Goal: Task Accomplishment & Management: Manage account settings

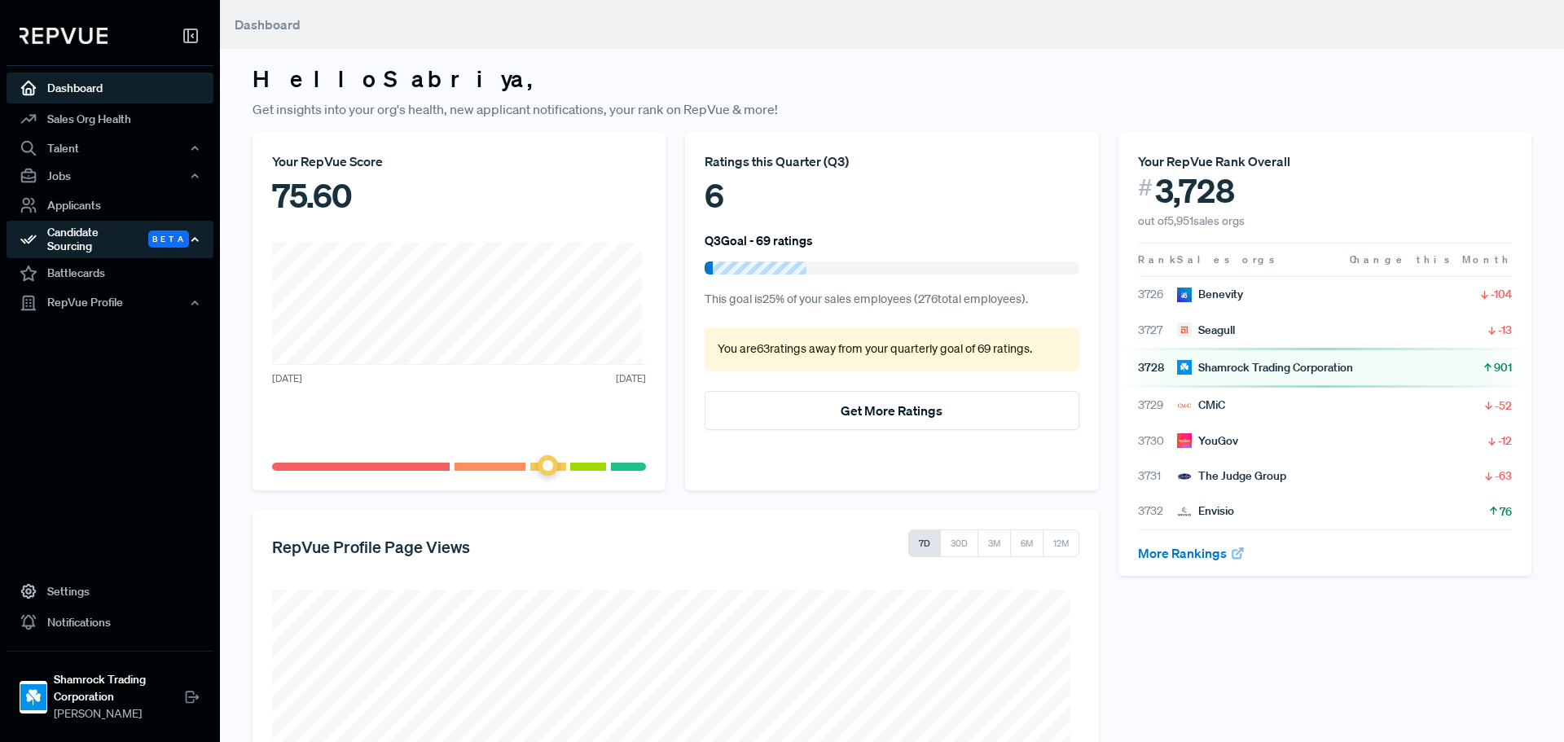
click at [118, 231] on div "Candidate Sourcing Beta" at bounding box center [110, 239] width 207 height 37
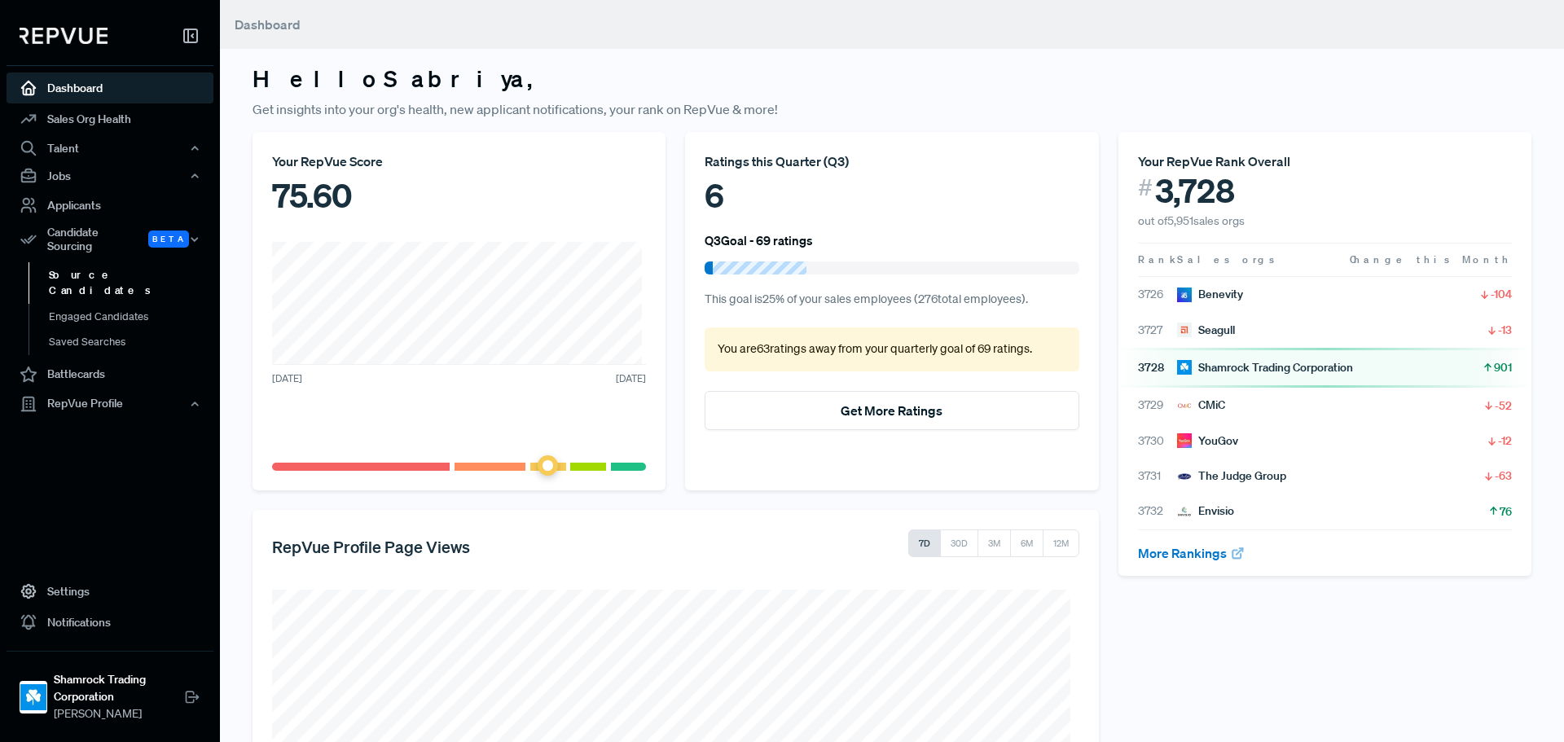
click at [104, 268] on link "Source Candidates" at bounding box center [132, 283] width 207 height 42
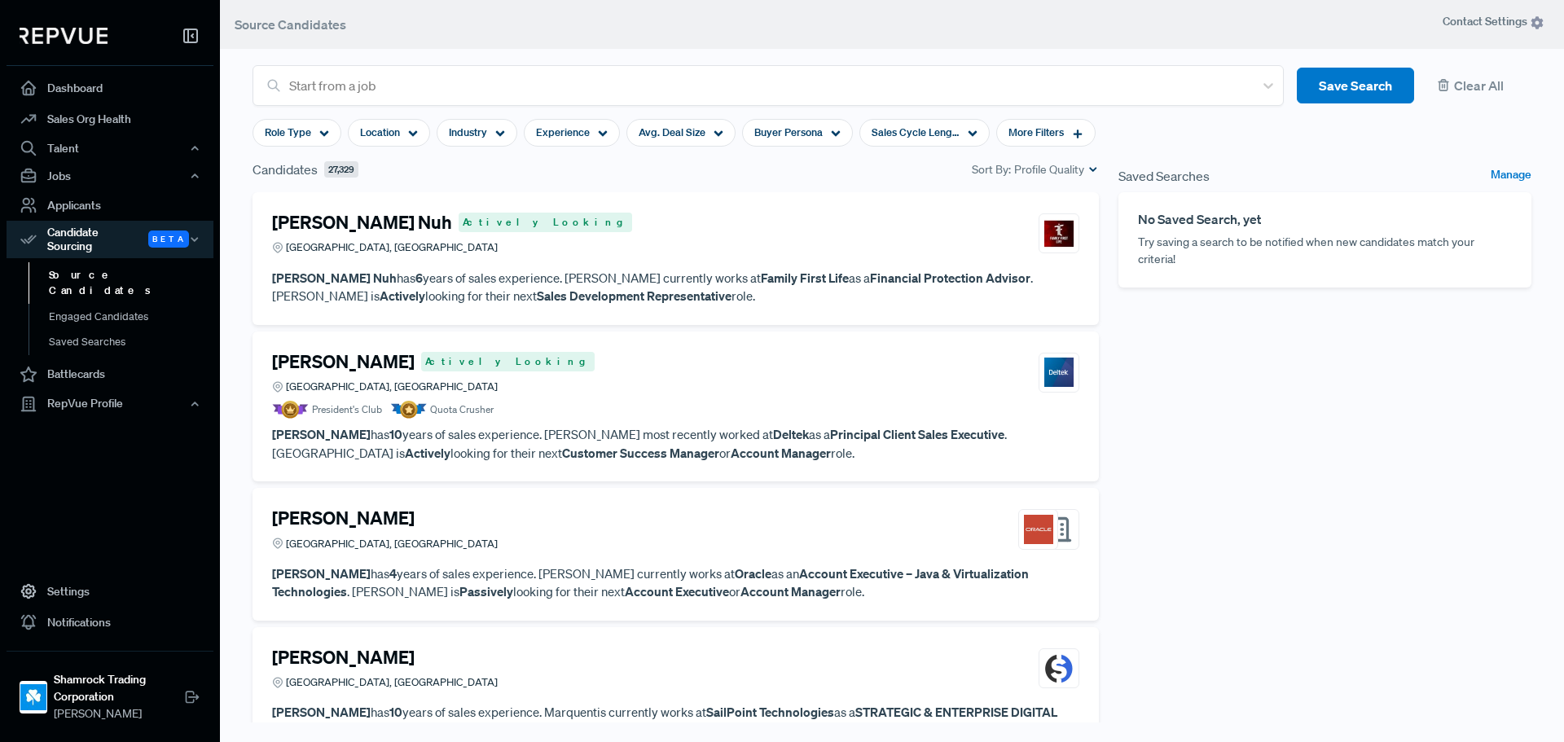
click at [332, 226] on h4 "[PERSON_NAME] Nuh" at bounding box center [362, 222] width 180 height 21
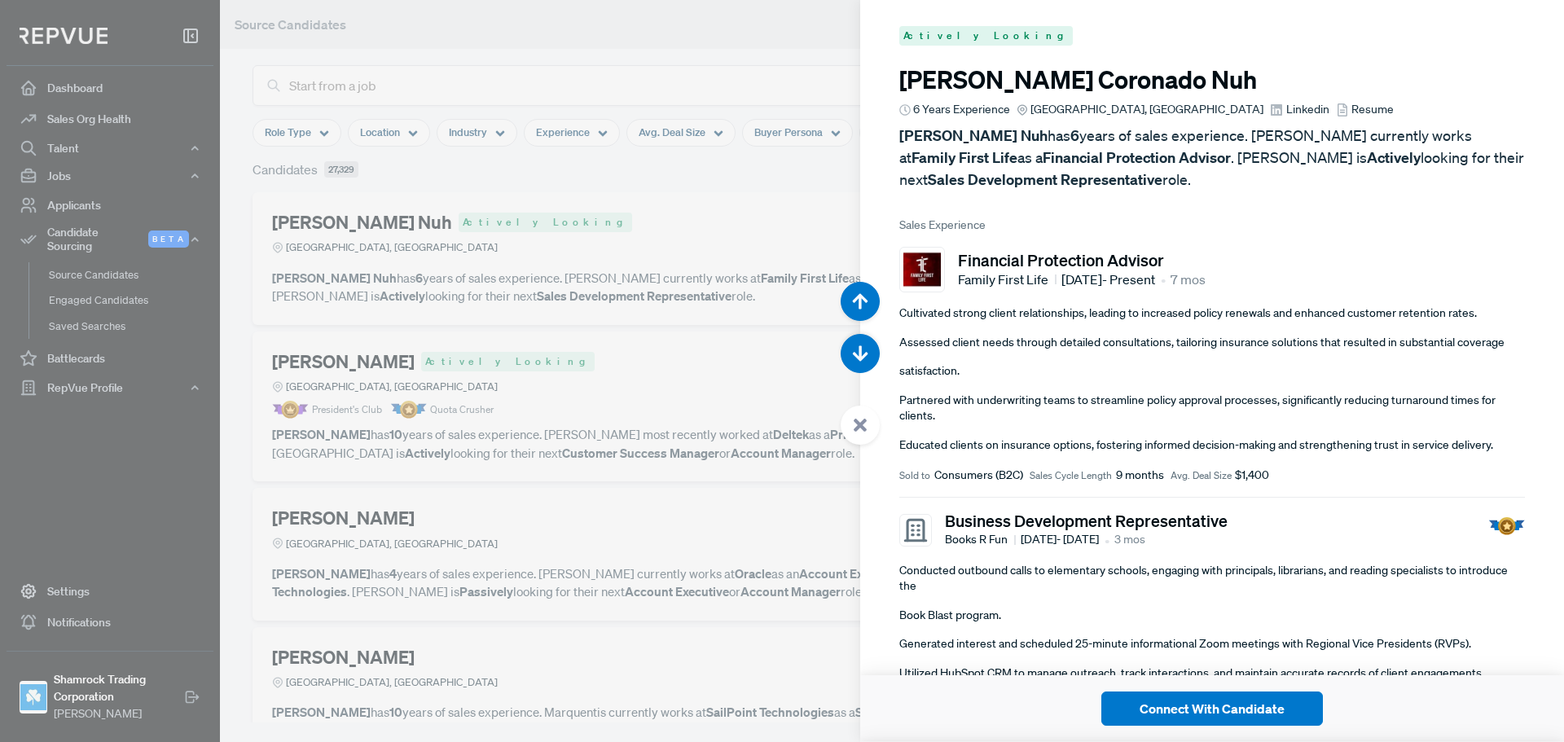
click at [778, 81] on div at bounding box center [782, 371] width 1564 height 742
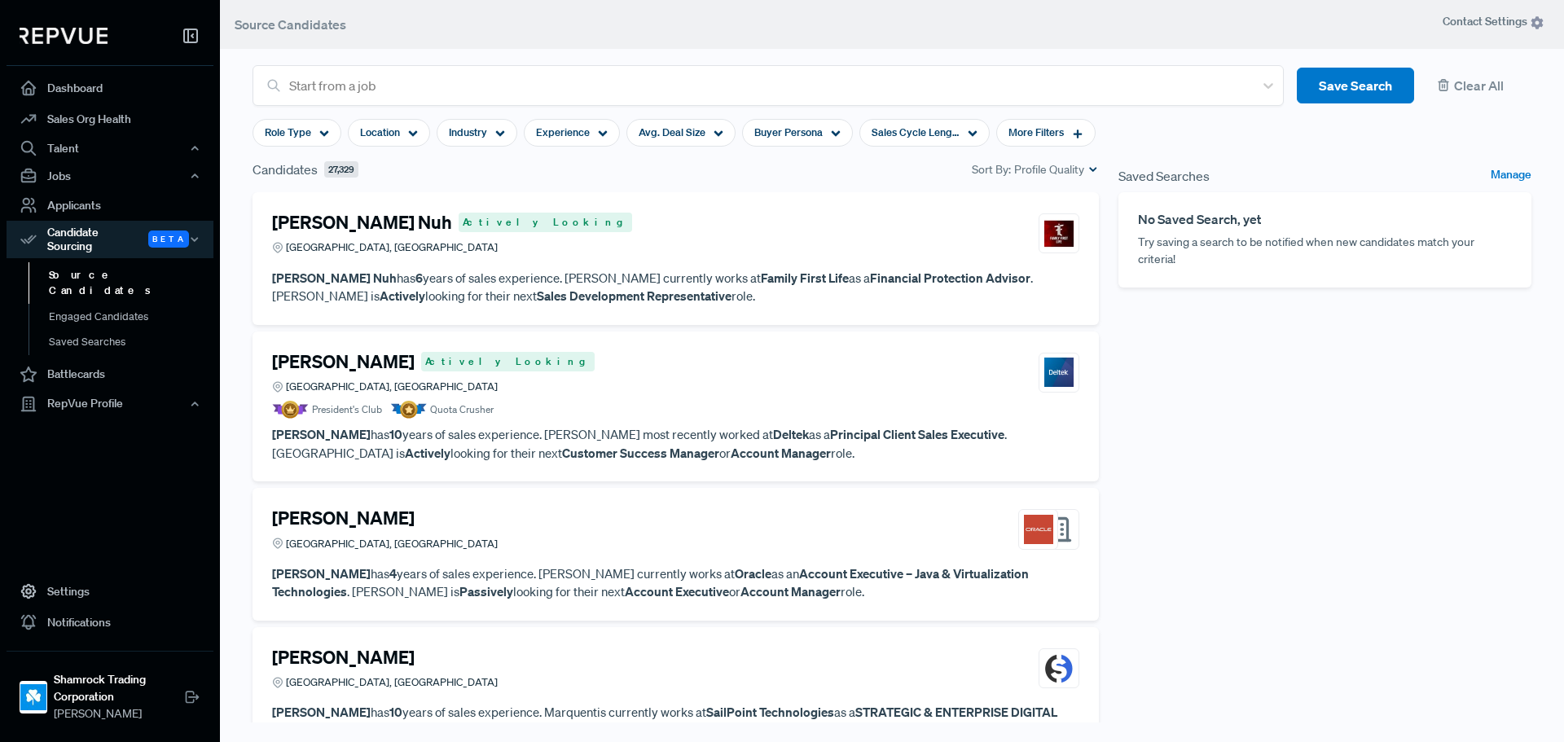
click at [86, 270] on link "Source Candidates" at bounding box center [132, 283] width 207 height 42
click at [95, 304] on link "Engaged Candidates" at bounding box center [132, 325] width 207 height 42
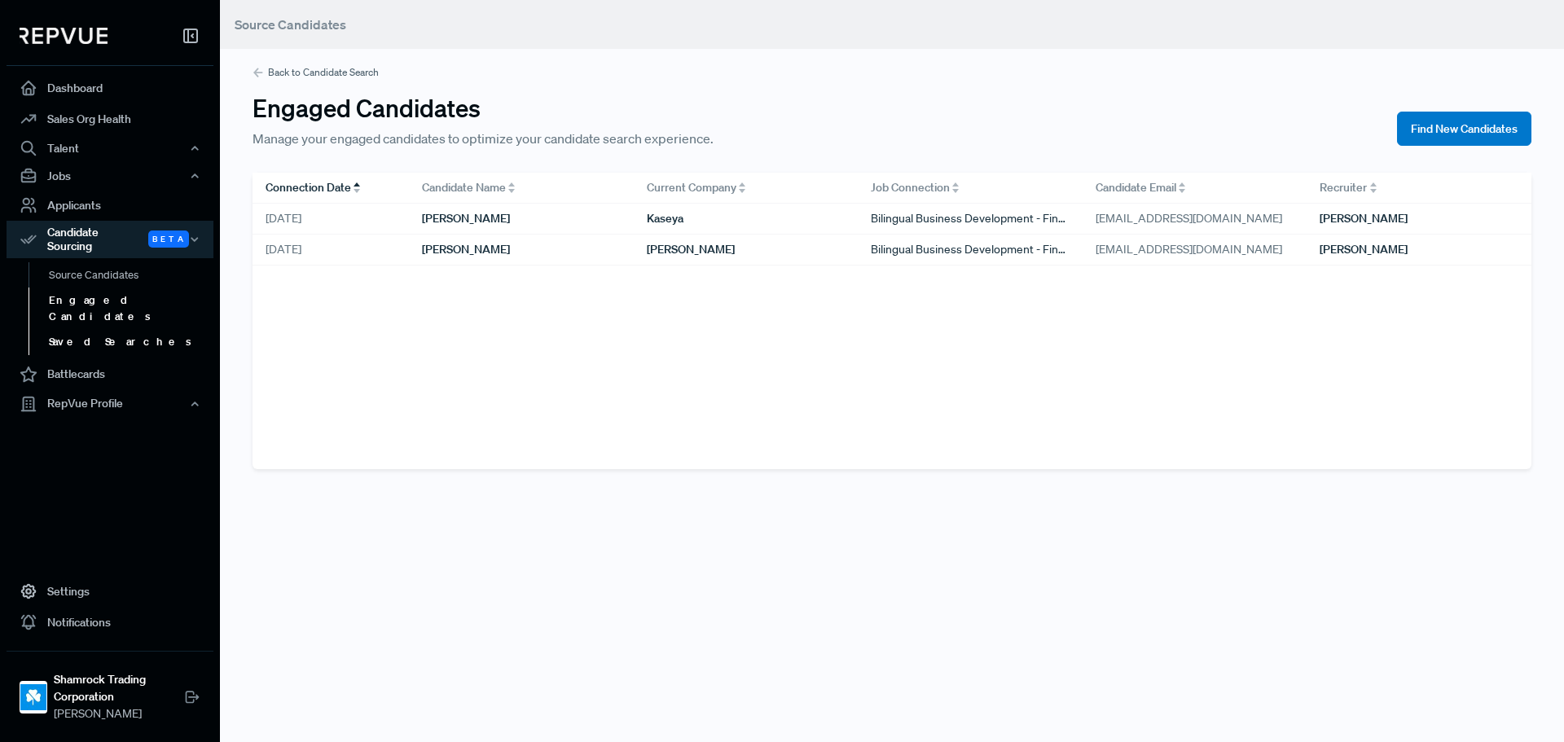
click at [103, 329] on link "Saved Searches" at bounding box center [132, 342] width 207 height 26
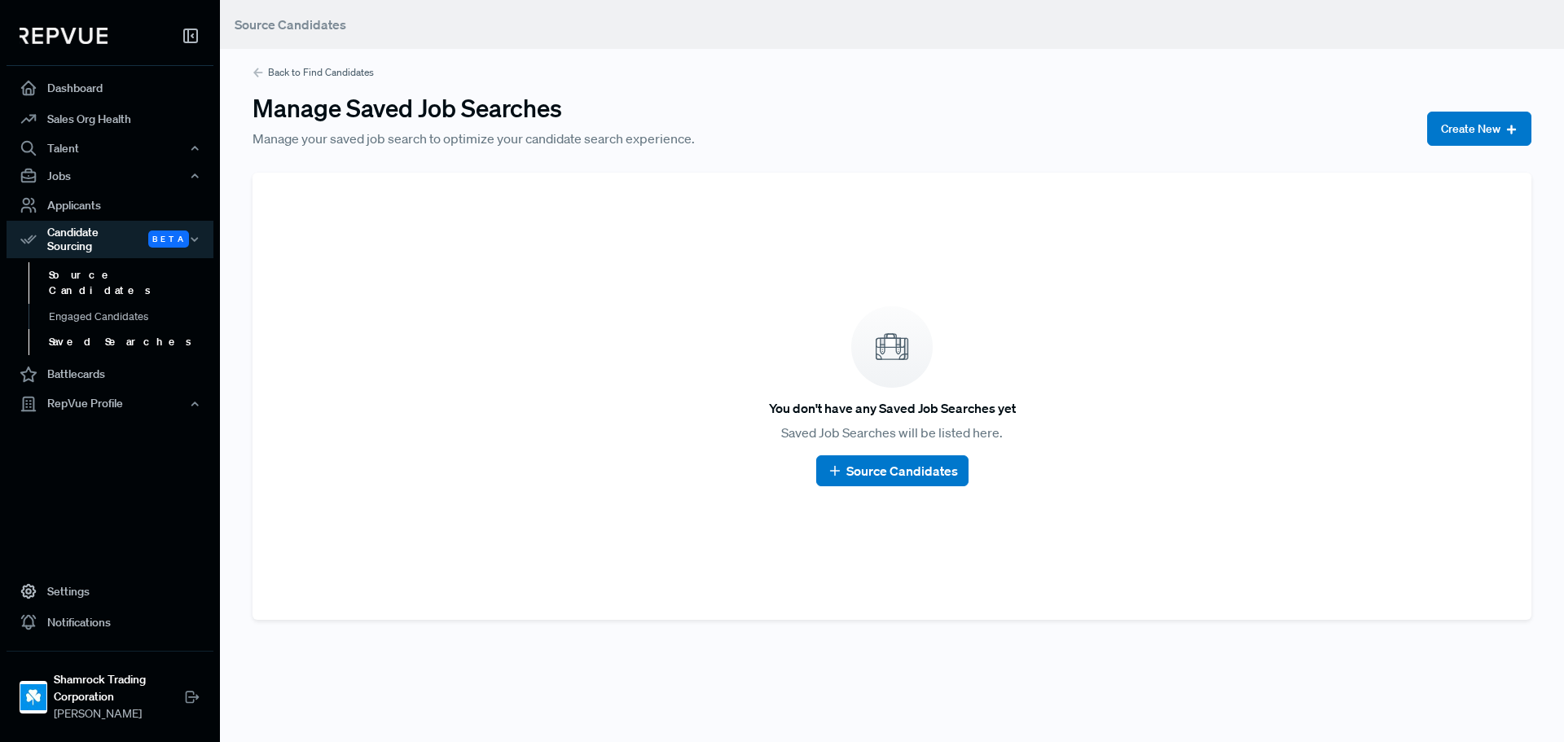
click at [112, 272] on link "Source Candidates" at bounding box center [132, 283] width 207 height 42
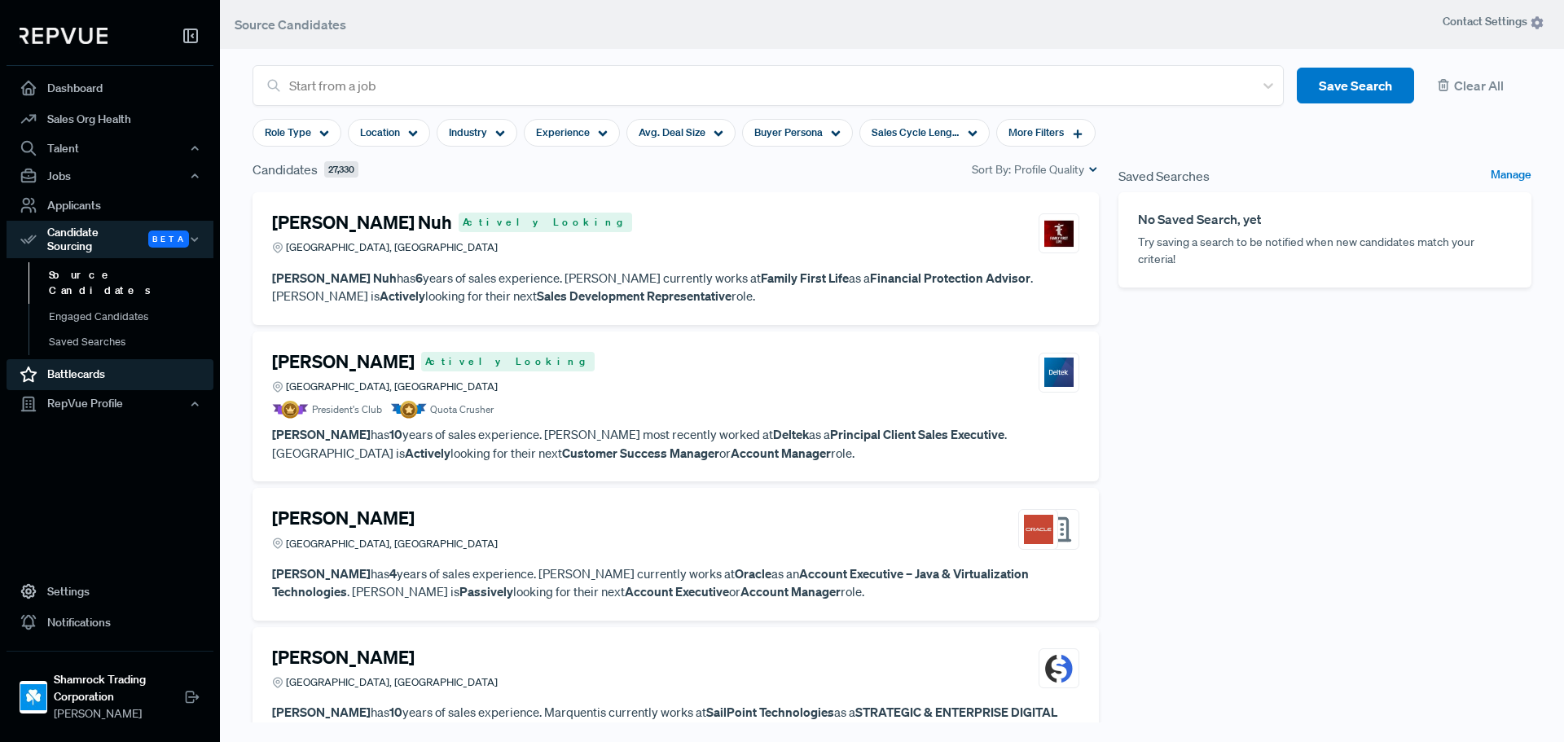
click at [88, 361] on link "Battlecards" at bounding box center [110, 374] width 207 height 31
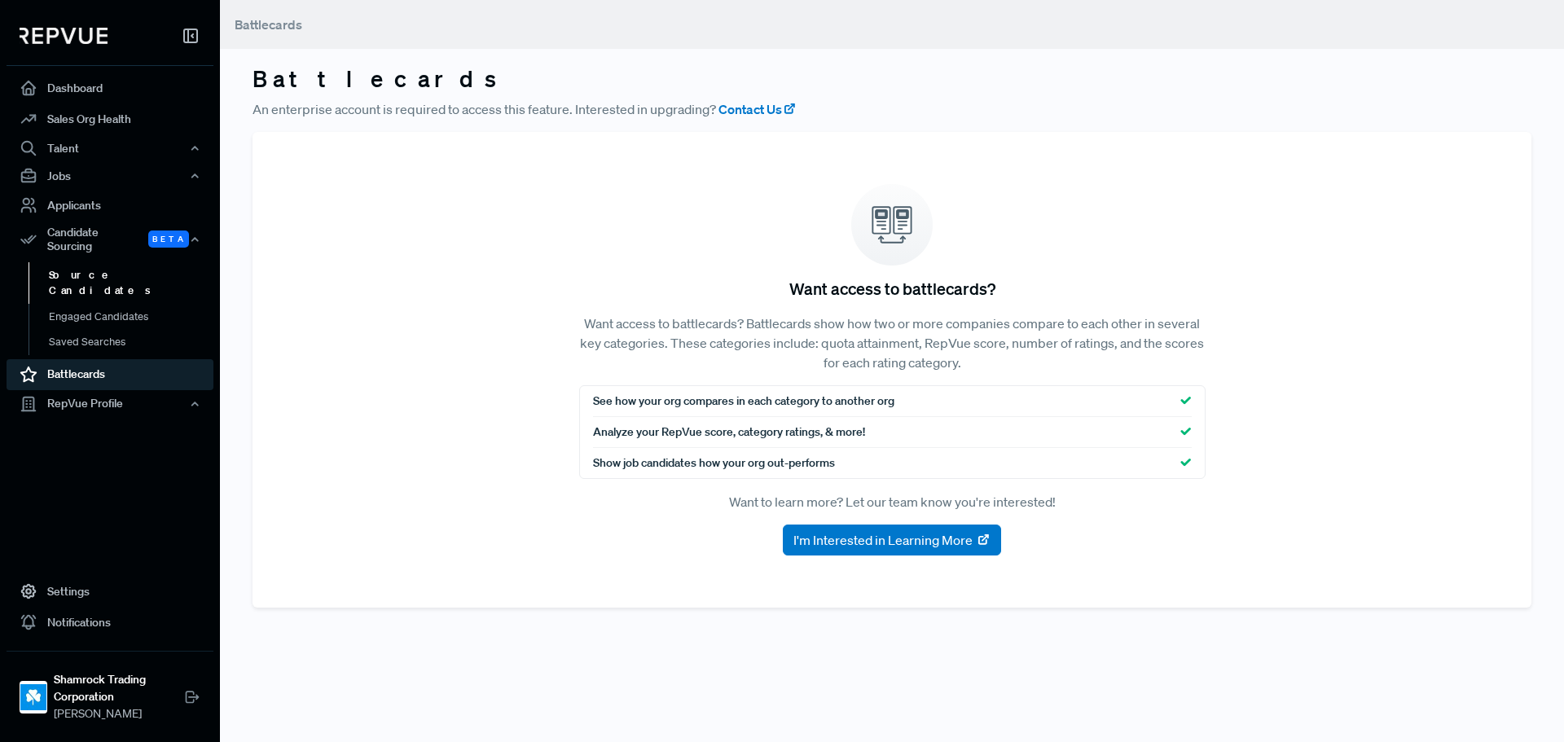
click at [147, 268] on link "Source Candidates" at bounding box center [132, 283] width 207 height 42
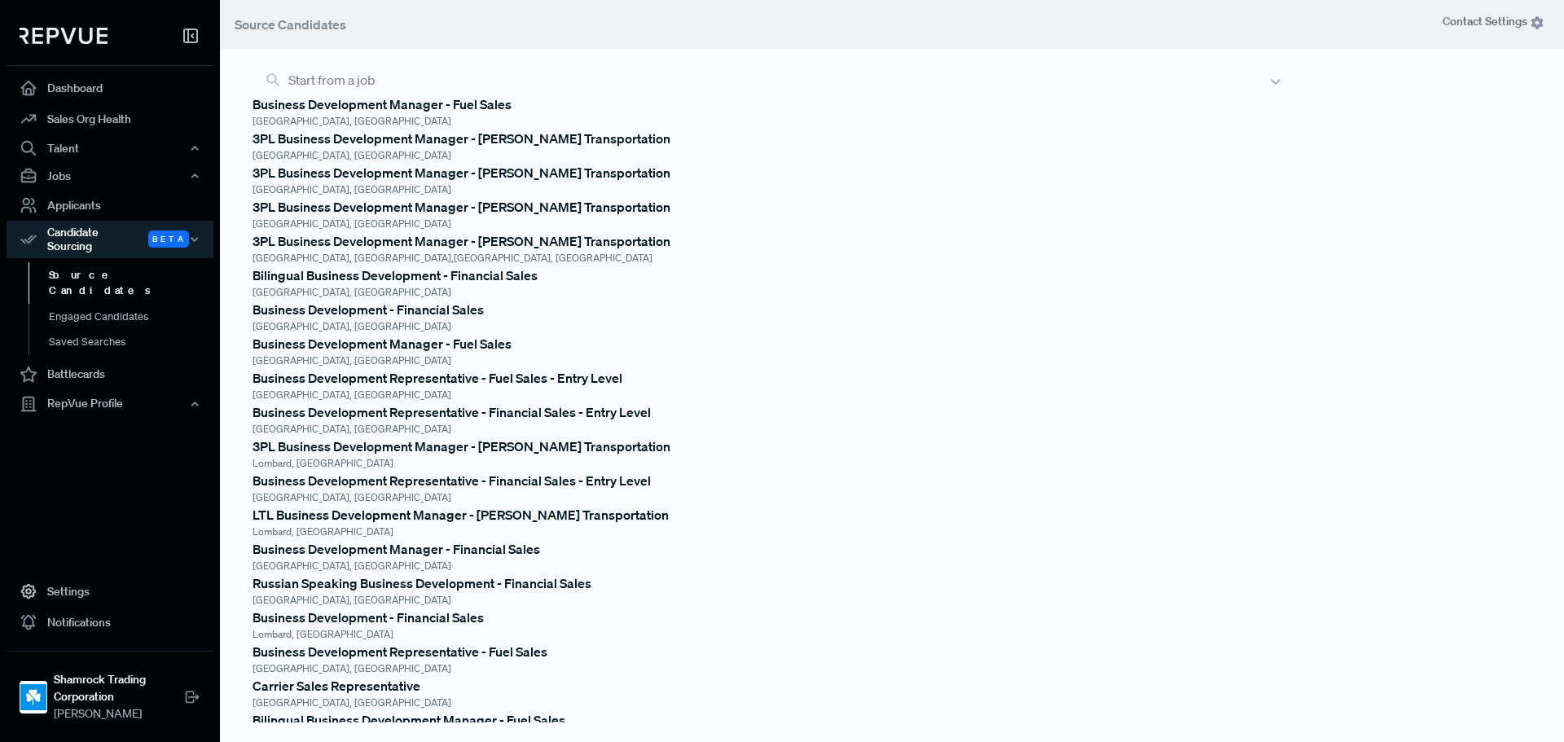
click at [425, 88] on div at bounding box center [773, 79] width 971 height 23
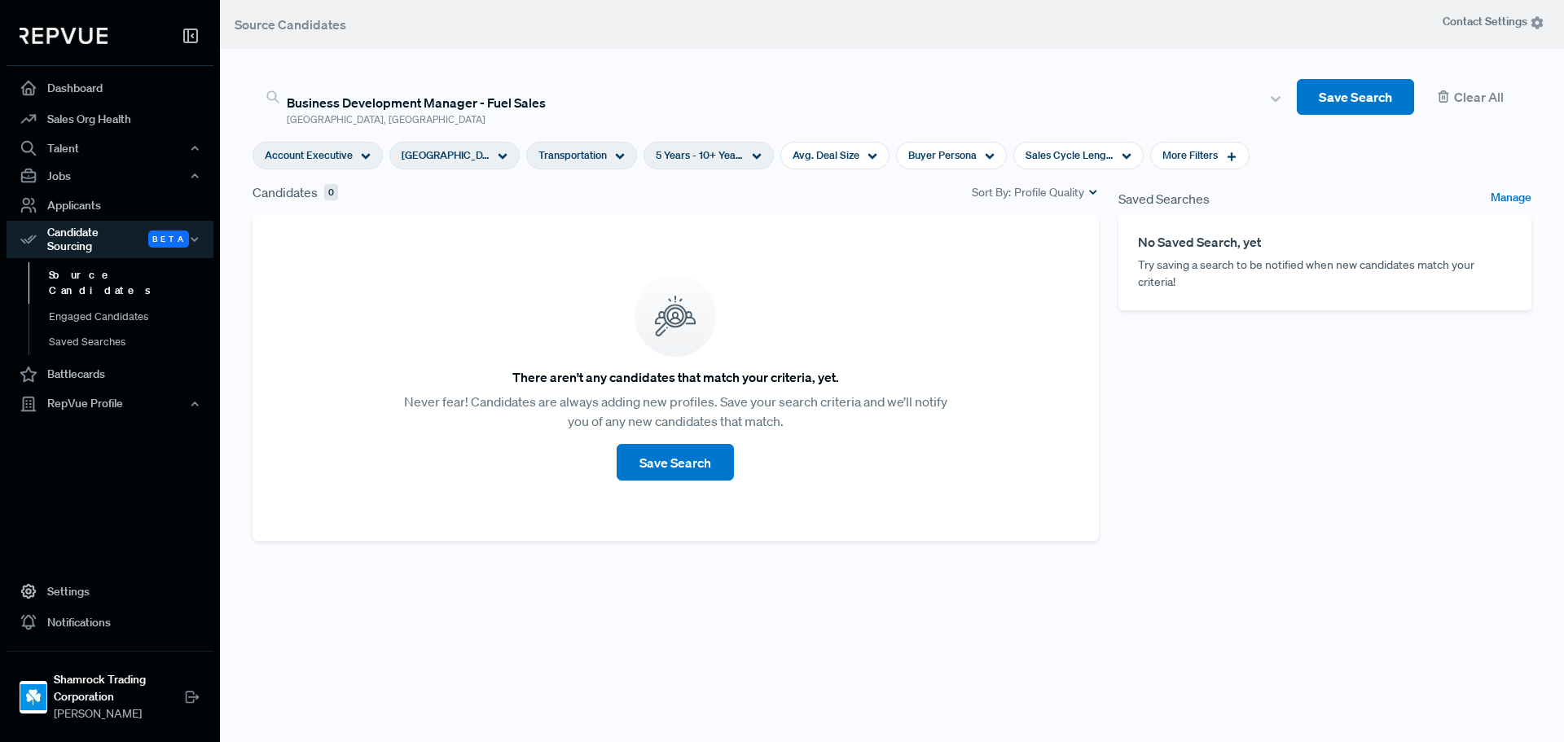
click at [615, 152] on icon at bounding box center [620, 157] width 10 height 10
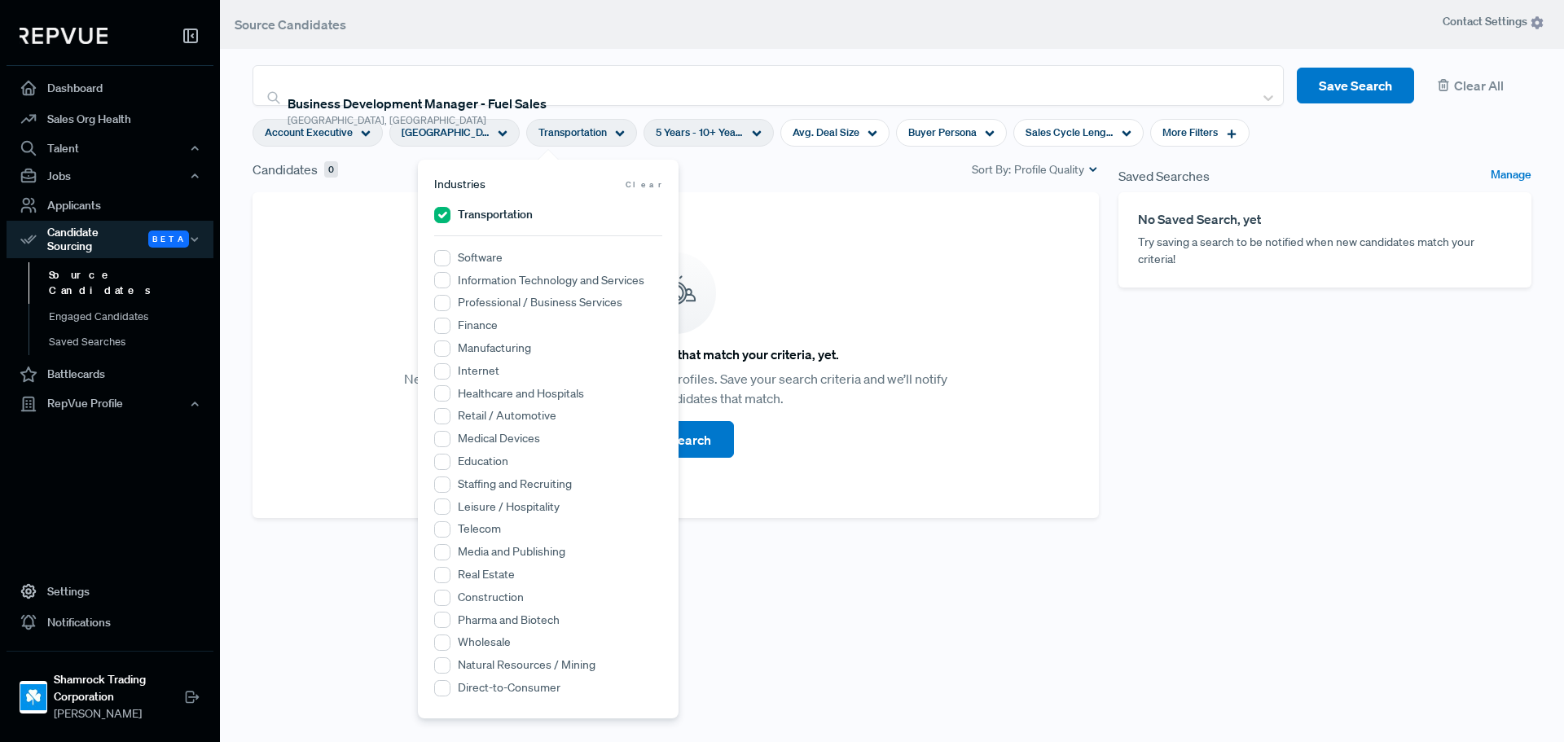
click at [649, 187] on span "Clear" at bounding box center [644, 184] width 37 height 12
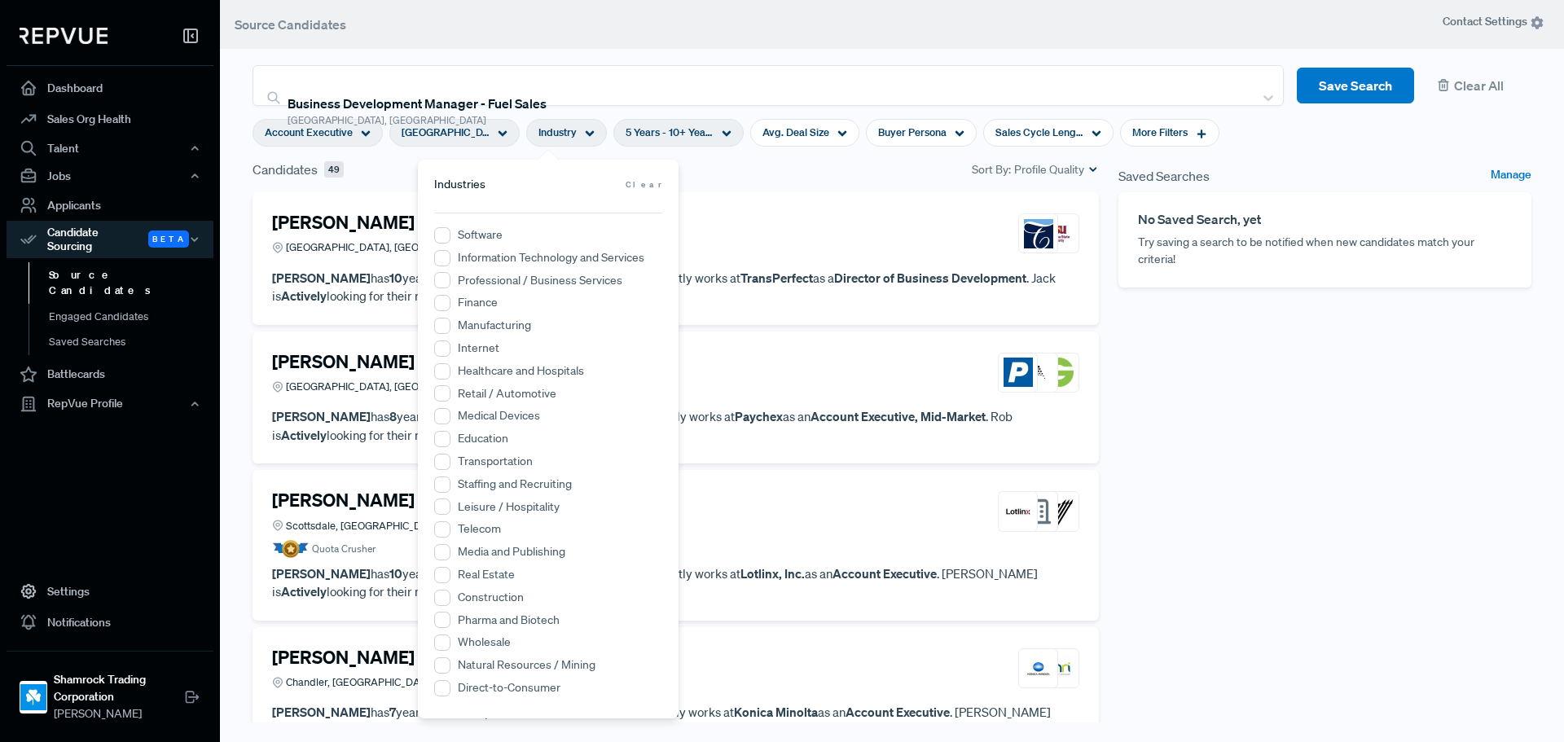
click at [727, 200] on div "[PERSON_NAME] Actively Looking Phoenix, [GEOGRAPHIC_DATA] [PERSON_NAME] has 10 …" at bounding box center [676, 258] width 846 height 133
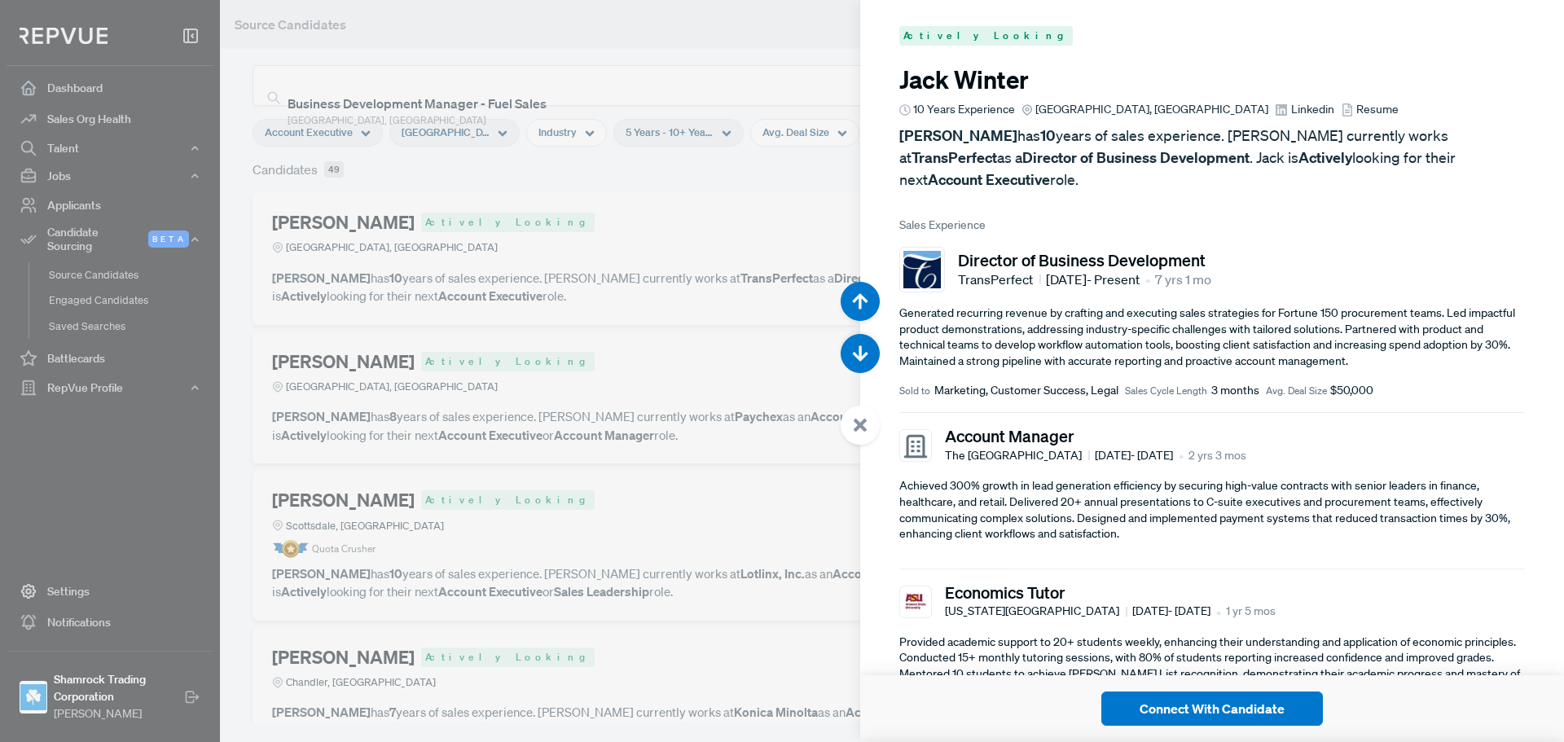
click at [581, 209] on div at bounding box center [782, 371] width 1564 height 742
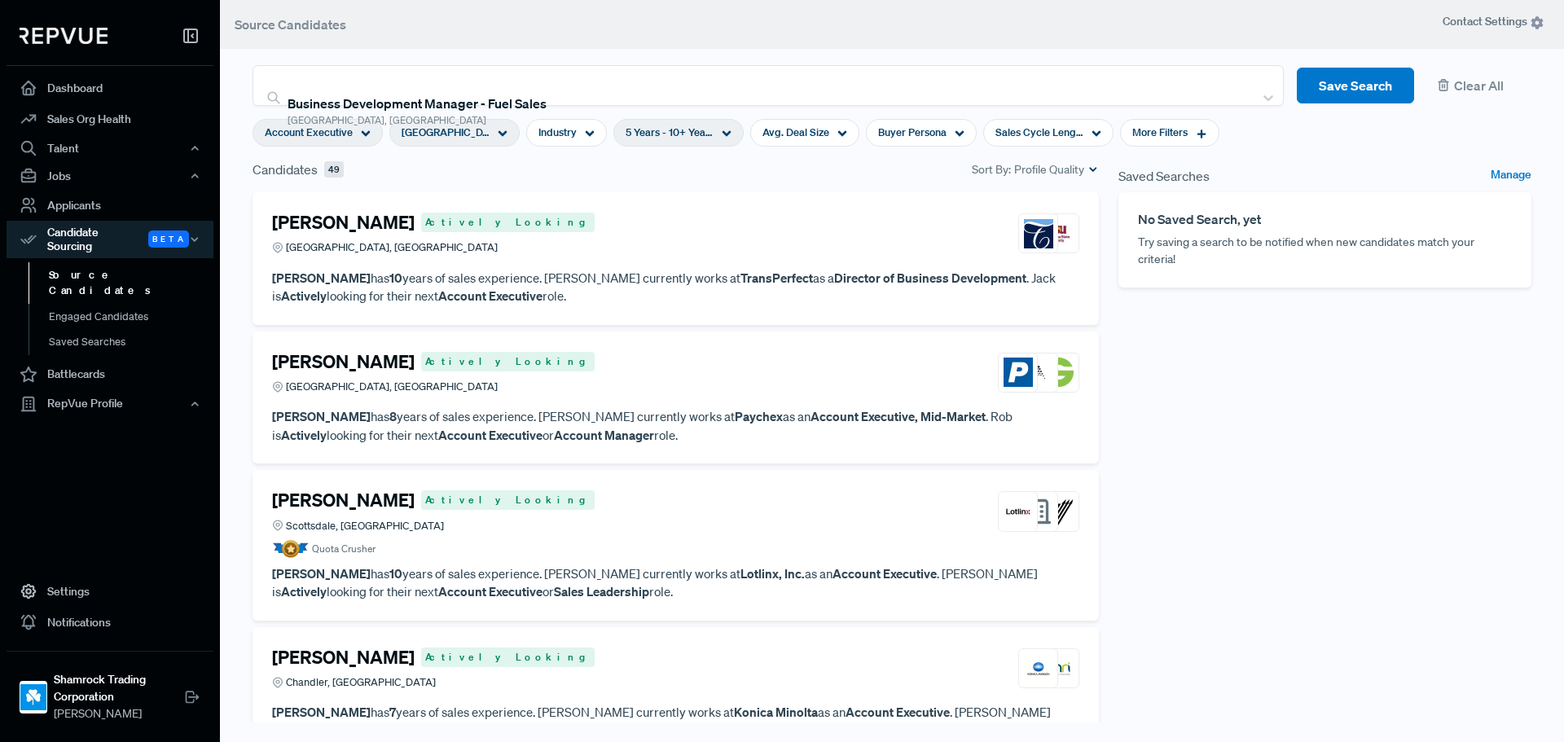
click at [629, 142] on div "5 Years - 10+ Years" at bounding box center [678, 133] width 130 height 28
type input "2 Years"
drag, startPoint x: 637, startPoint y: 216, endPoint x: 599, endPoint y: 221, distance: 38.6
click at [599, 221] on div "<1Y 10Y+" at bounding box center [645, 214] width 228 height 17
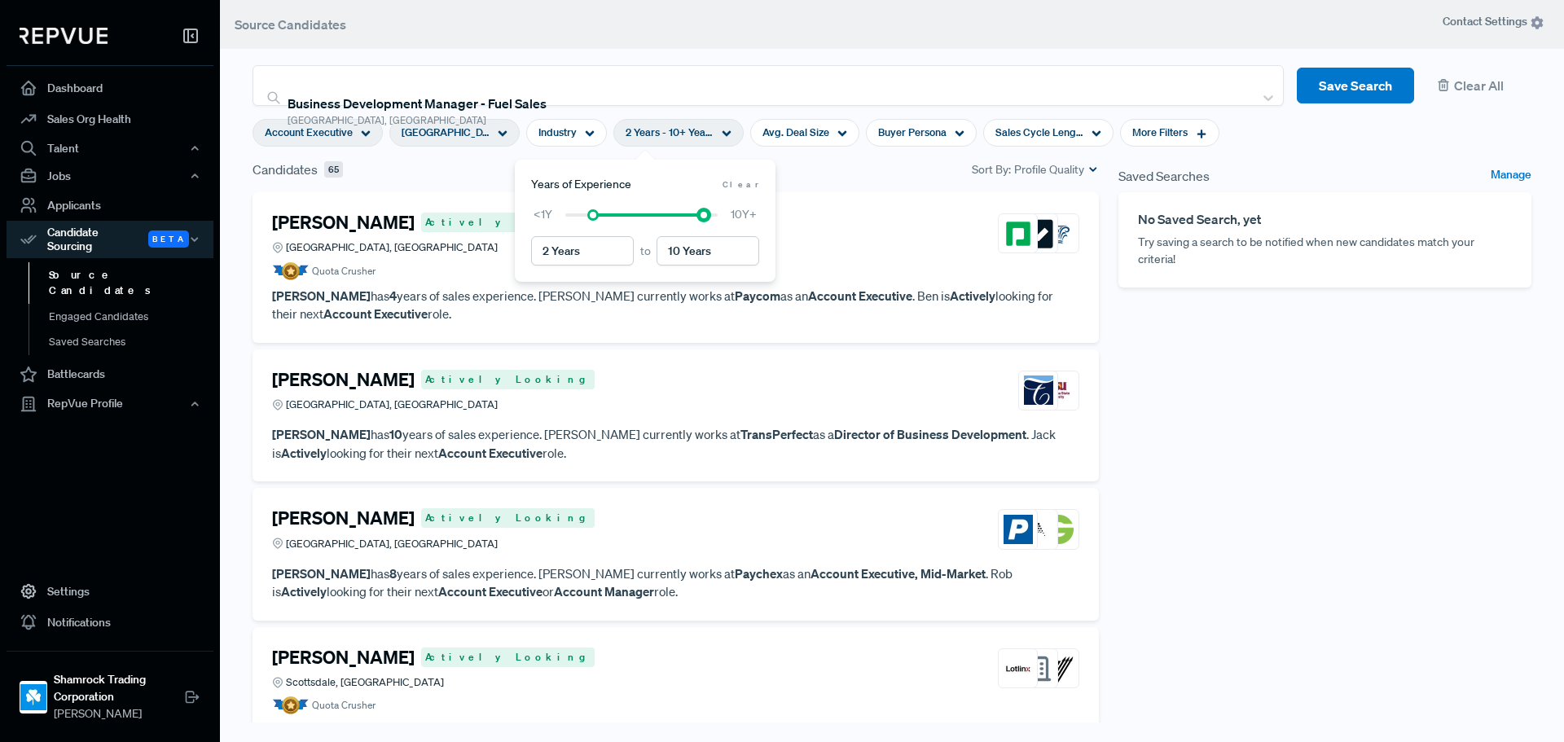
type input "10+ Years"
click at [721, 220] on div "<1Y 10Y+" at bounding box center [645, 214] width 228 height 17
click at [851, 190] on div "Candidates 65 Sort By: Profile Quality" at bounding box center [676, 176] width 866 height 33
click at [917, 124] on div "Buyer Persona" at bounding box center [921, 133] width 111 height 28
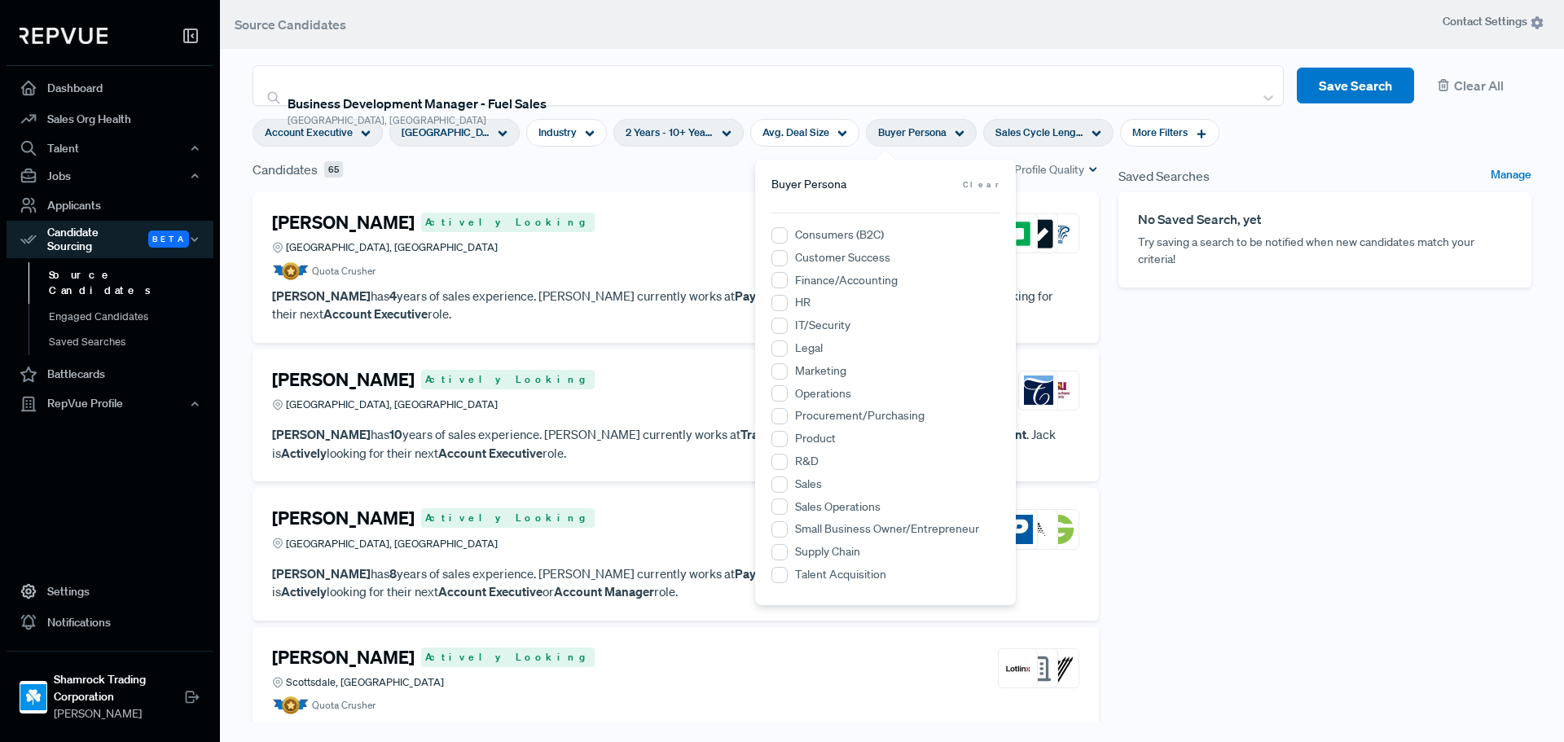
click at [1092, 137] on icon at bounding box center [1097, 134] width 10 height 10
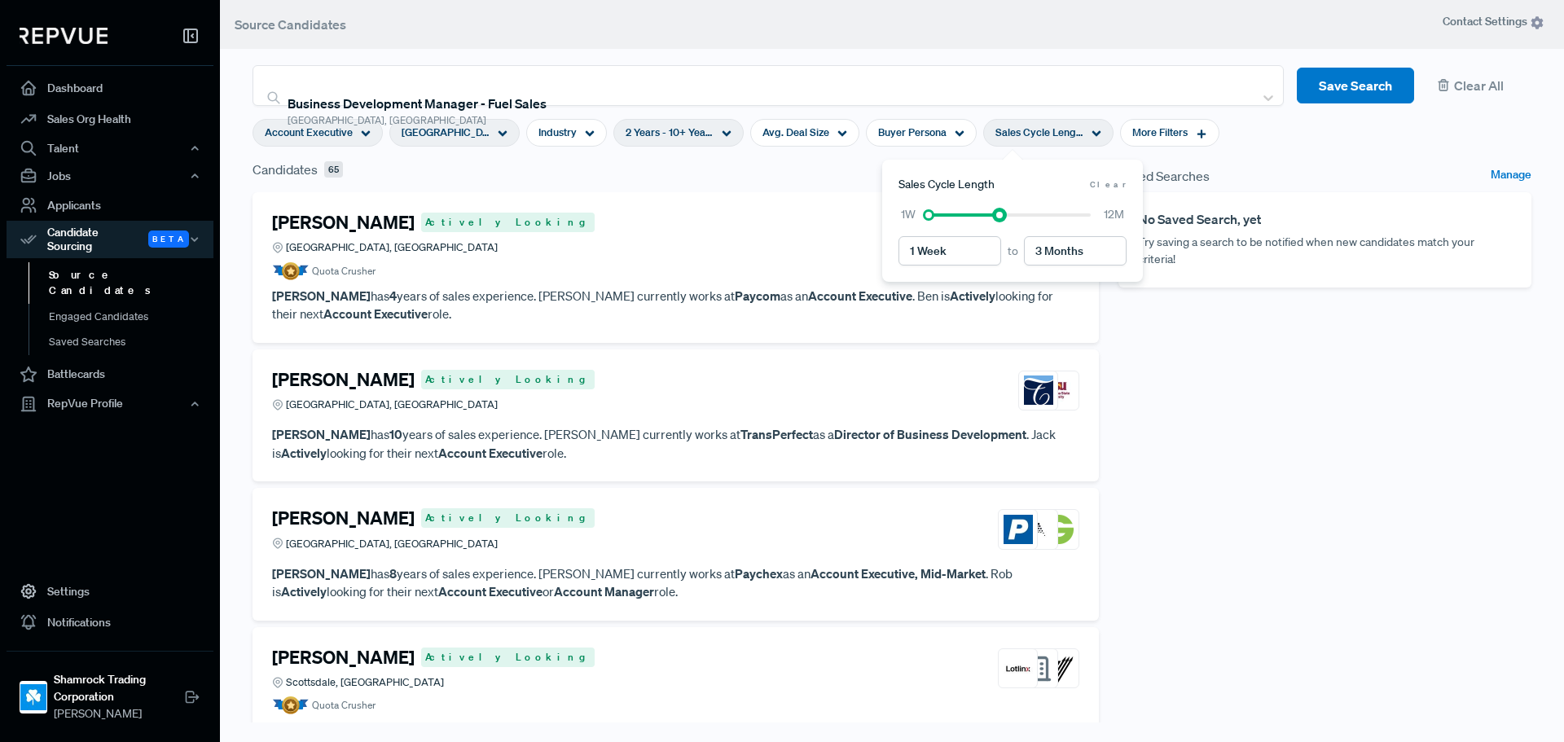
type input "4 Months"
drag, startPoint x: 1093, startPoint y: 218, endPoint x: 1010, endPoint y: 223, distance: 82.4
click at [1010, 223] on div "1 Week to 4 Months 1W 12M" at bounding box center [1013, 235] width 228 height 59
click at [684, 196] on div "[PERSON_NAME] Actively Looking [GEOGRAPHIC_DATA], [GEOGRAPHIC_DATA] Quota Crush…" at bounding box center [676, 267] width 846 height 151
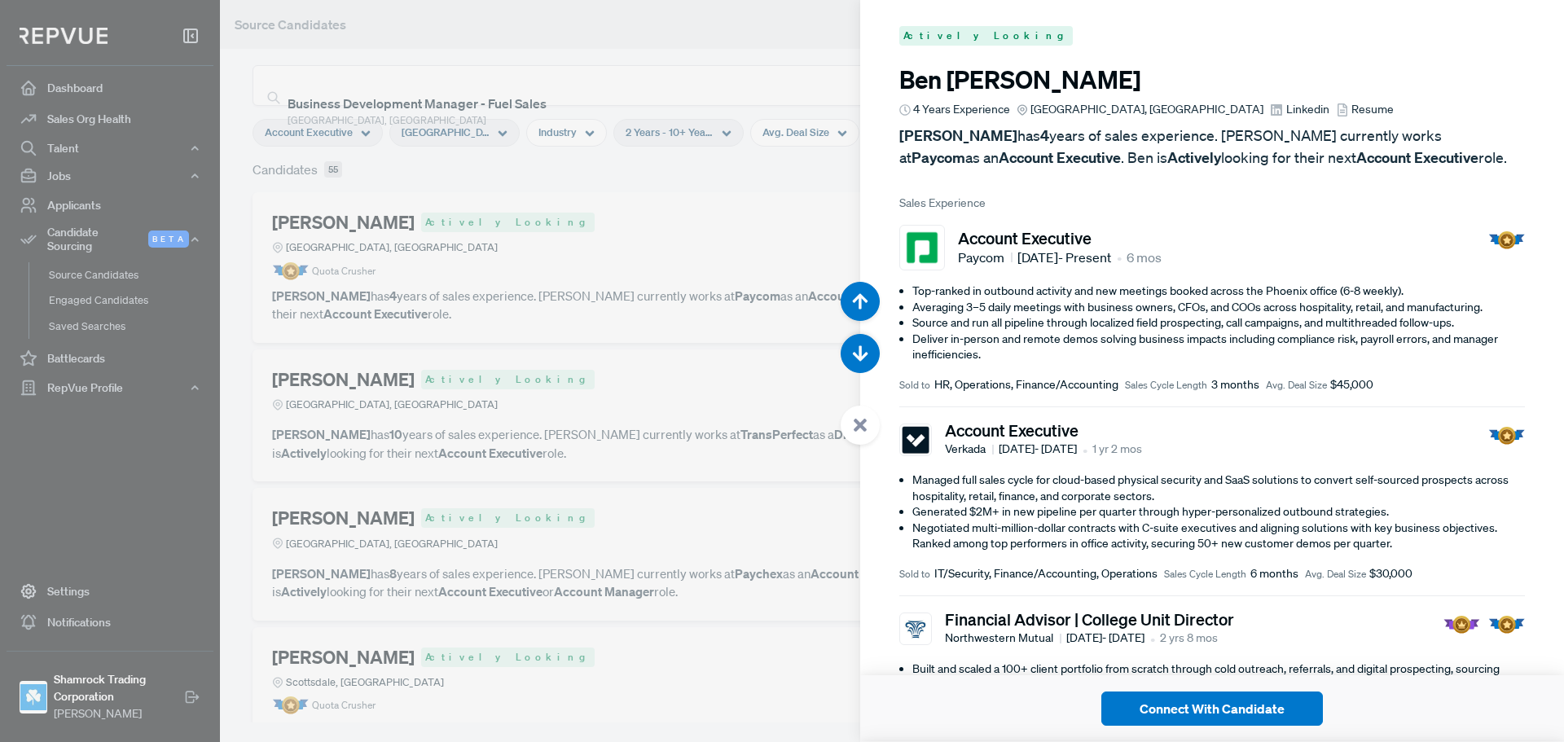
click at [747, 178] on div at bounding box center [782, 371] width 1564 height 742
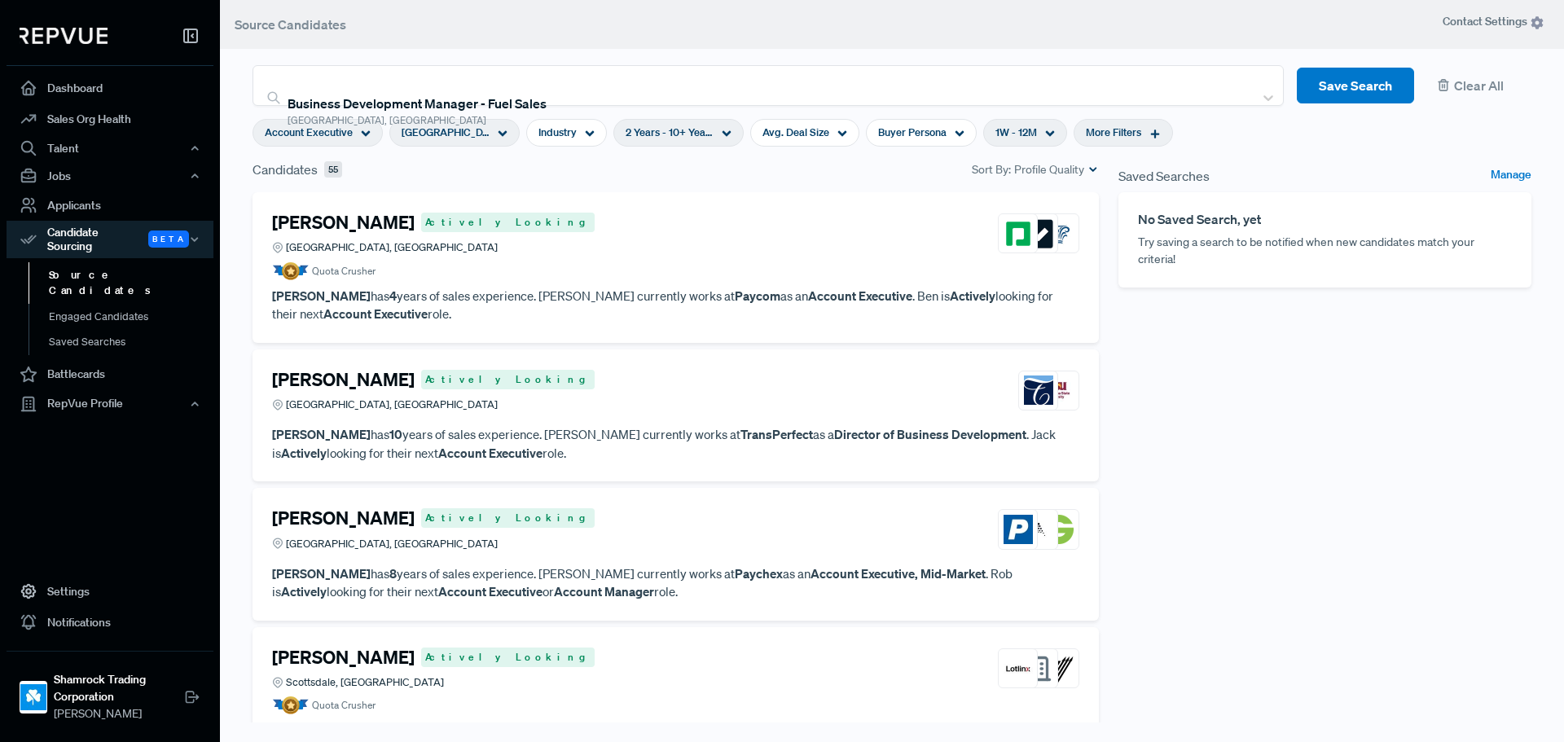
click at [1104, 132] on span "More Filters" at bounding box center [1113, 132] width 55 height 15
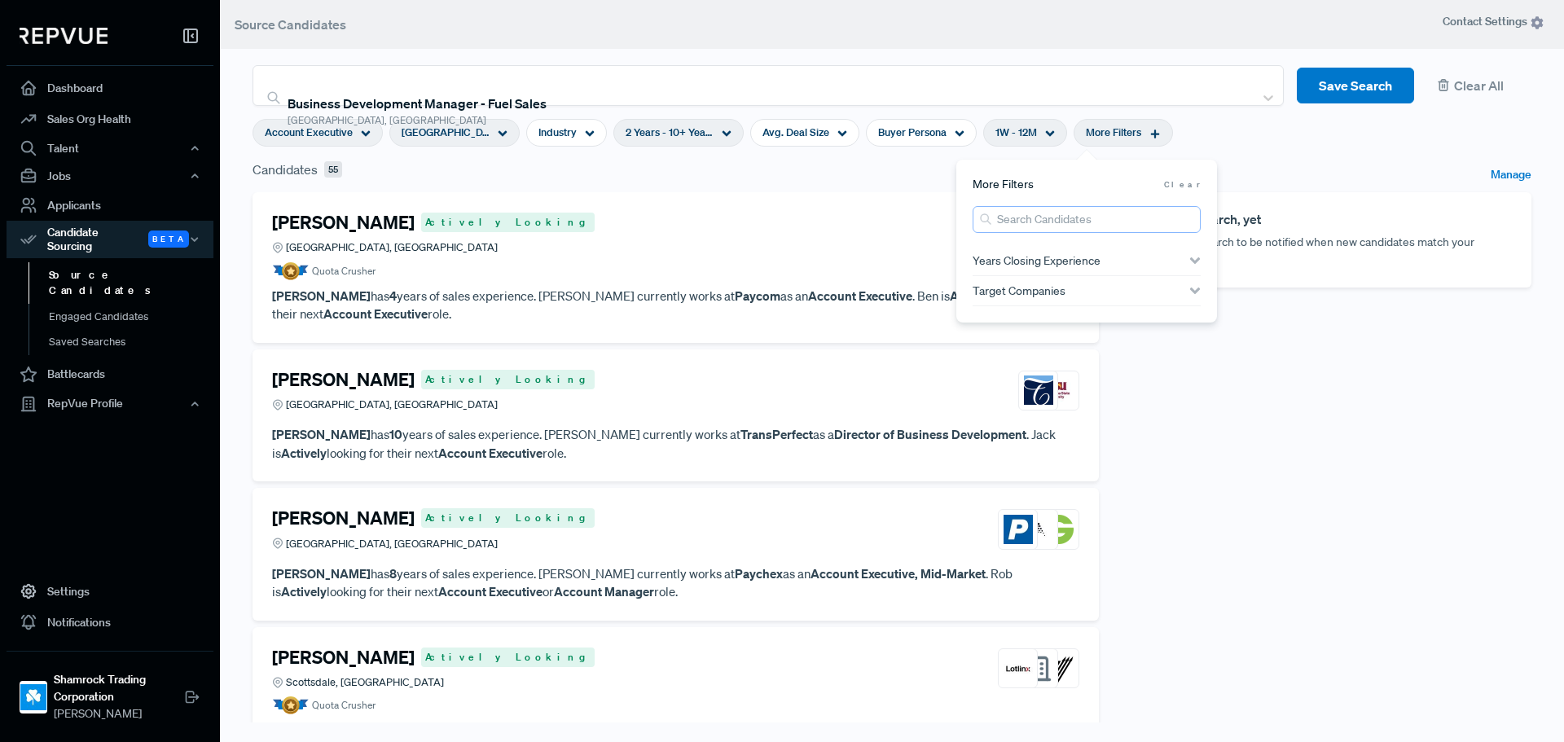
click at [1084, 216] on input "search" at bounding box center [1087, 219] width 228 height 27
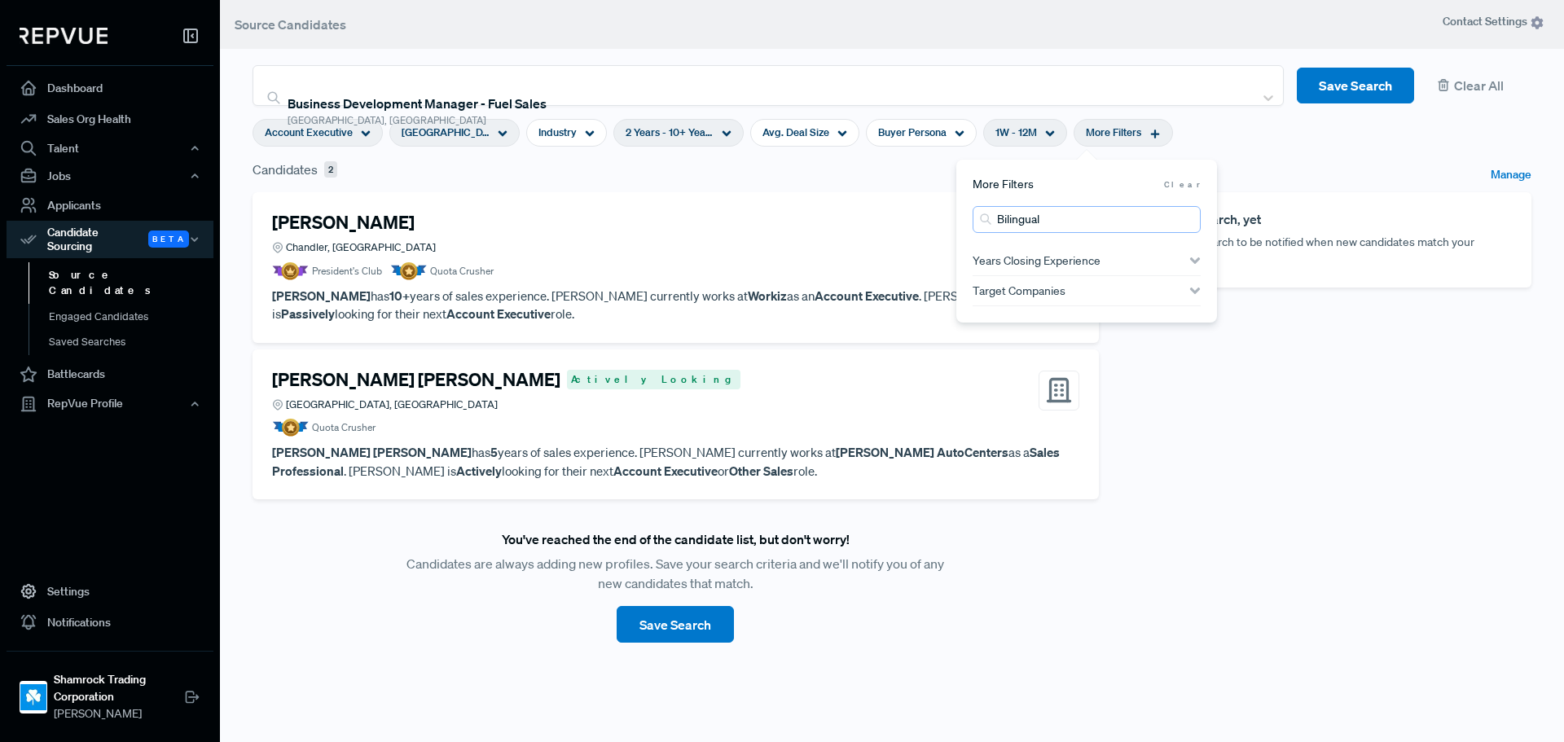
type input "Bilingual"
click at [703, 278] on article "President's Club Quota Crusher" at bounding box center [675, 271] width 807 height 18
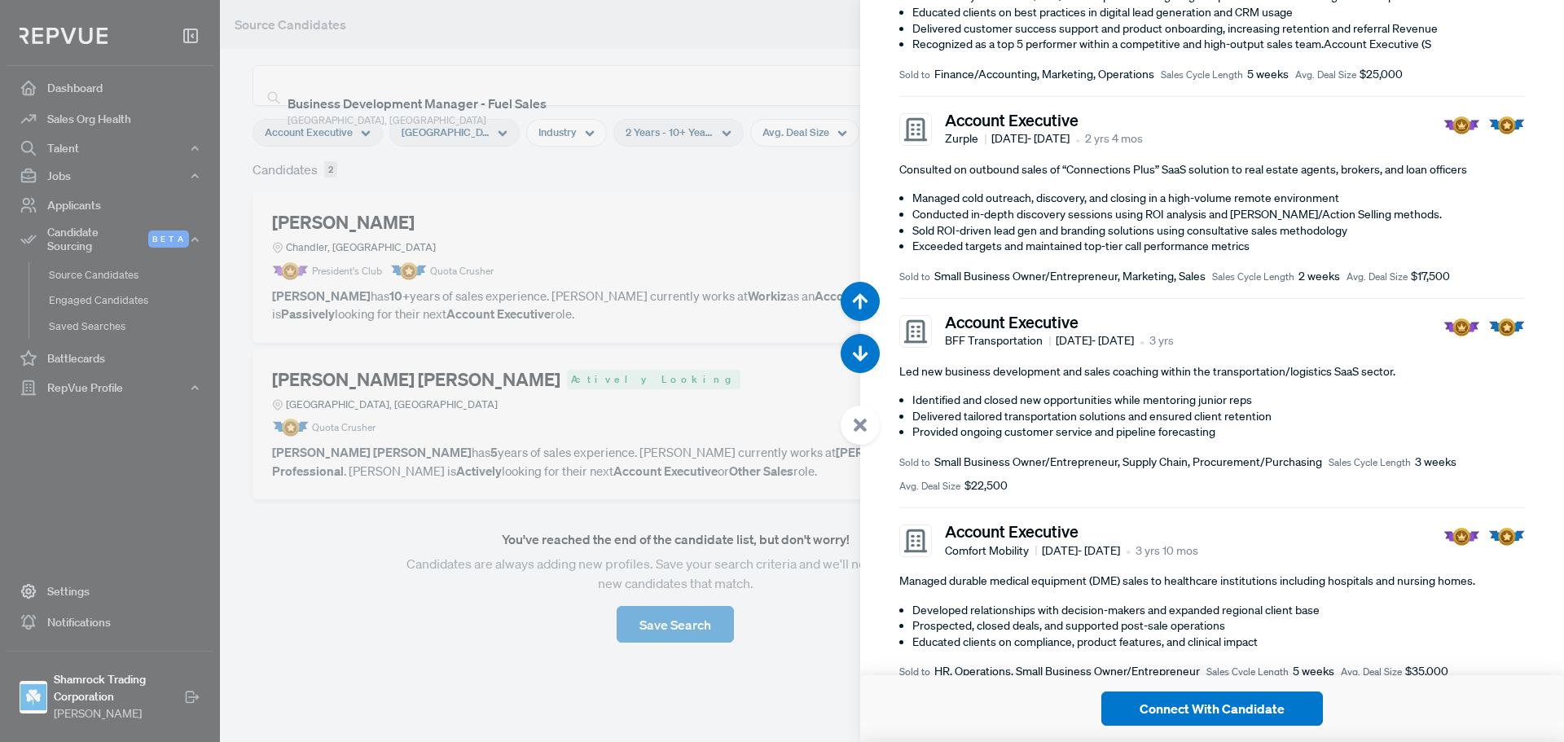
scroll to position [574, 0]
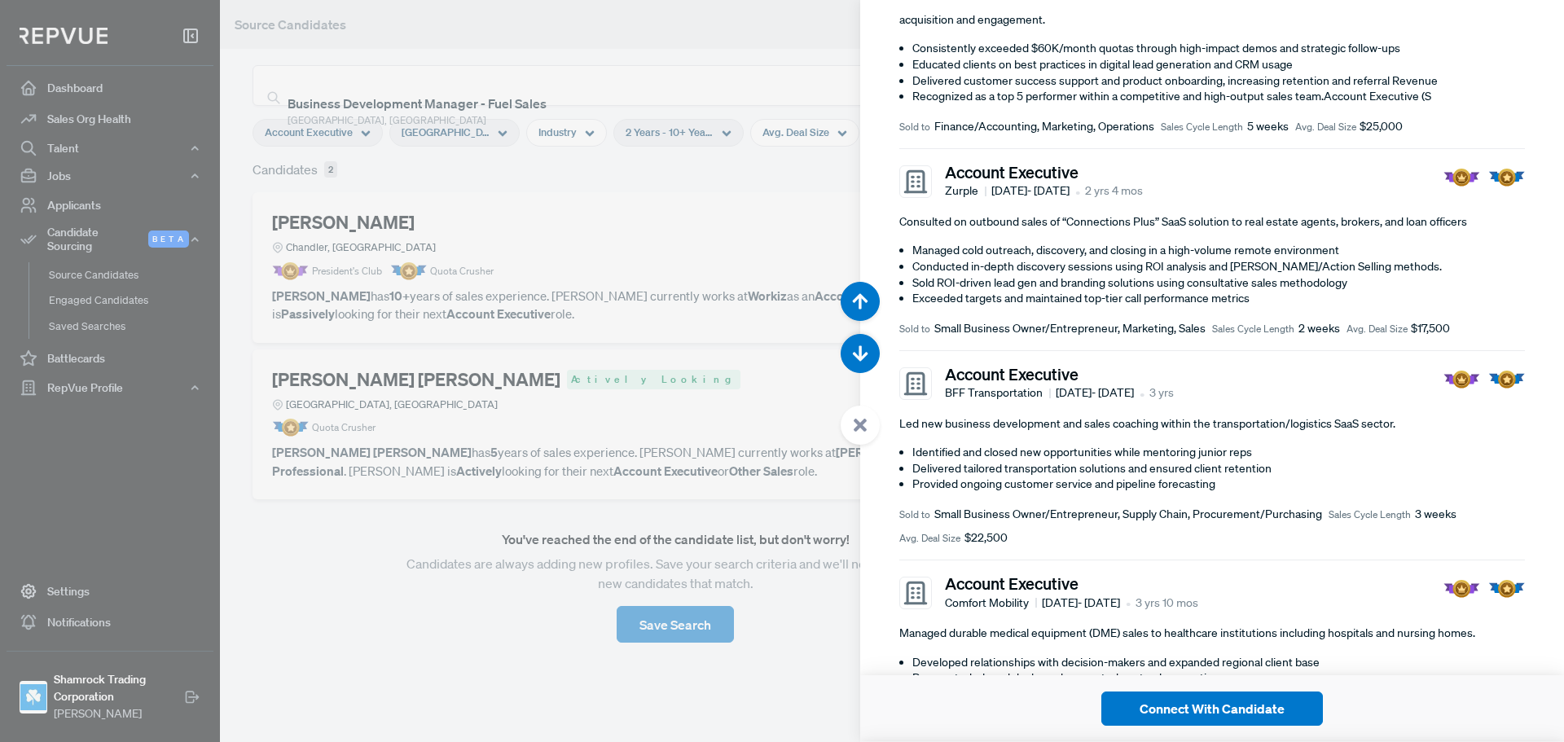
click at [767, 20] on div at bounding box center [782, 371] width 1564 height 742
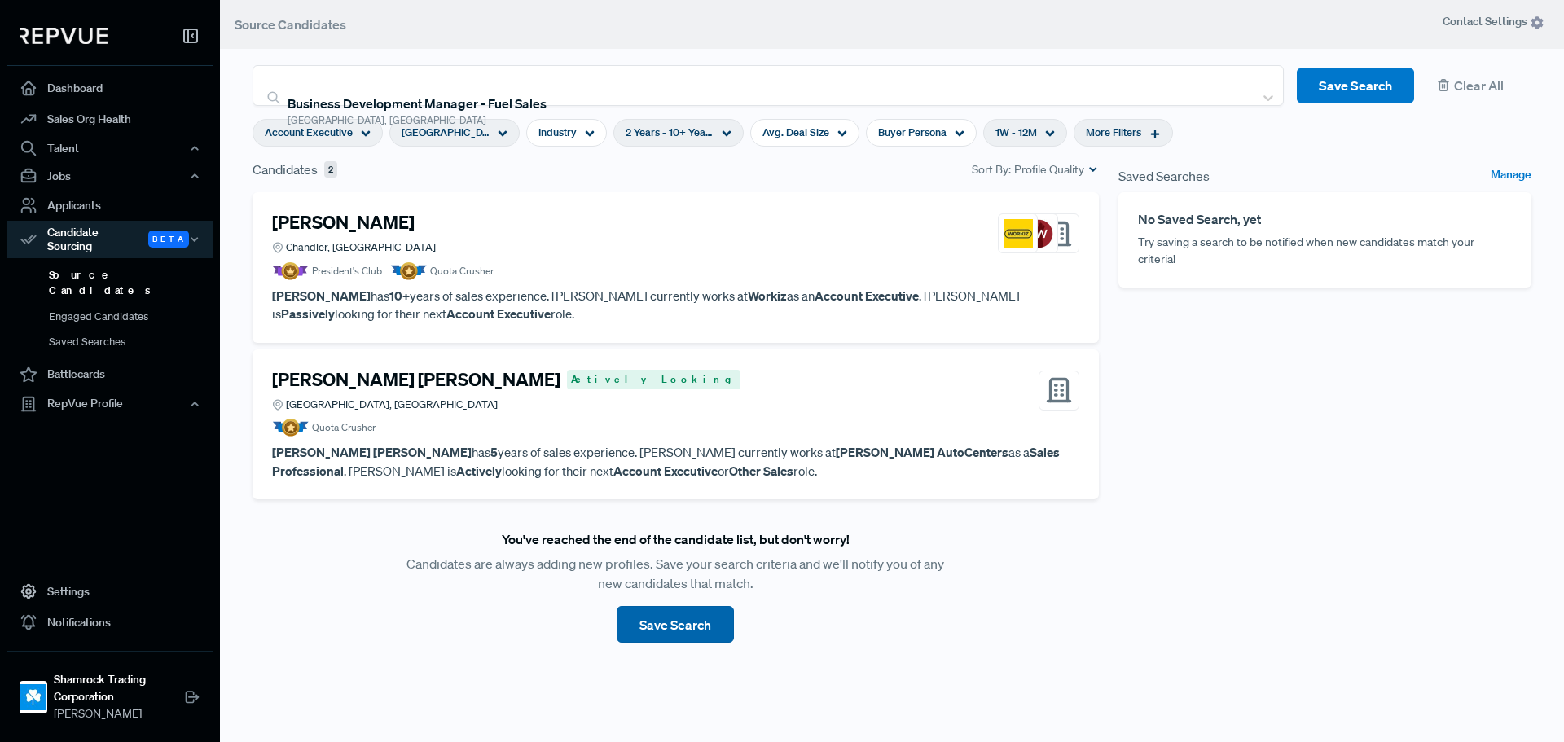
click at [713, 626] on button "Save Search" at bounding box center [675, 624] width 117 height 37
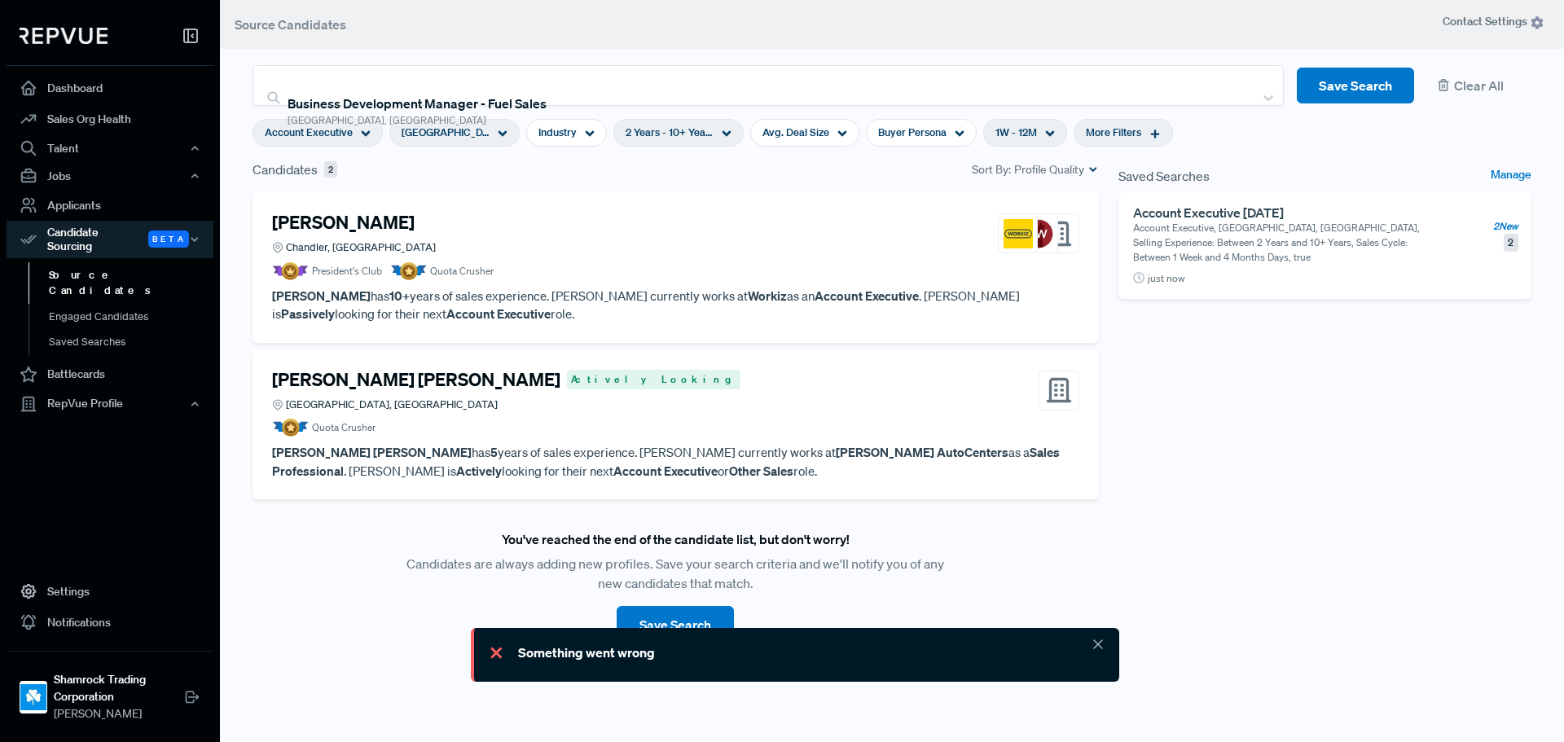
click at [499, 649] on icon at bounding box center [499, 656] width 24 height 24
drag, startPoint x: 1282, startPoint y: 443, endPoint x: 1318, endPoint y: 385, distance: 69.2
click at [1282, 444] on div "Saved Searches Manage Account Executive [DATE] Account Executive, [GEOGRAPHIC_D…" at bounding box center [1325, 457] width 433 height 594
click at [1343, 70] on button "Save Search" at bounding box center [1355, 86] width 117 height 37
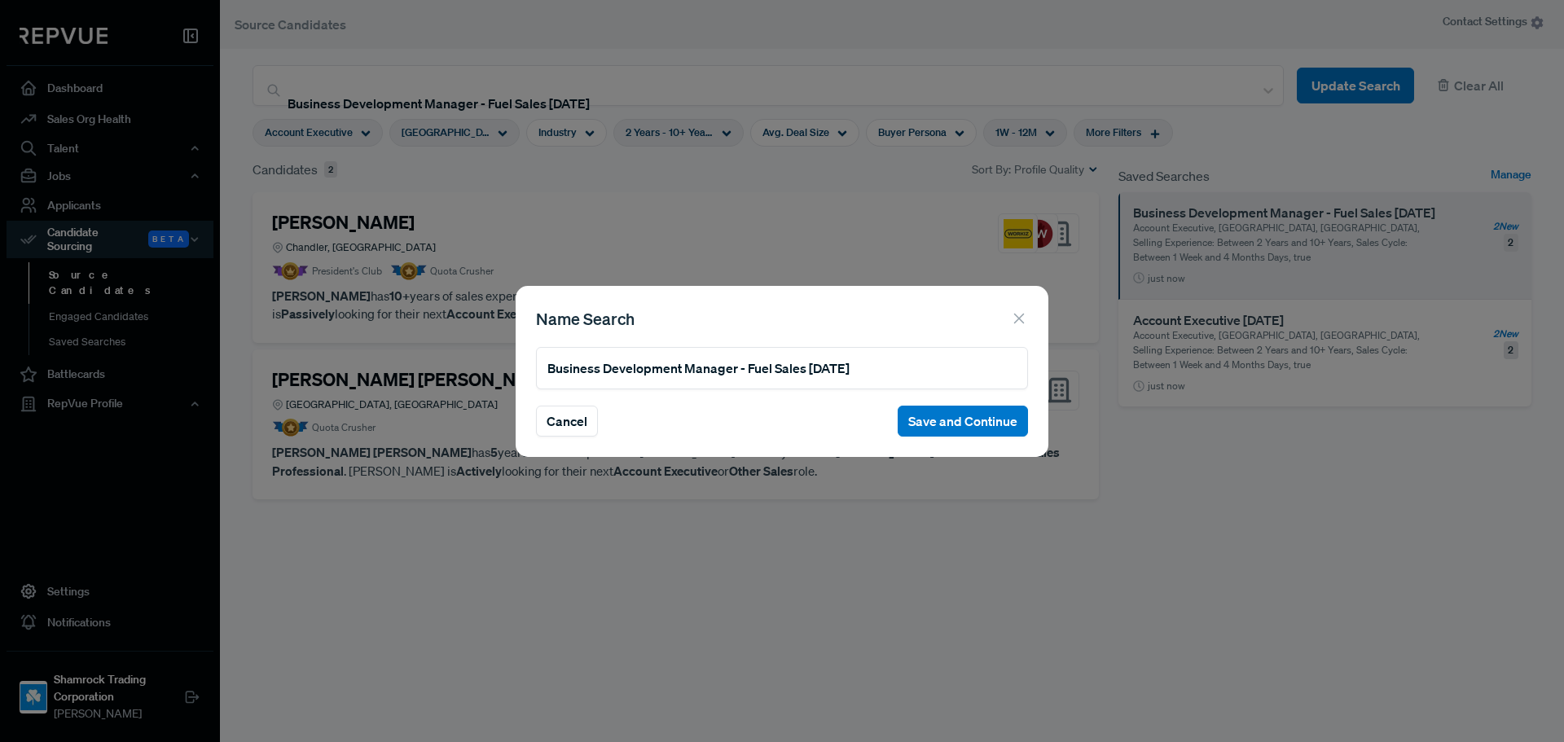
drag, startPoint x: 988, startPoint y: 424, endPoint x: 761, endPoint y: 394, distance: 229.2
click at [789, 424] on section "Cancel Save and Continue" at bounding box center [782, 421] width 492 height 31
click at [736, 372] on input "Business Development Manager - Fuel Sales [DATE]" at bounding box center [782, 368] width 492 height 42
type input "Business Development Manager Bilingual - Fuel Sales [DATE]"
click at [951, 422] on button "Save and Continue" at bounding box center [963, 421] width 130 height 31
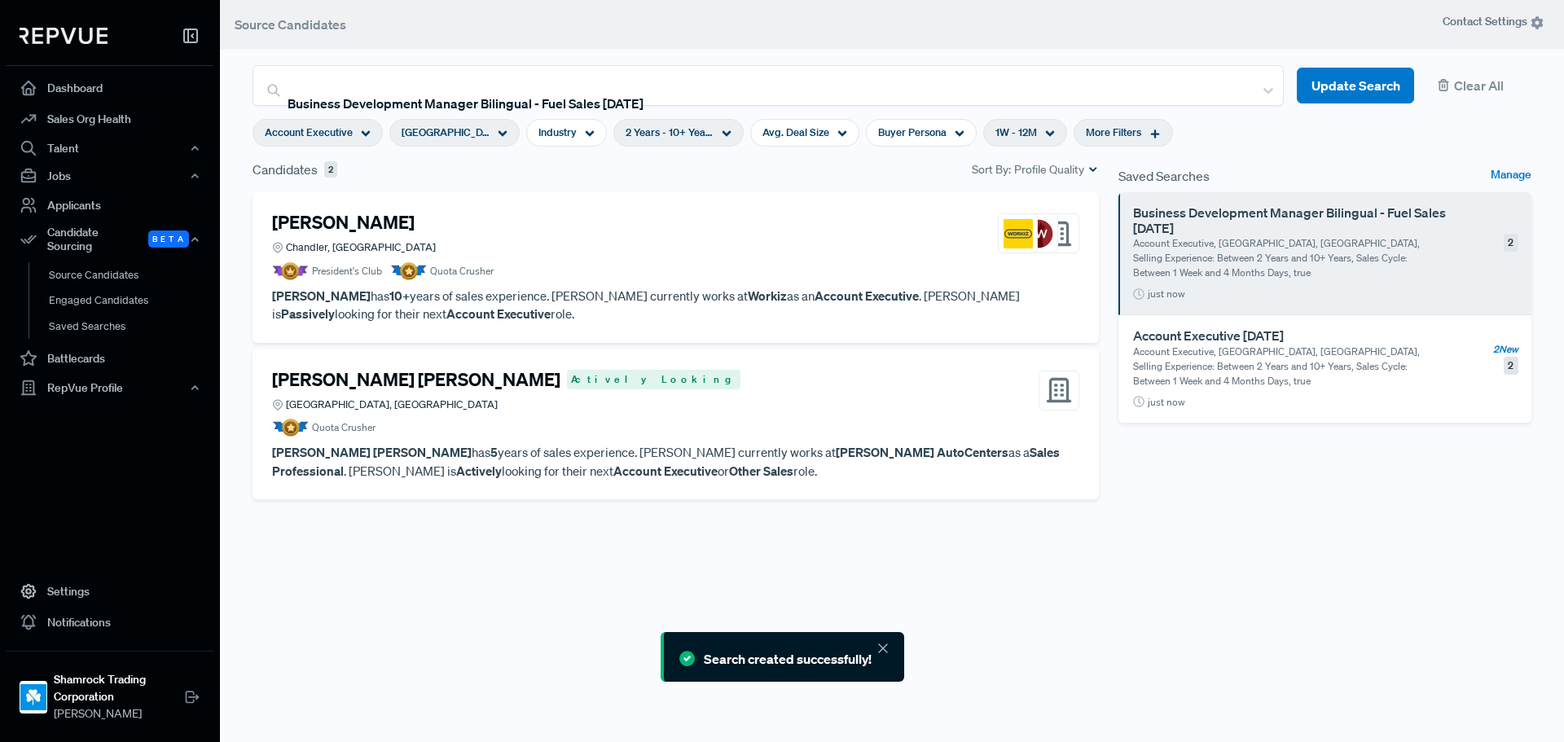
click at [1109, 137] on div "More Filters" at bounding box center [1123, 133] width 99 height 28
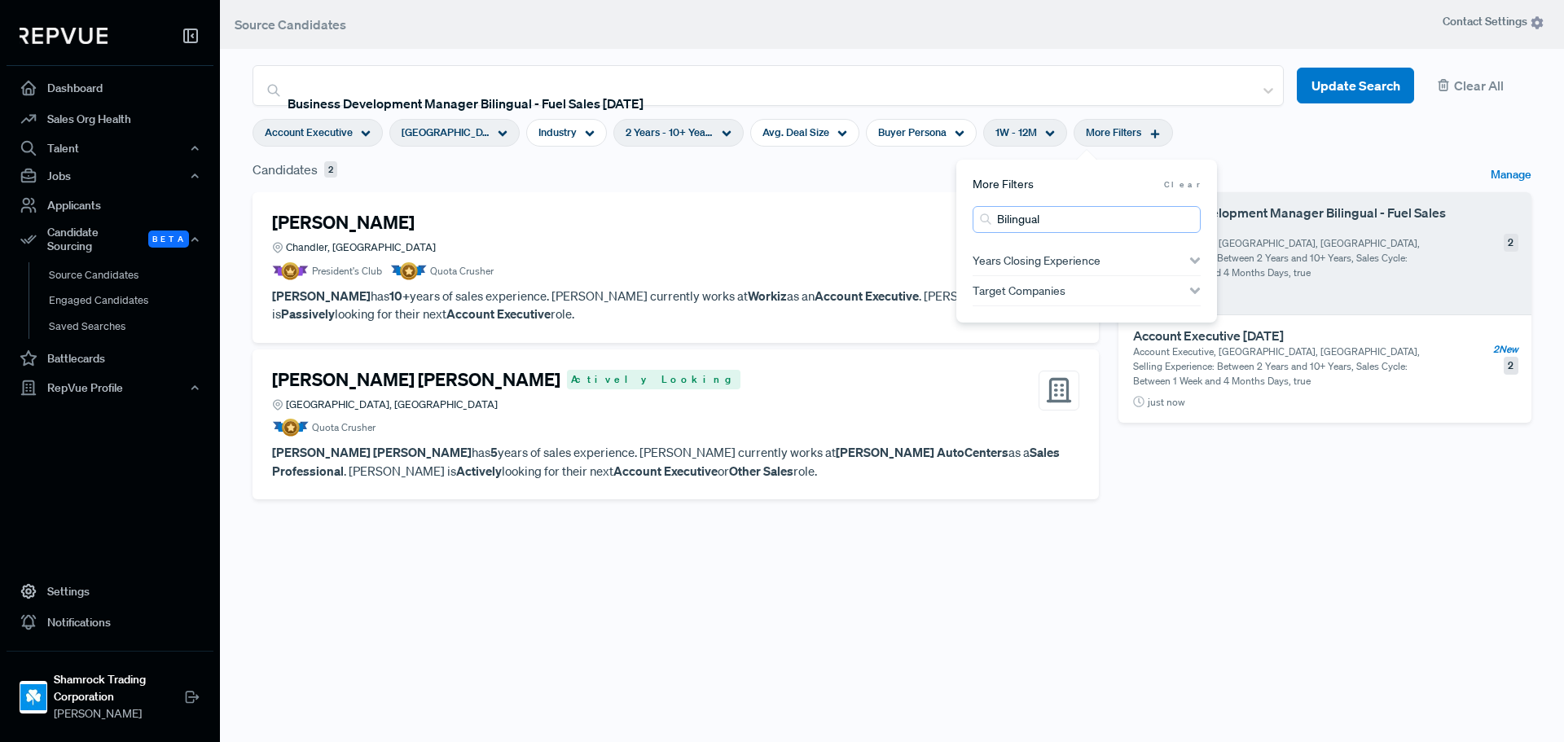
click at [1186, 221] on input "Bilingual" at bounding box center [1087, 219] width 228 height 27
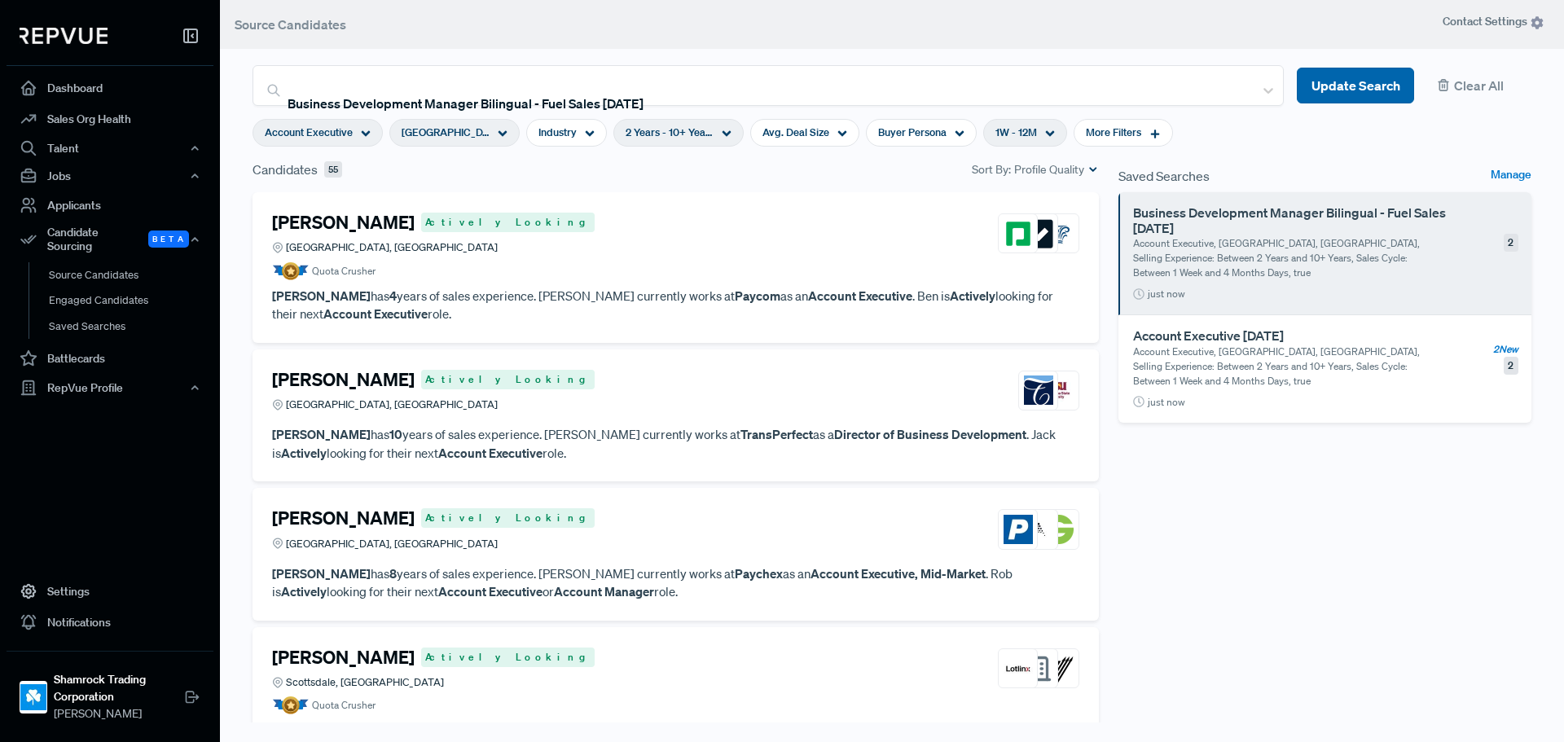
click at [1330, 86] on button "Update Search" at bounding box center [1355, 86] width 117 height 37
click at [526, 89] on div at bounding box center [767, 80] width 956 height 23
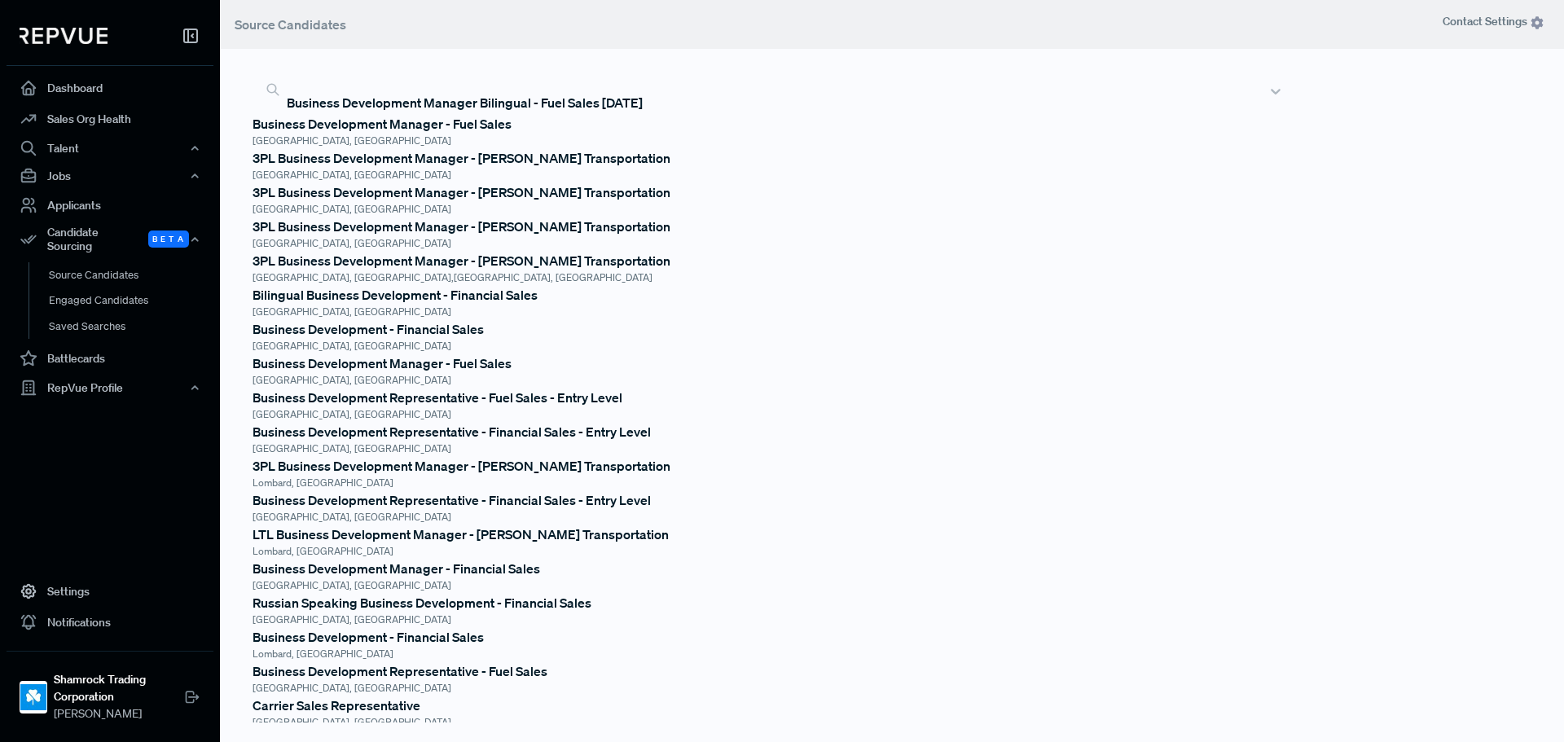
click at [539, 91] on div at bounding box center [773, 79] width 971 height 23
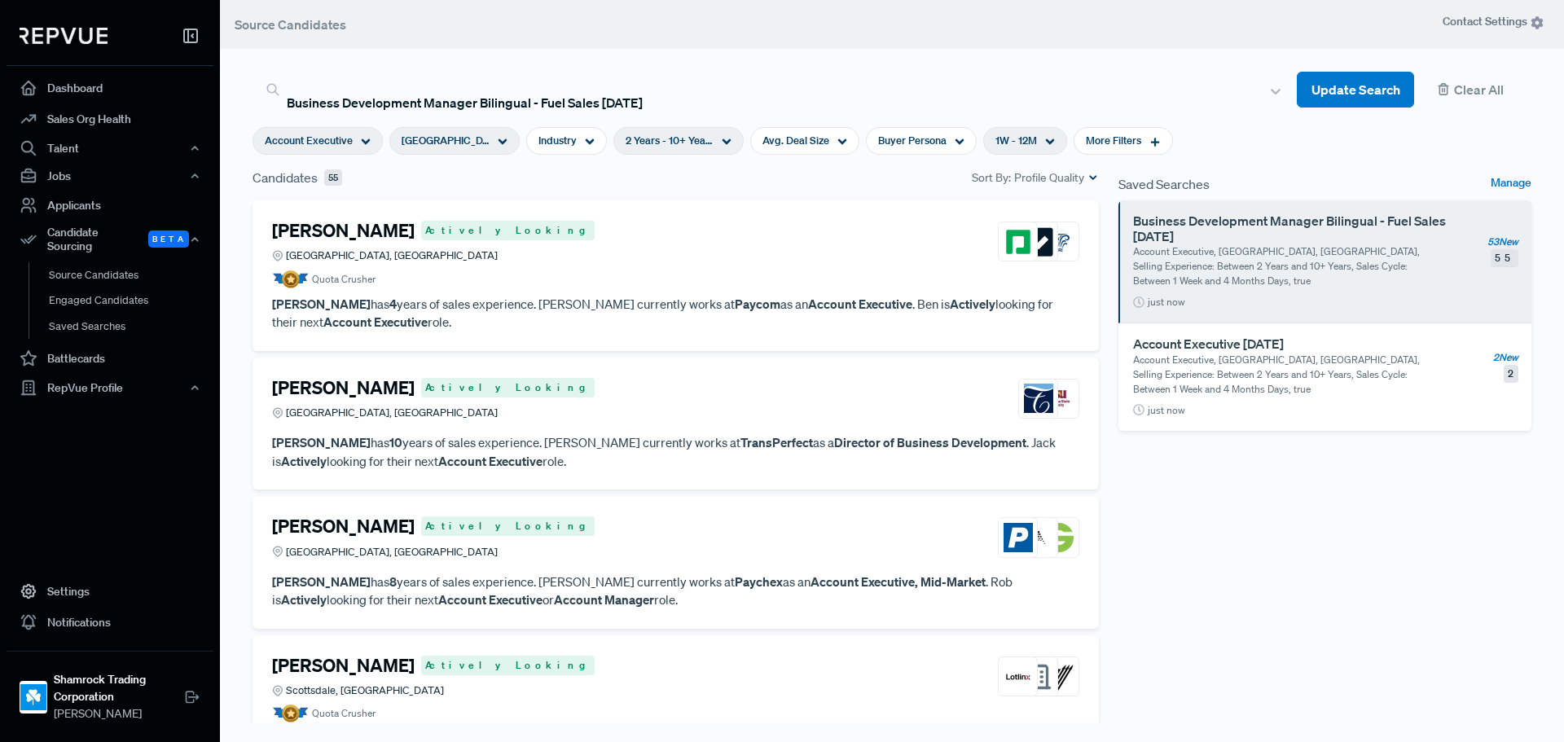
click at [774, 103] on div "Business Development Manager Bilingual - Fuel Sales [DATE]" at bounding box center [768, 89] width 1031 height 49
click at [520, 88] on div at bounding box center [773, 79] width 971 height 23
click at [530, 83] on div at bounding box center [773, 79] width 971 height 23
click at [531, 82] on div at bounding box center [773, 79] width 971 height 23
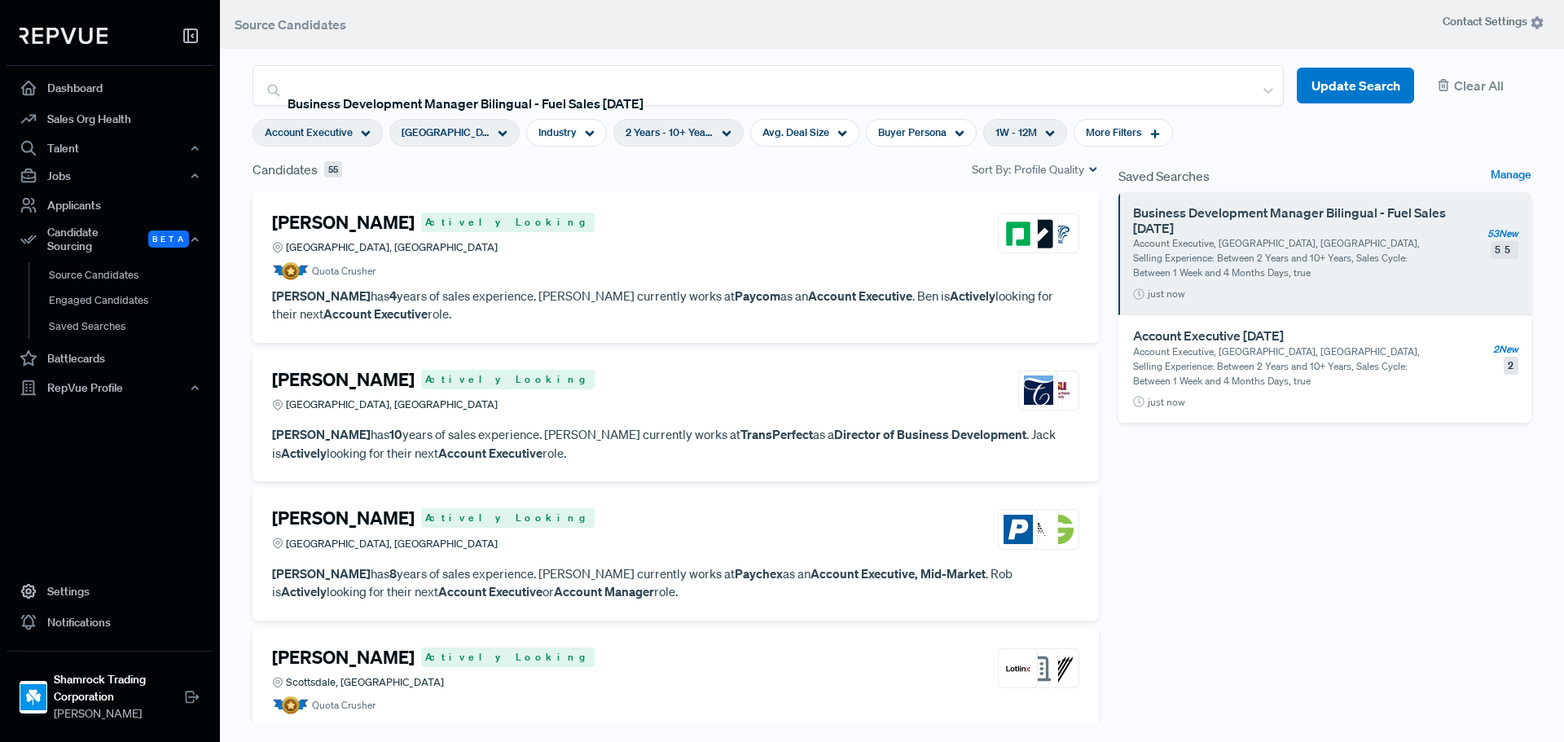
click at [640, 134] on span "2 Years - 10+ Years" at bounding box center [670, 132] width 88 height 15
type input "7 Years"
drag, startPoint x: 716, startPoint y: 215, endPoint x: 665, endPoint y: 215, distance: 51.3
click at [665, 215] on div at bounding box center [662, 214] width 11 height 11
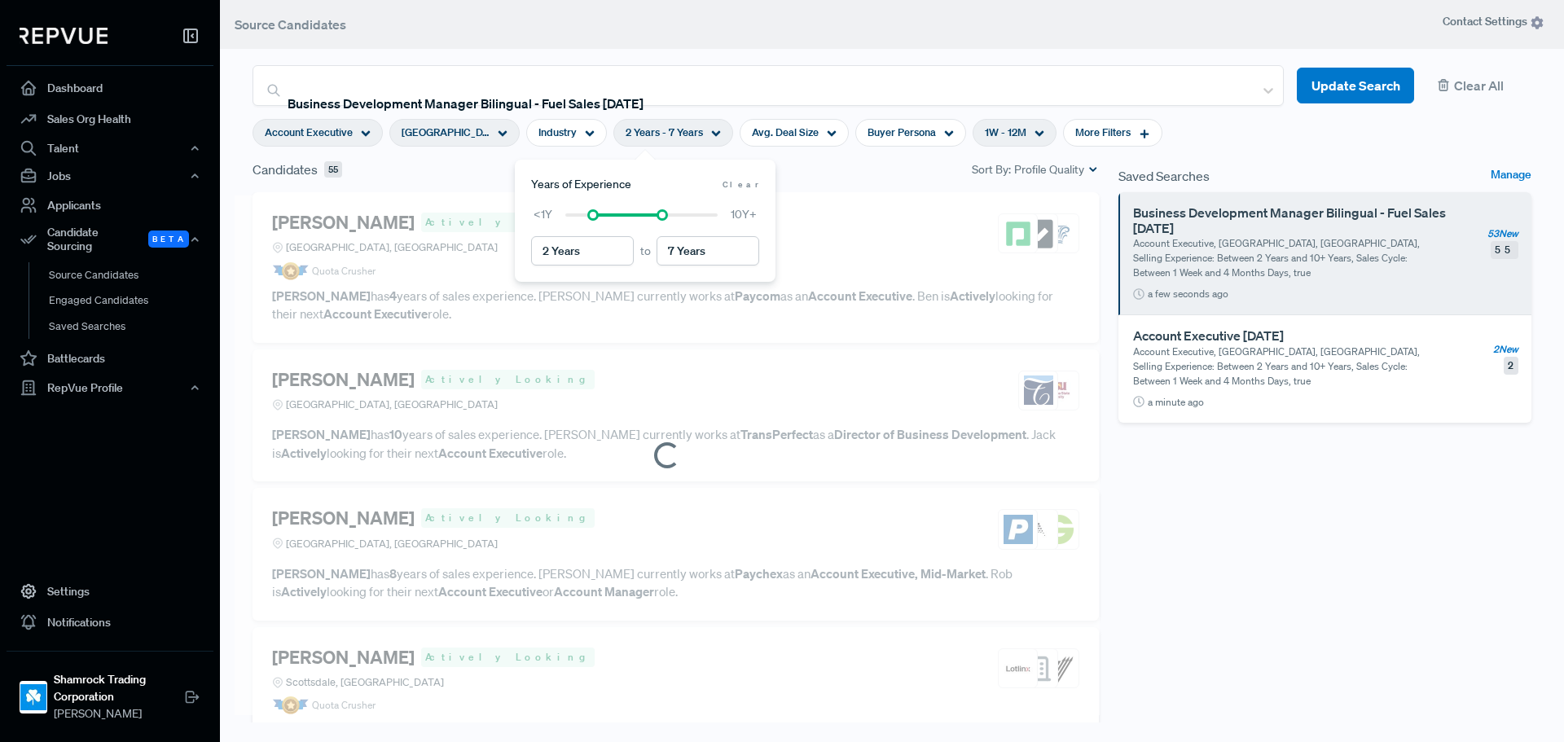
click at [886, 209] on article at bounding box center [667, 456] width 865 height 520
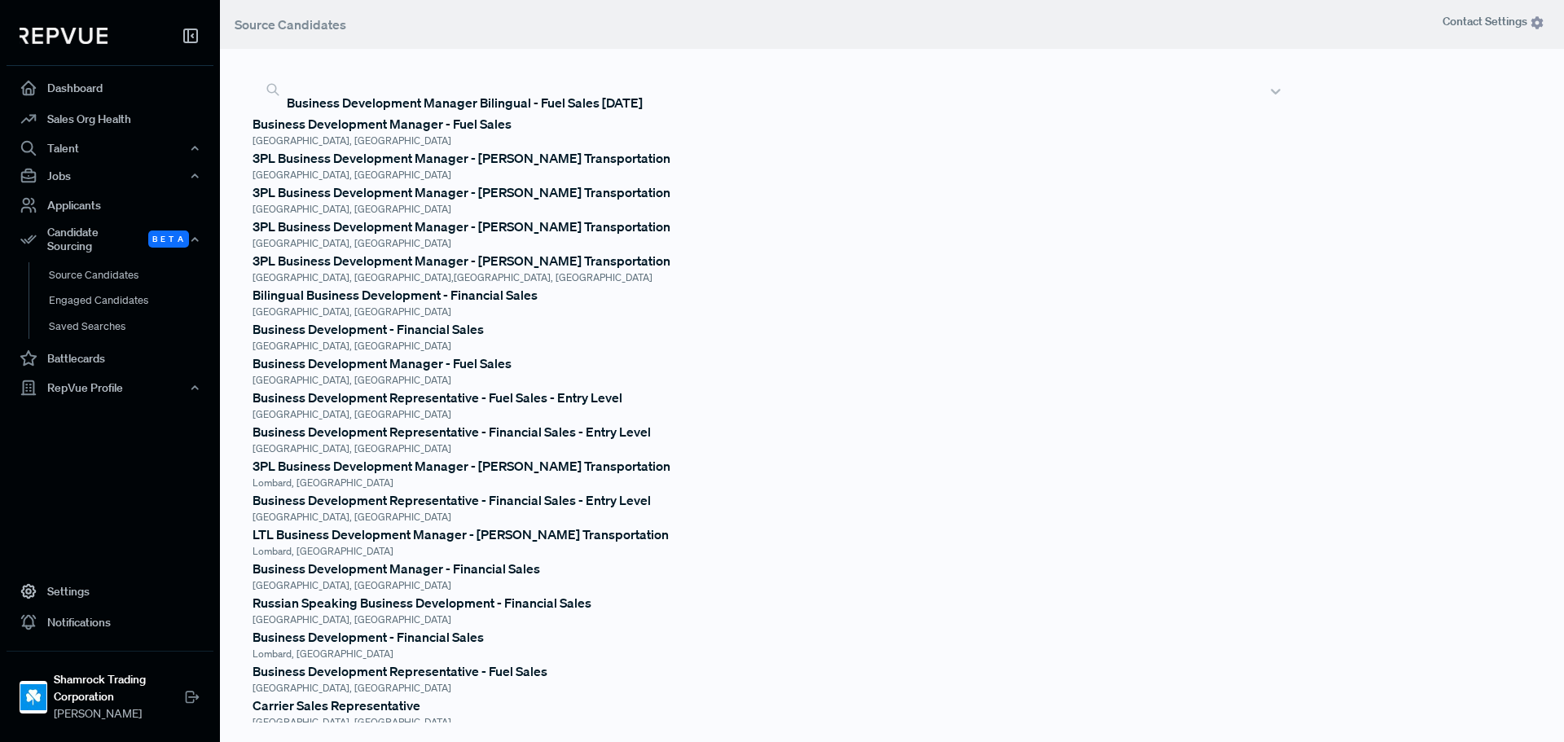
click at [536, 97] on div "Business Development Manager Bilingual - Fuel Sales [DATE]" at bounding box center [773, 89] width 987 height 49
click at [932, 74] on div at bounding box center [773, 79] width 971 height 23
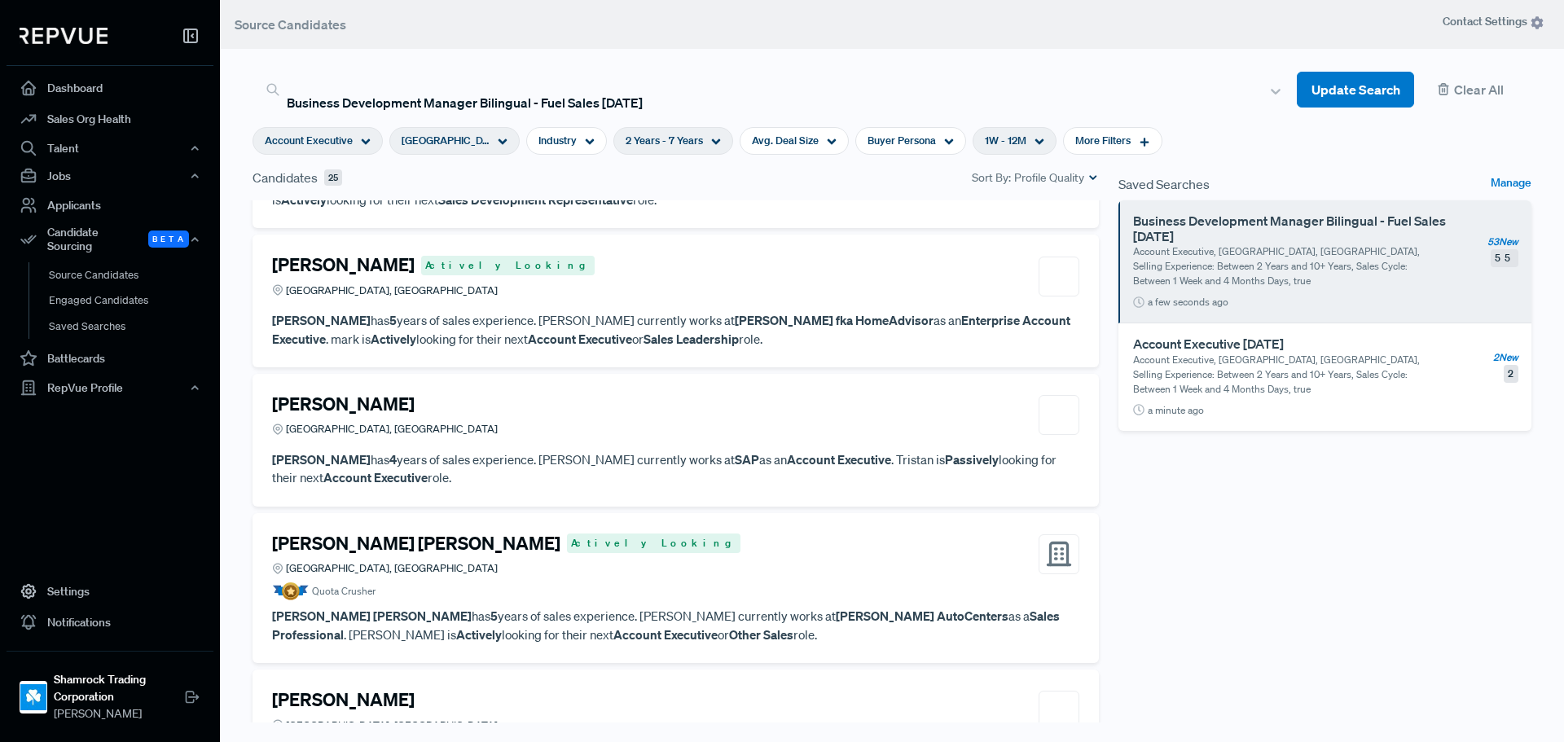
scroll to position [1059, 0]
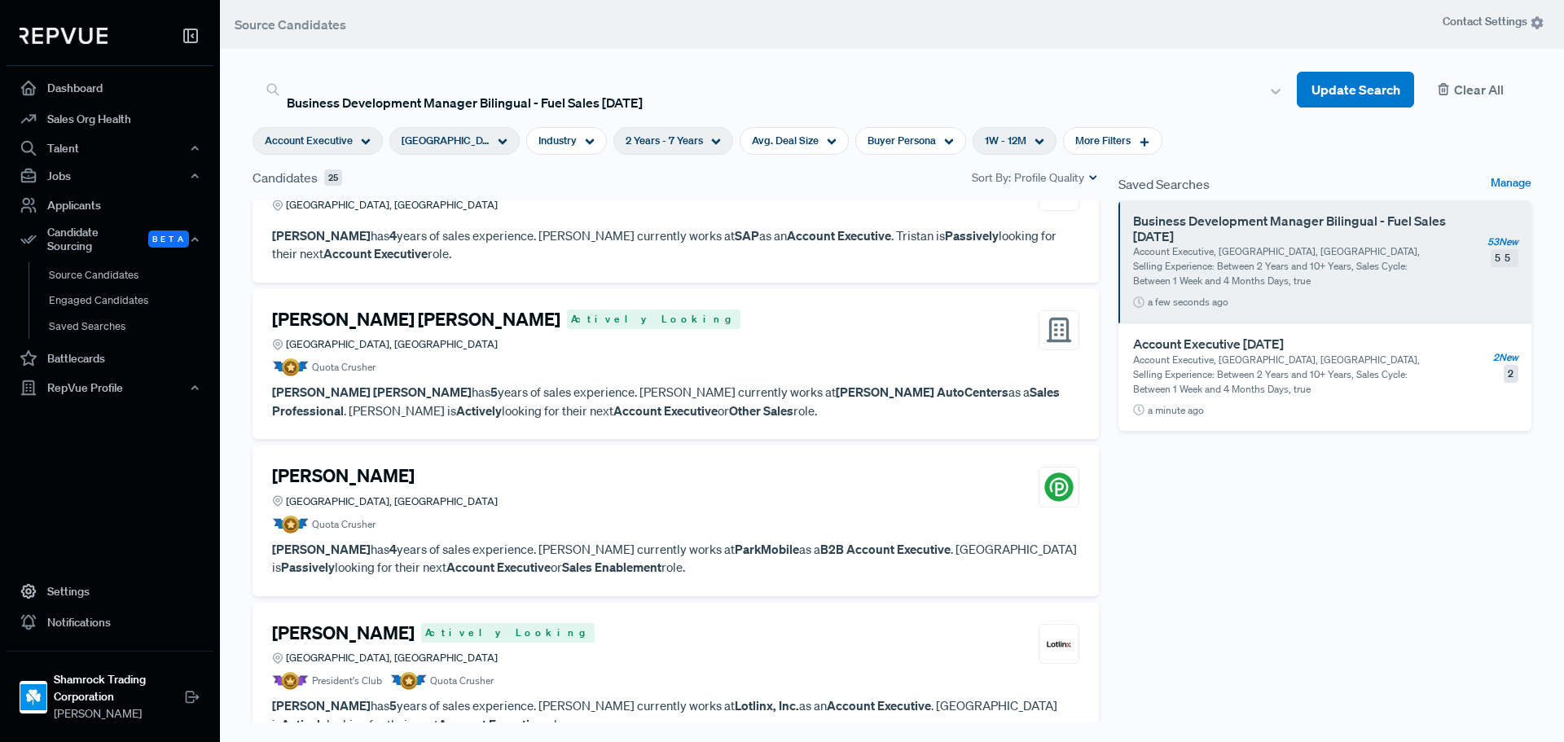
click at [1451, 86] on button "Clear All" at bounding box center [1479, 90] width 104 height 37
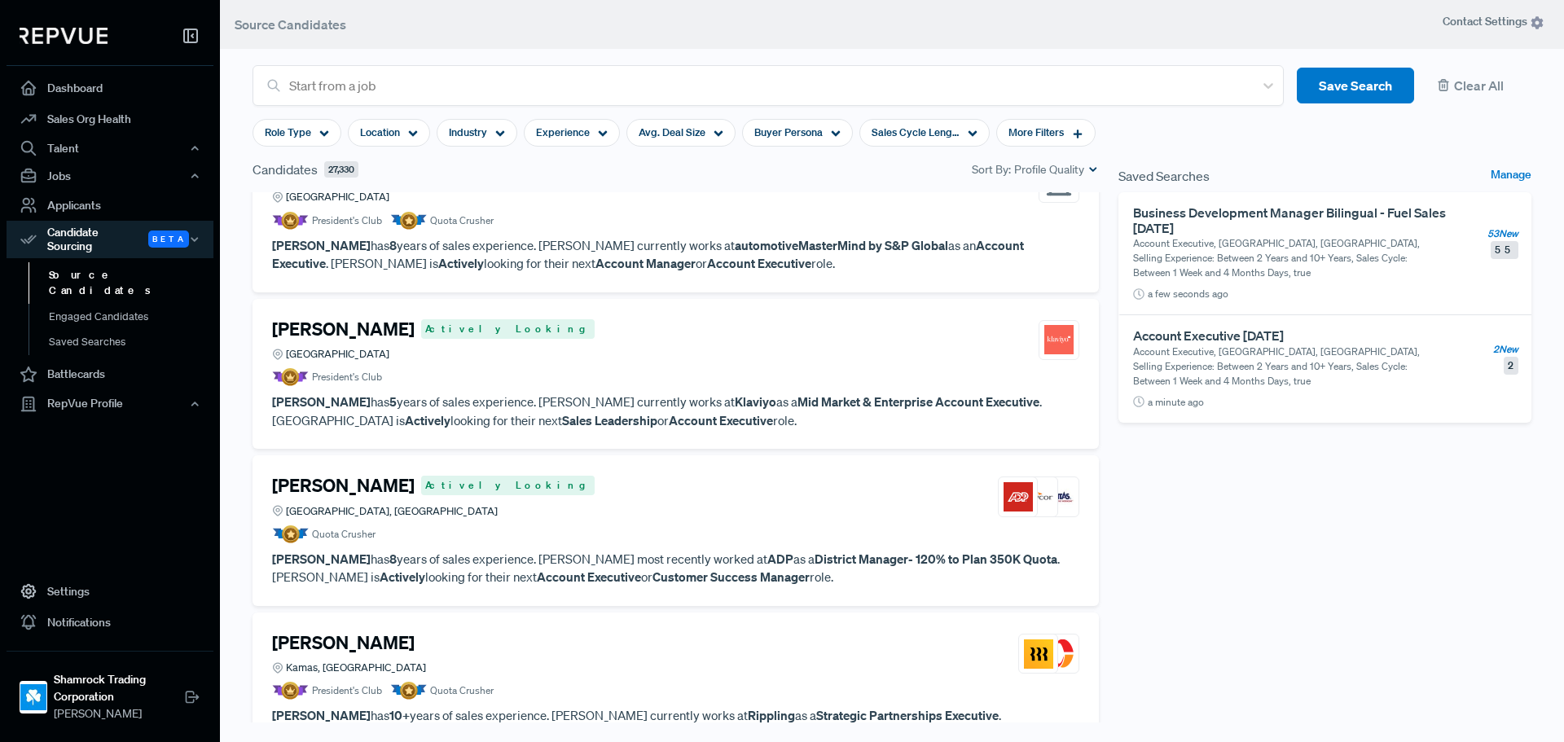
click at [90, 263] on link "Source Candidates" at bounding box center [132, 283] width 207 height 42
click at [118, 262] on link "Source Candidates" at bounding box center [132, 283] width 207 height 42
click at [438, 99] on div "Start from a job" at bounding box center [768, 85] width 1031 height 41
type input "p"
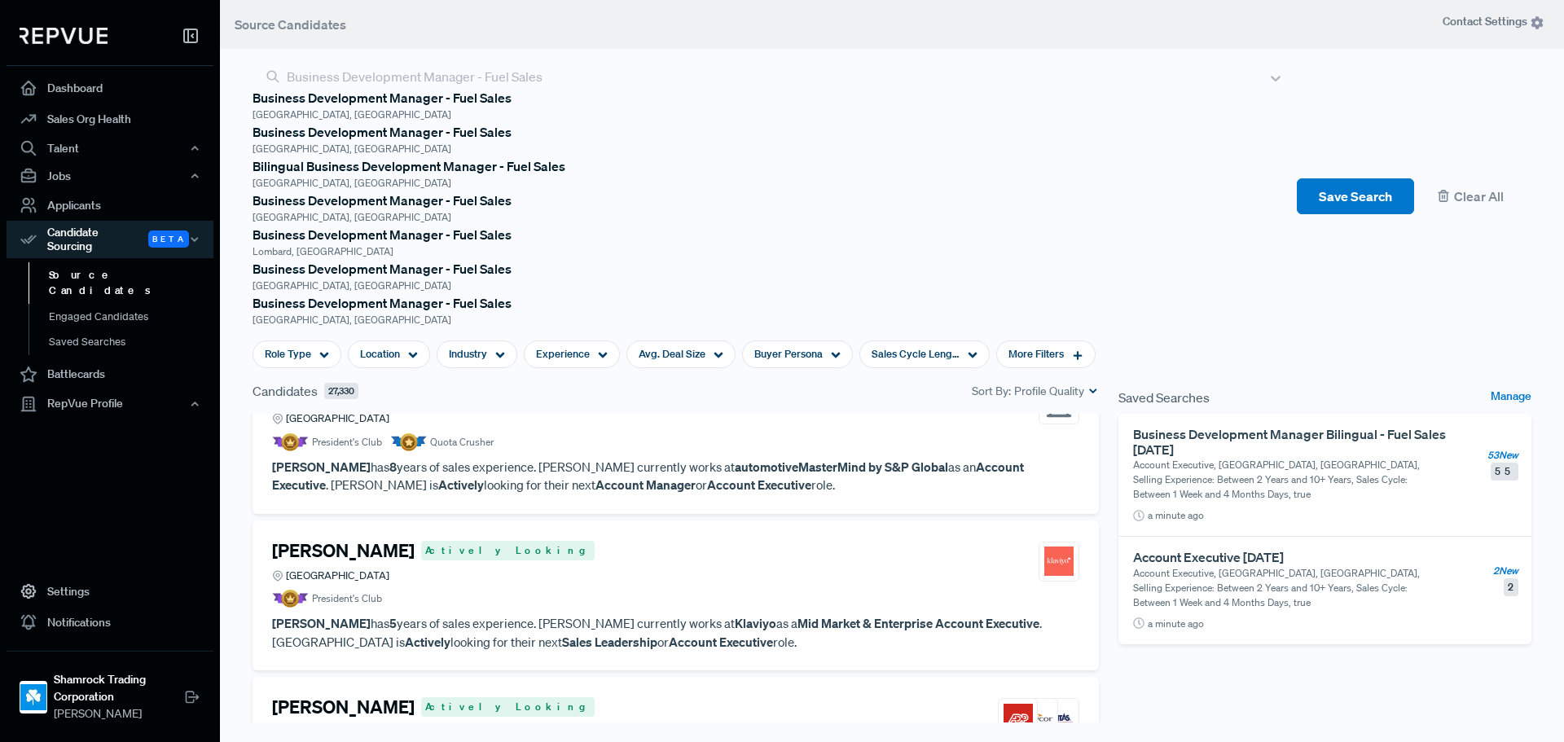
type input "Business Development Manager - Fuel Sales"
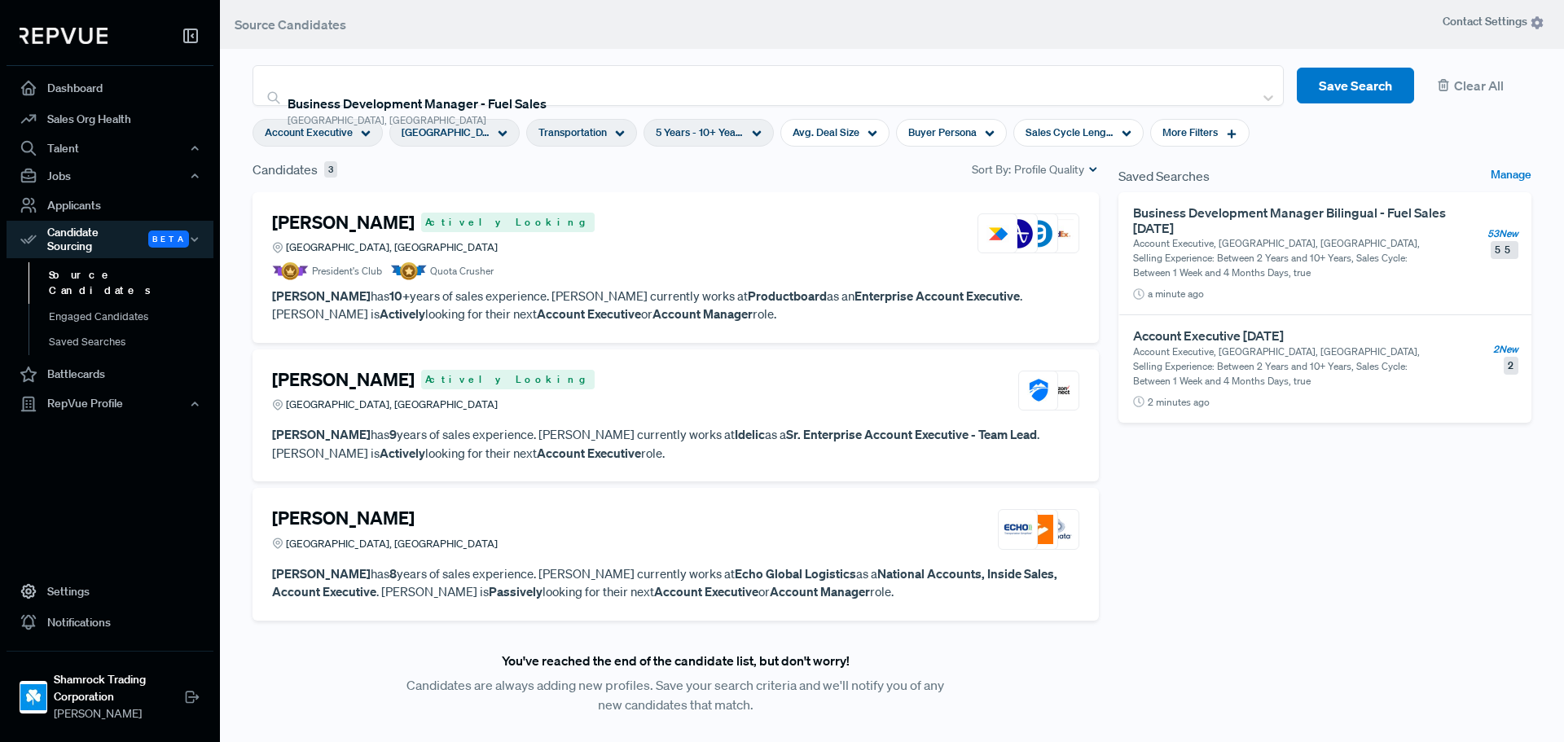
click at [461, 124] on div "[GEOGRAPHIC_DATA], [GEOGRAPHIC_DATA]" at bounding box center [454, 133] width 130 height 28
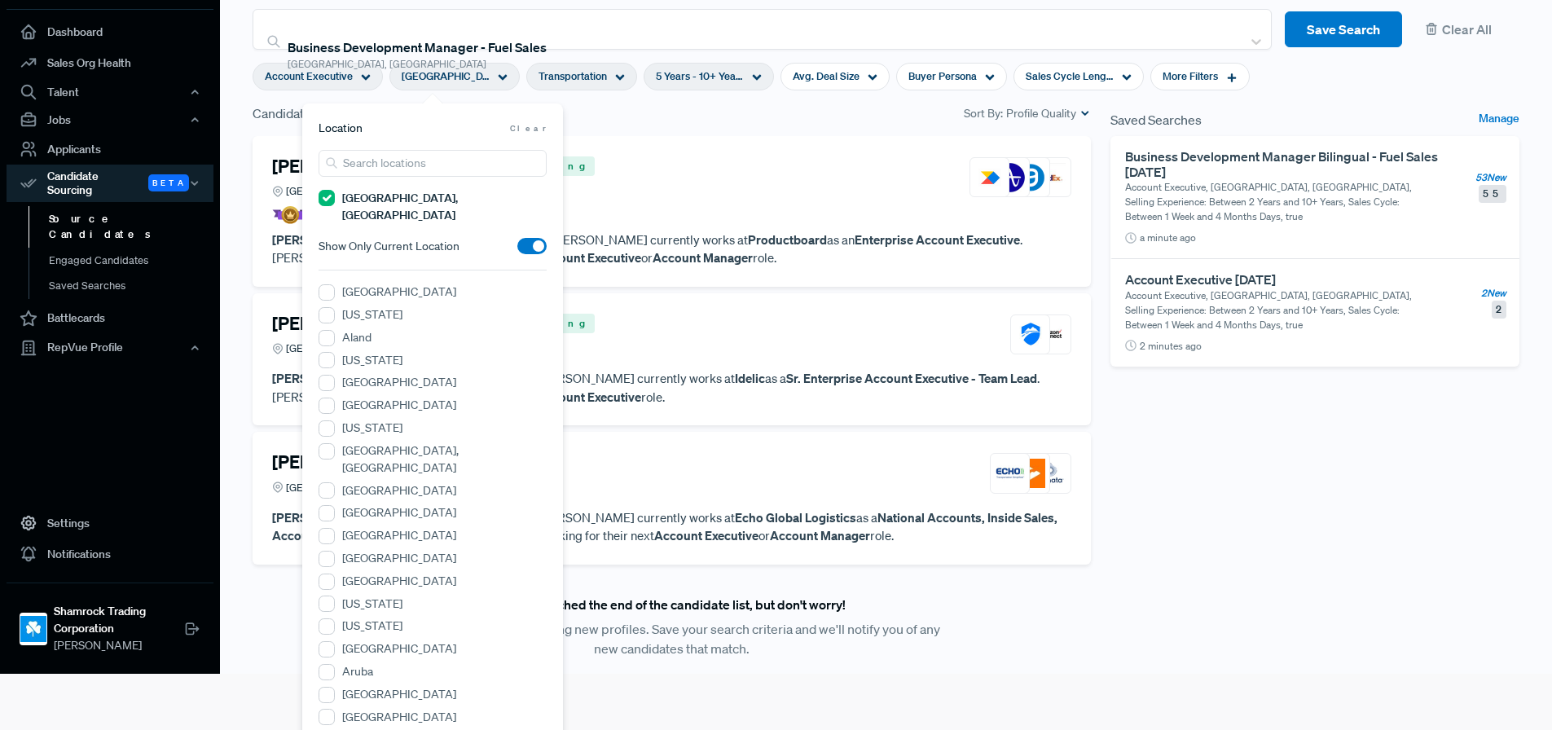
scroll to position [81, 0]
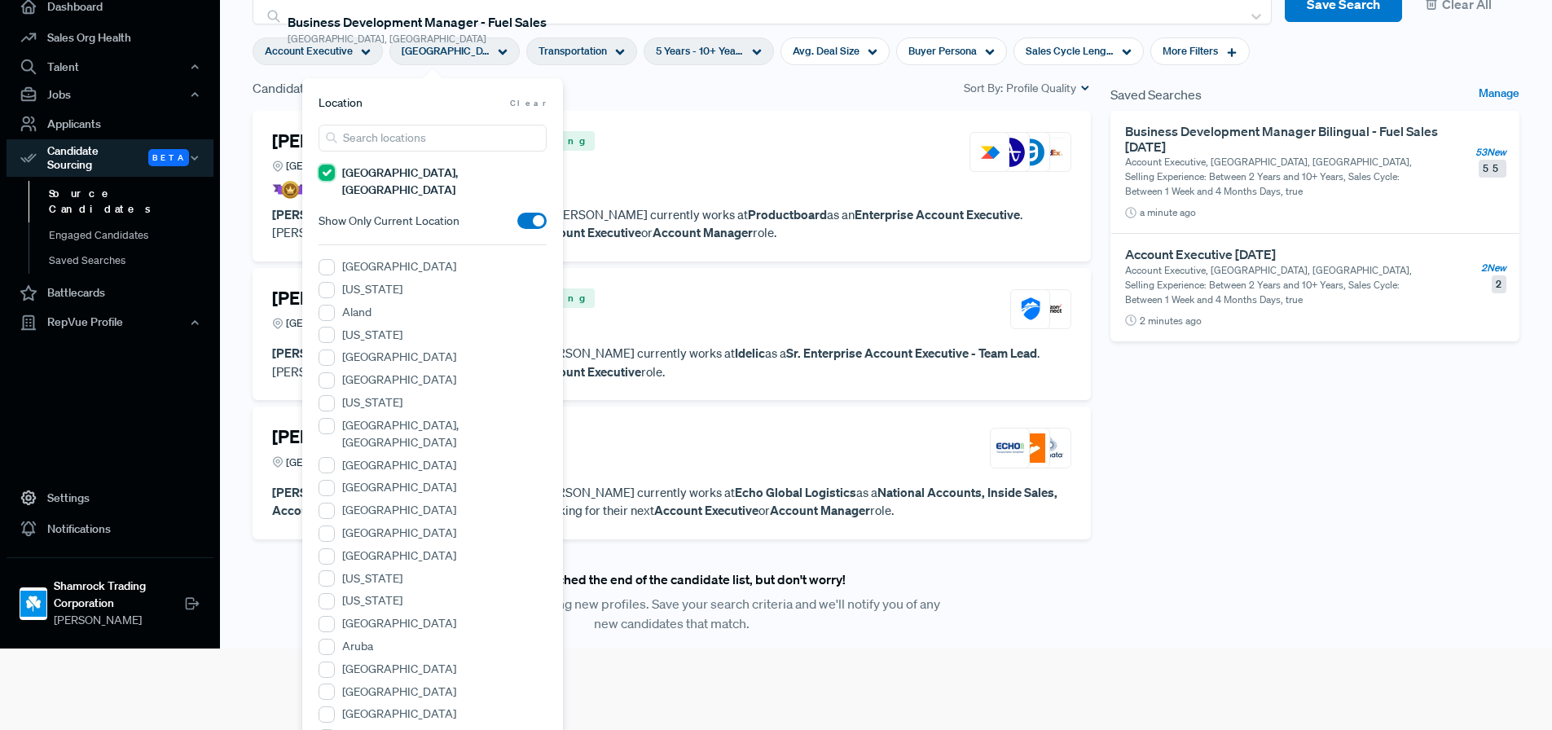
click at [325, 165] on TX "[GEOGRAPHIC_DATA], [GEOGRAPHIC_DATA]" at bounding box center [327, 173] width 16 height 16
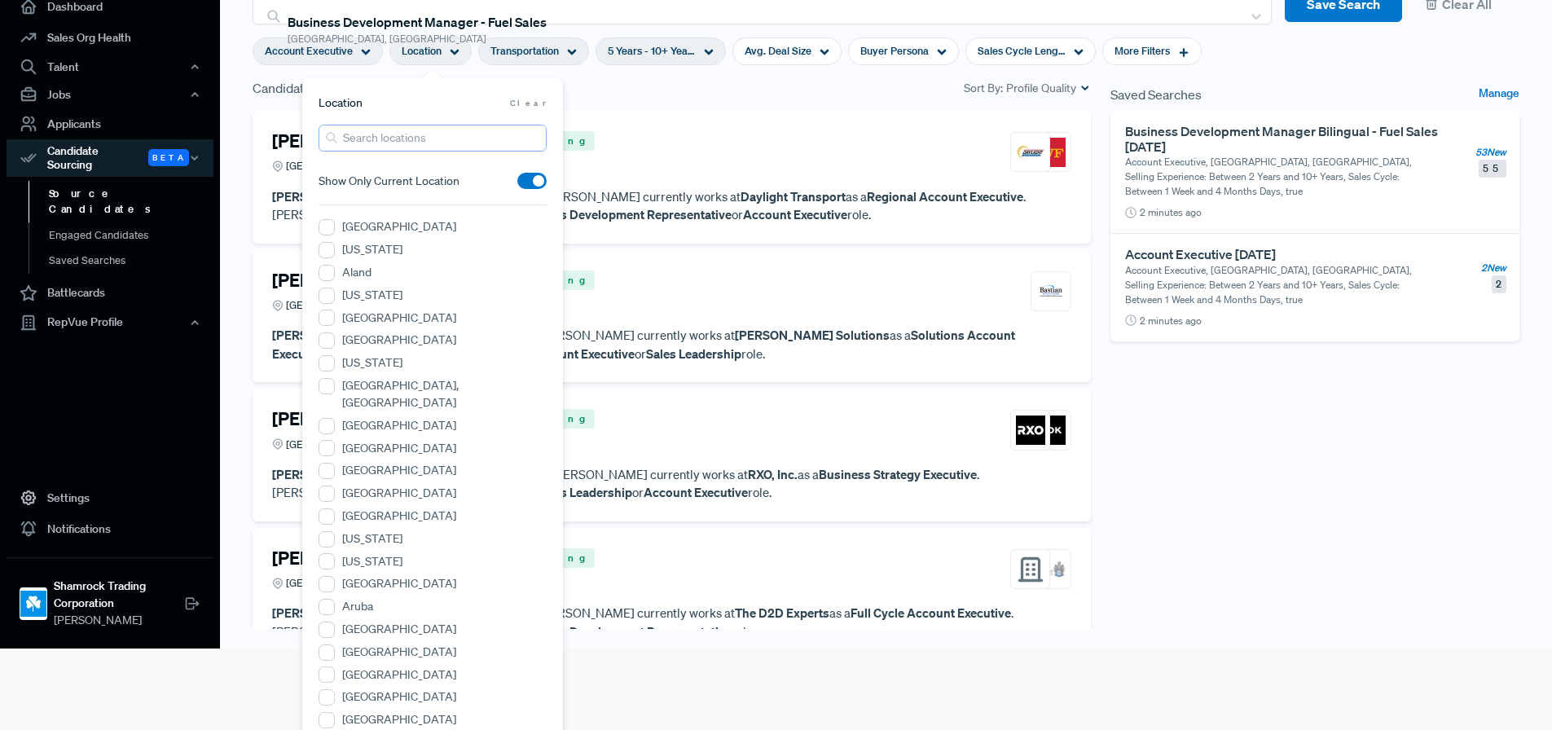
click at [397, 142] on input "search" at bounding box center [433, 138] width 228 height 27
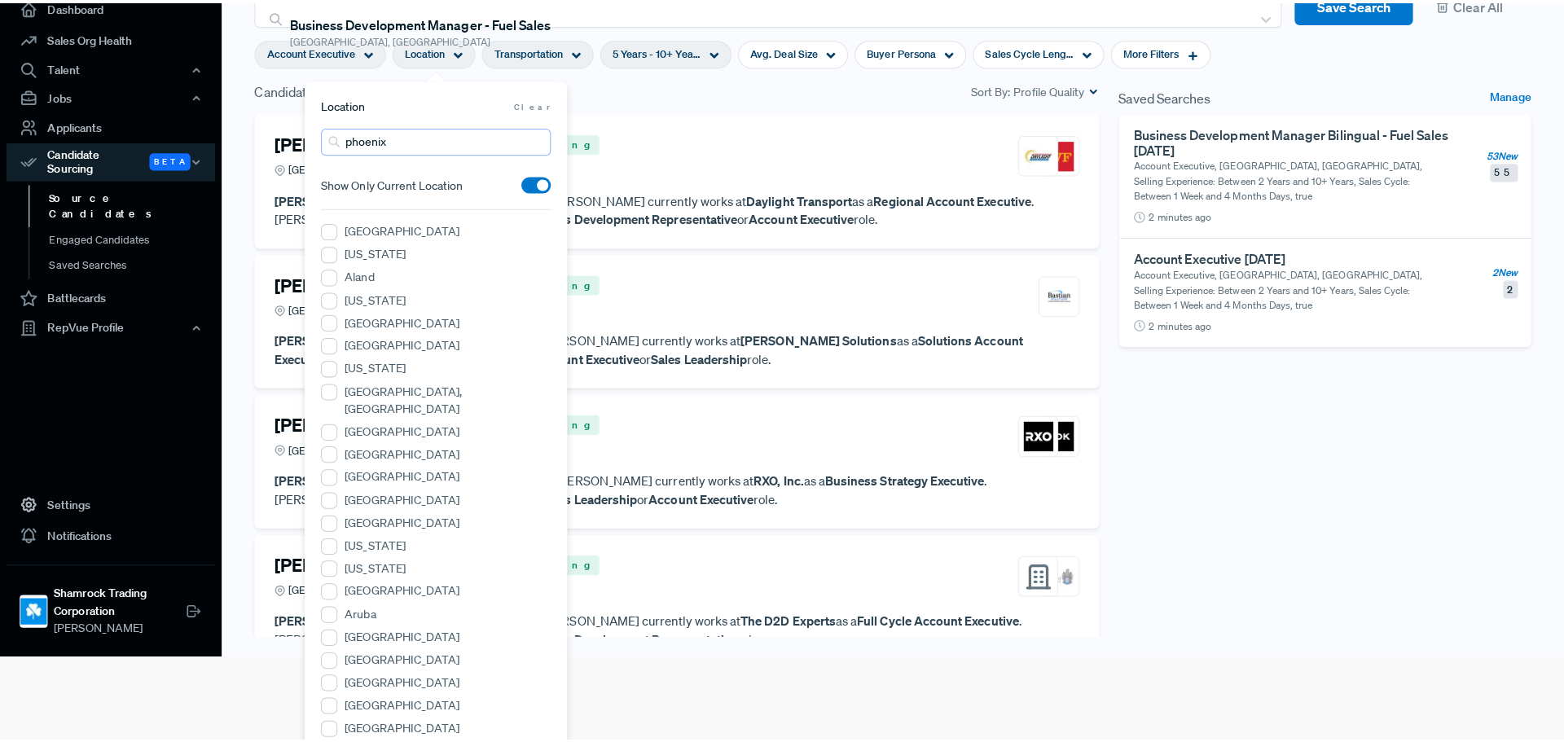
scroll to position [0, 0]
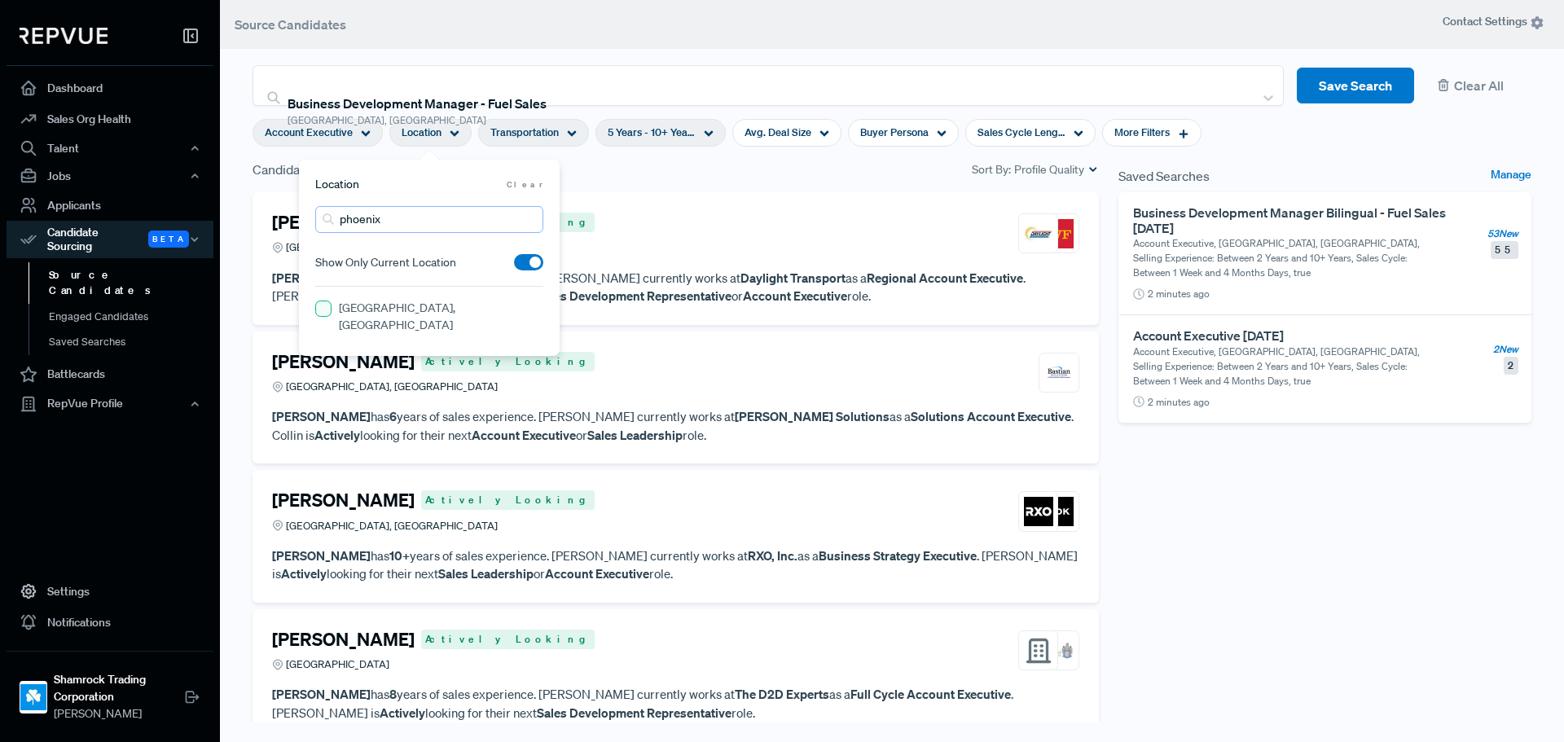
type input "phoenix"
click at [316, 306] on AZ "[GEOGRAPHIC_DATA], [GEOGRAPHIC_DATA]" at bounding box center [323, 309] width 16 height 16
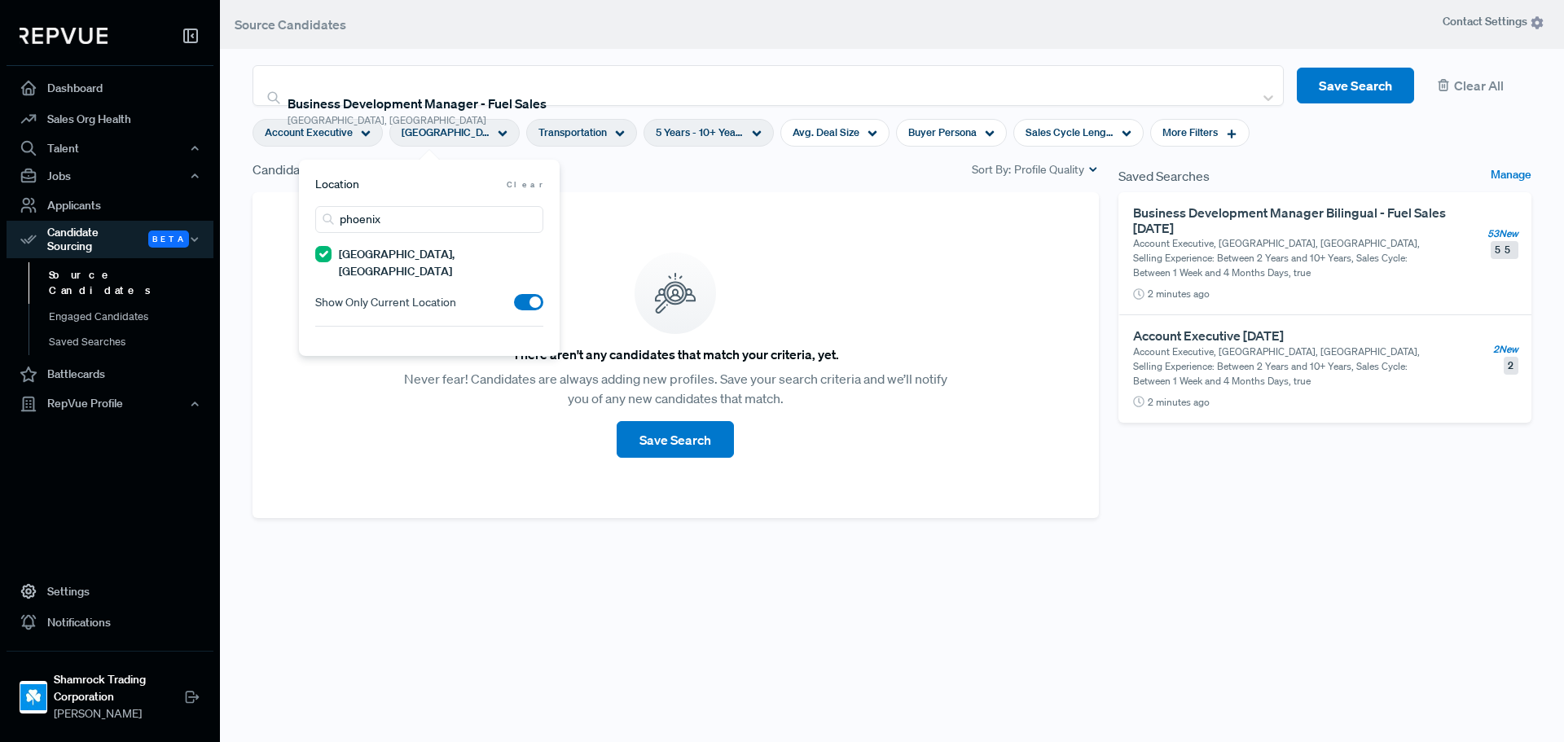
click at [738, 233] on div "There aren't any candidates that match your criteria, yet. Never fear! Candidat…" at bounding box center [676, 355] width 846 height 326
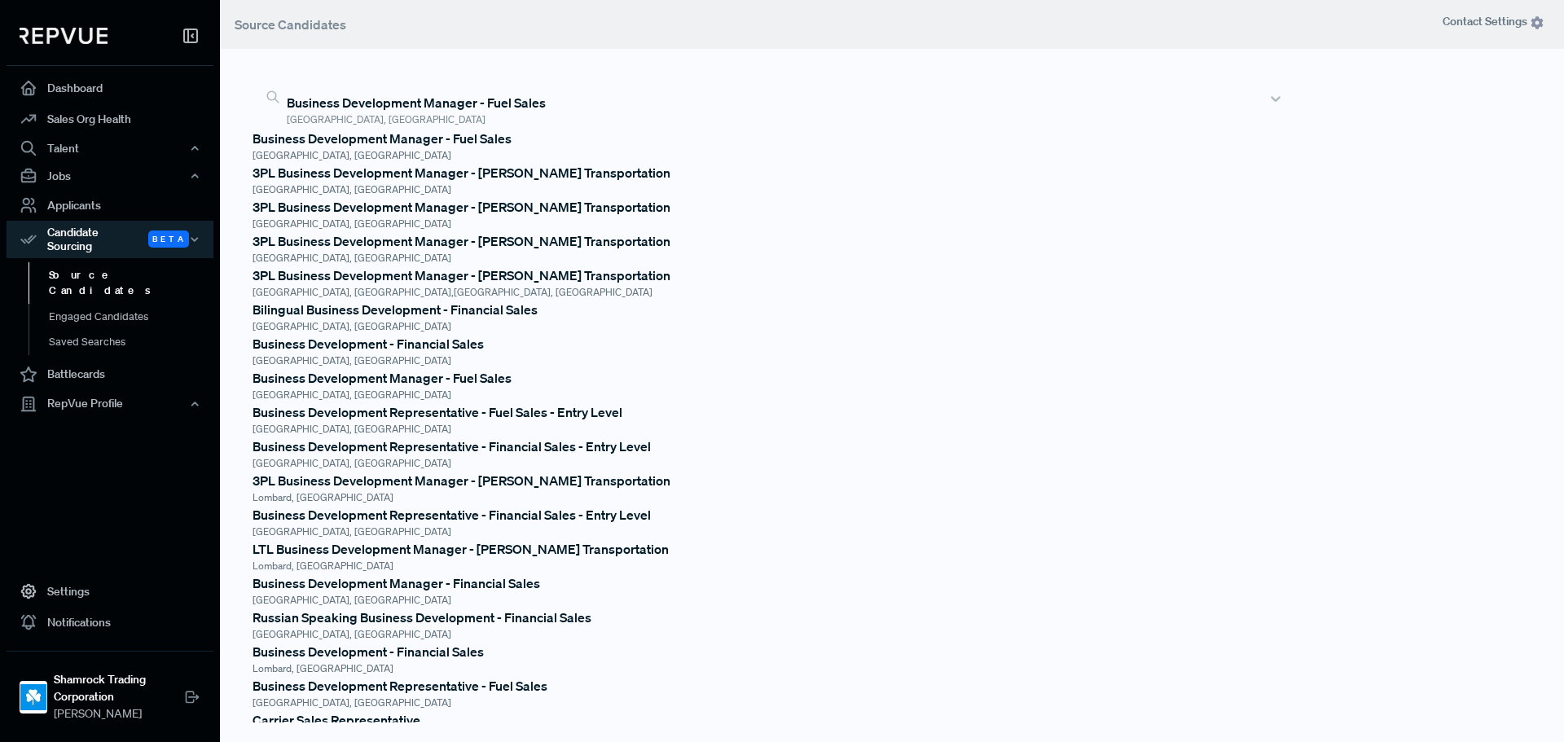
click at [642, 87] on div at bounding box center [773, 79] width 971 height 23
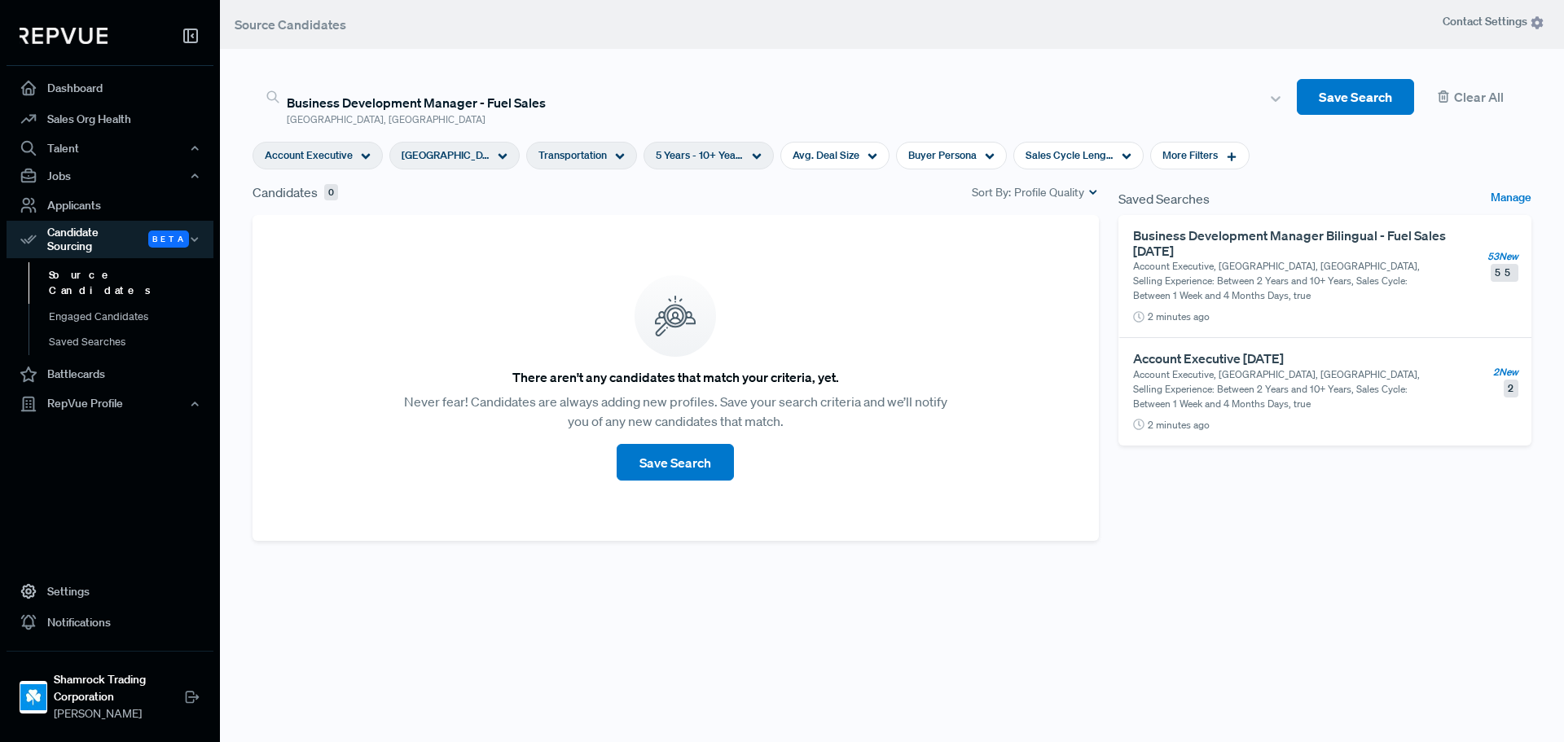
click at [467, 142] on div "[GEOGRAPHIC_DATA], [GEOGRAPHIC_DATA]" at bounding box center [454, 156] width 130 height 28
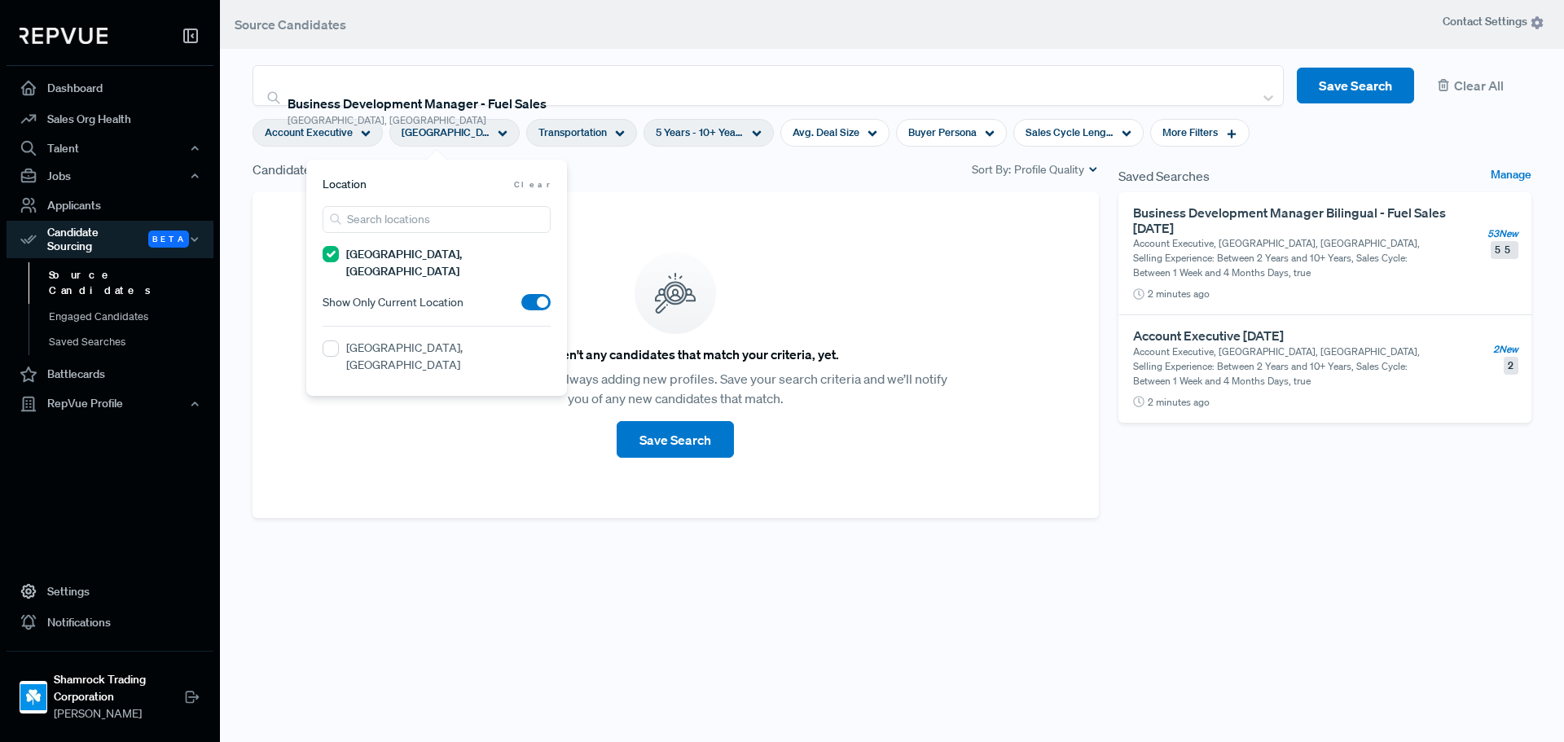
click at [467, 140] on div "[GEOGRAPHIC_DATA], [GEOGRAPHIC_DATA]" at bounding box center [454, 133] width 130 height 28
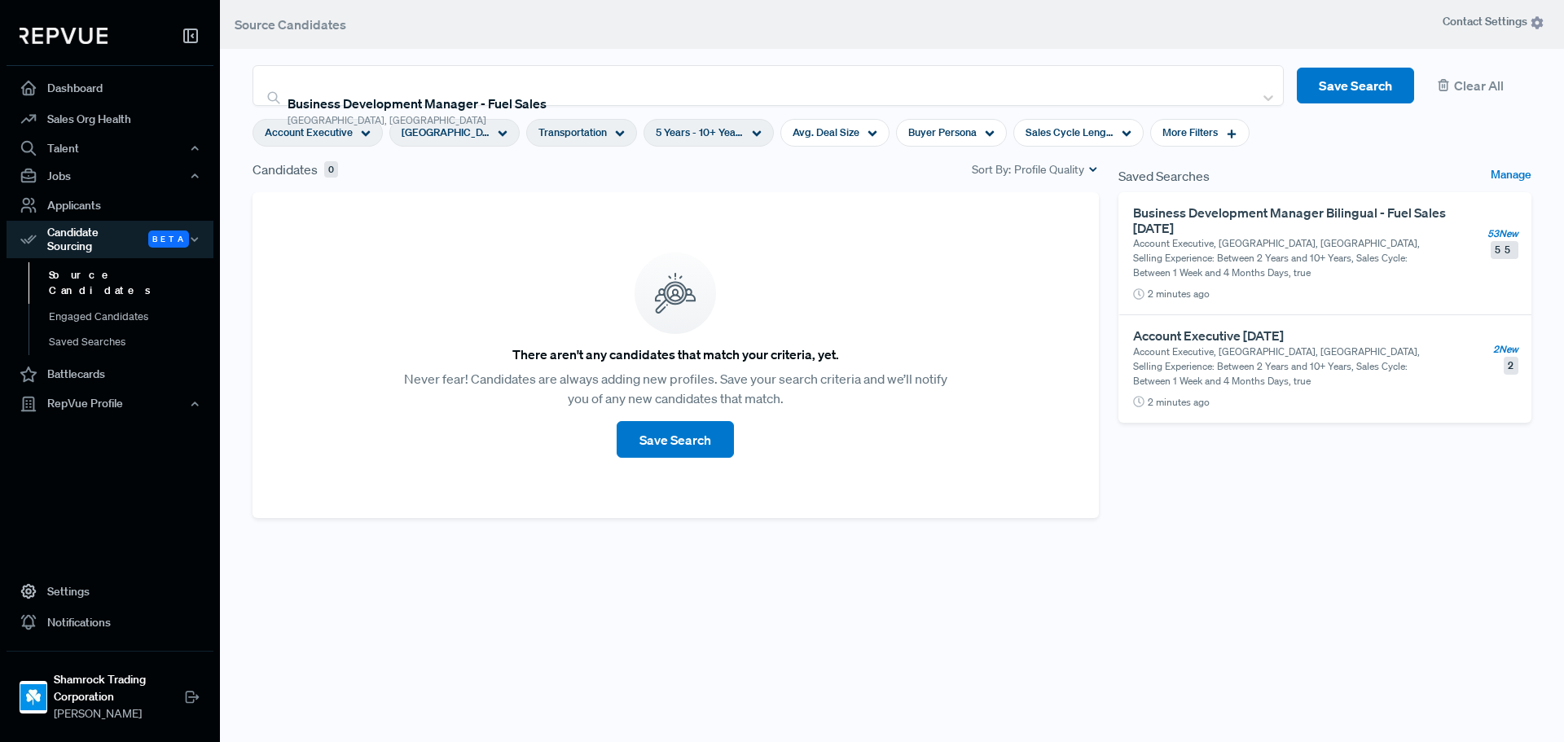
click at [467, 140] on div "[GEOGRAPHIC_DATA], [GEOGRAPHIC_DATA]" at bounding box center [454, 133] width 130 height 28
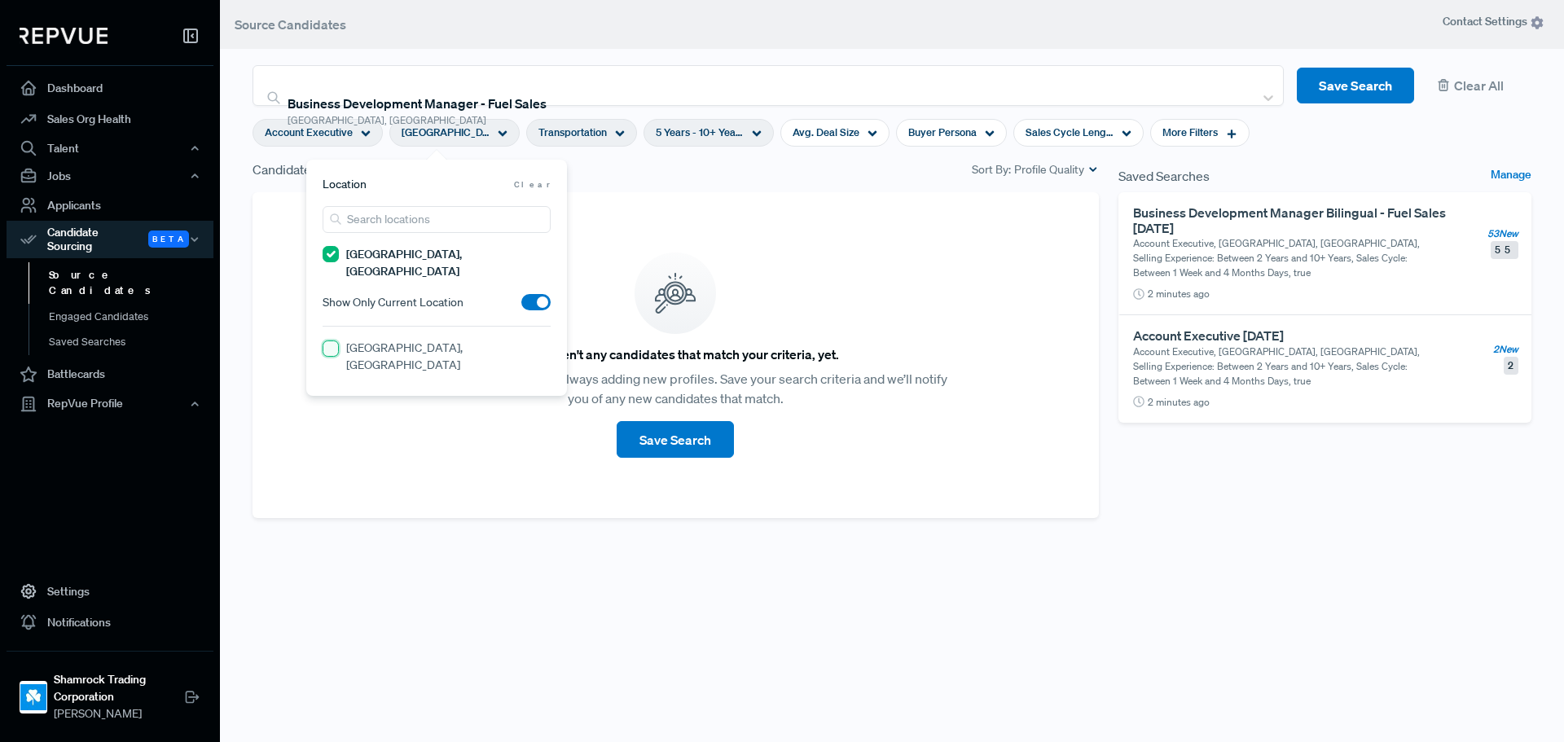
click at [330, 341] on AZ "[GEOGRAPHIC_DATA], [GEOGRAPHIC_DATA]" at bounding box center [331, 349] width 16 height 16
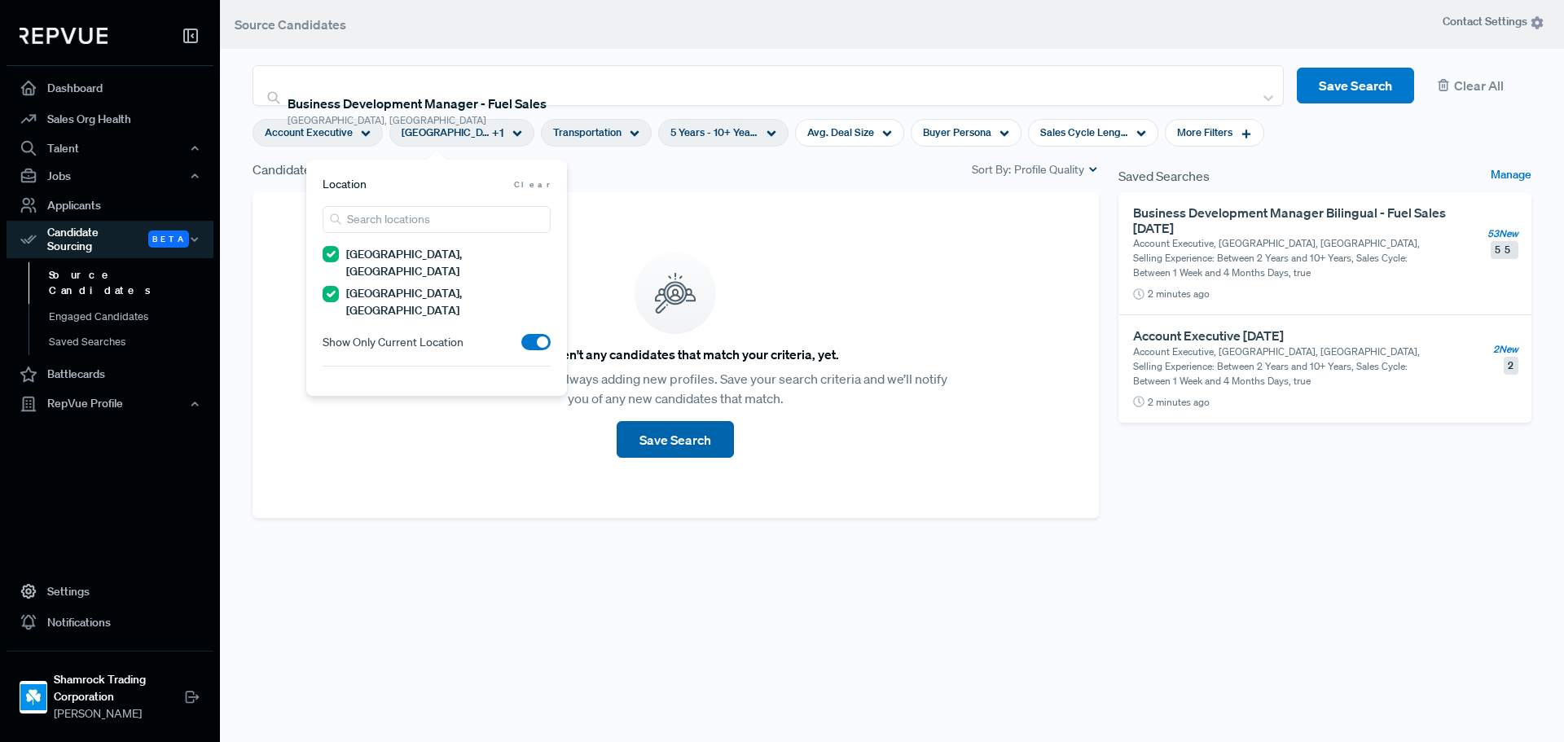
click at [673, 440] on button "Save Search" at bounding box center [675, 439] width 117 height 37
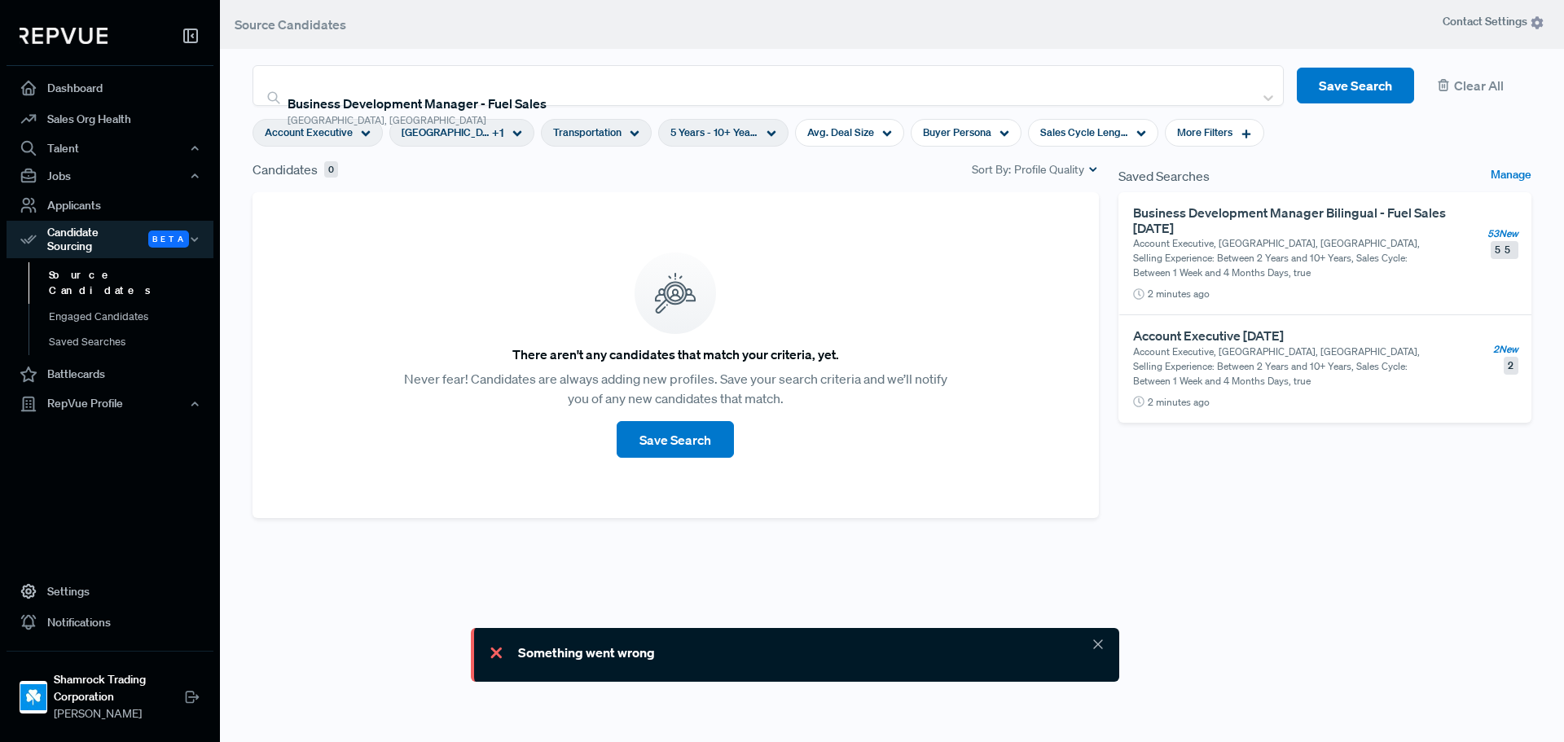
click at [485, 141] on div "[GEOGRAPHIC_DATA], [GEOGRAPHIC_DATA] + 1" at bounding box center [461, 133] width 145 height 28
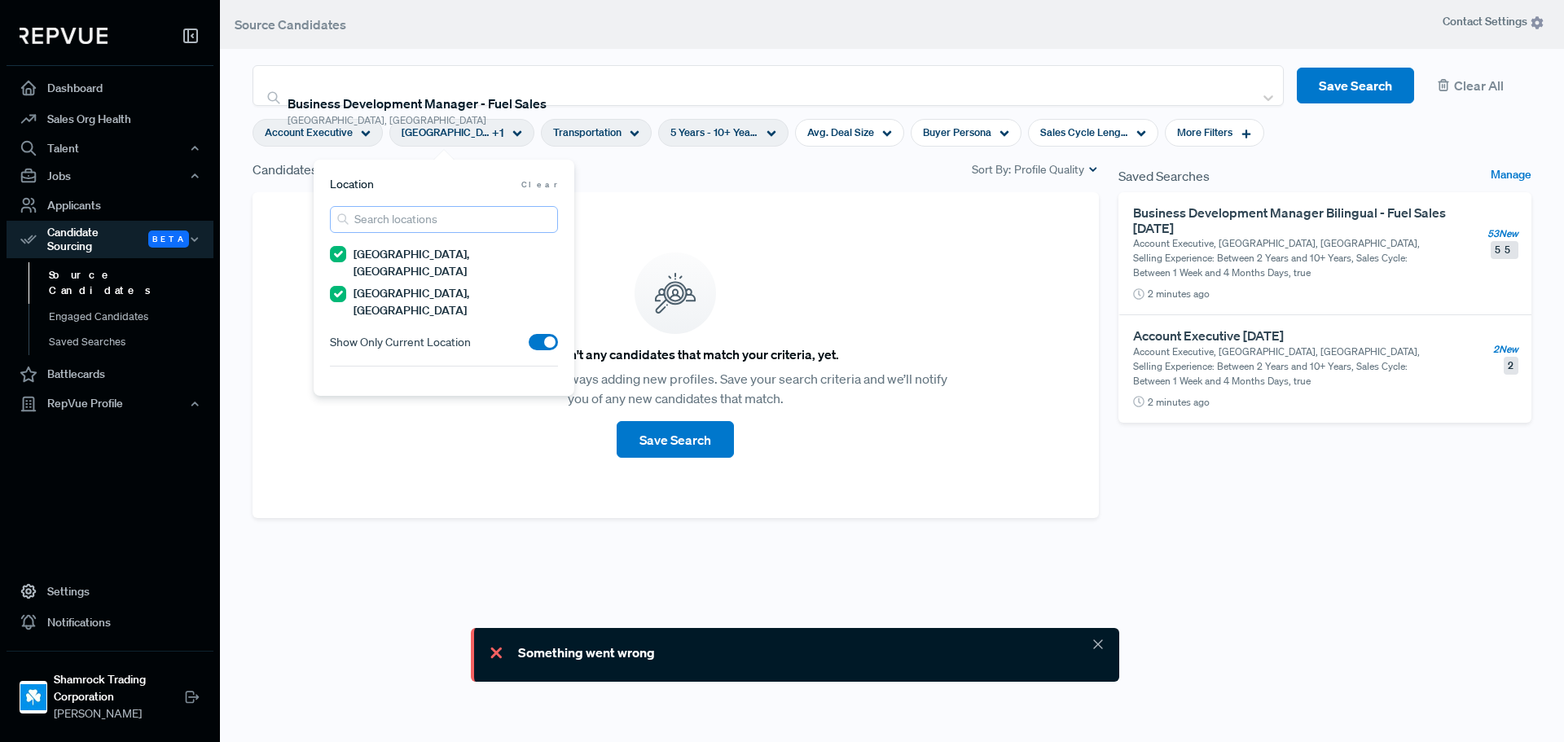
click at [450, 218] on input "search" at bounding box center [444, 219] width 228 height 27
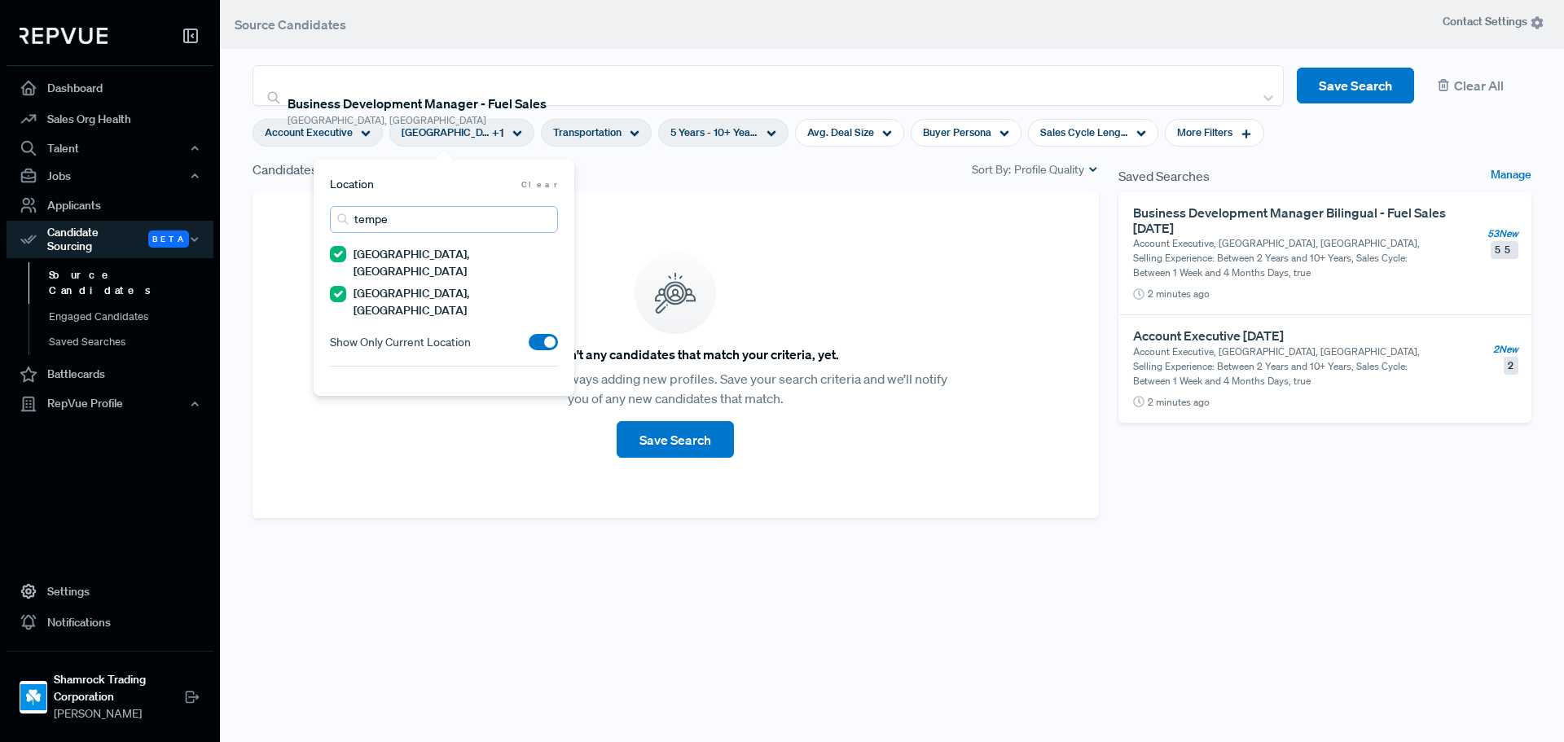
click at [452, 213] on input "tempe" at bounding box center [444, 219] width 228 height 27
drag, startPoint x: 449, startPoint y: 213, endPoint x: 275, endPoint y: 214, distance: 173.5
click at [275, 214] on body "Dashboard Sales Org Health Talent Talent Data Talent Profiles Talent Competitor…" at bounding box center [782, 371] width 1564 height 742
type input "t"
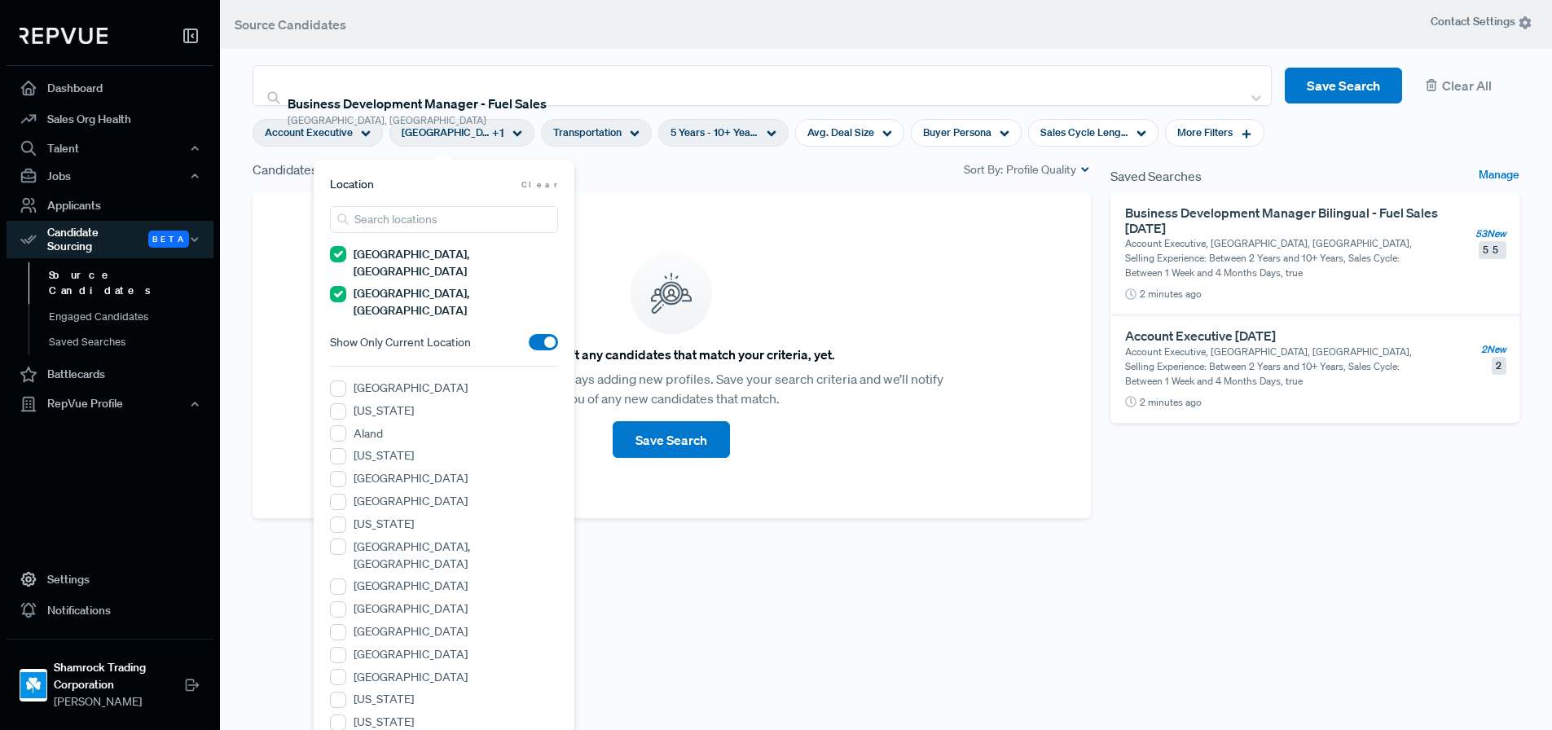
click at [926, 204] on div "There aren't any candidates that match your criteria, yet. Never fear! Candidat…" at bounding box center [672, 355] width 838 height 326
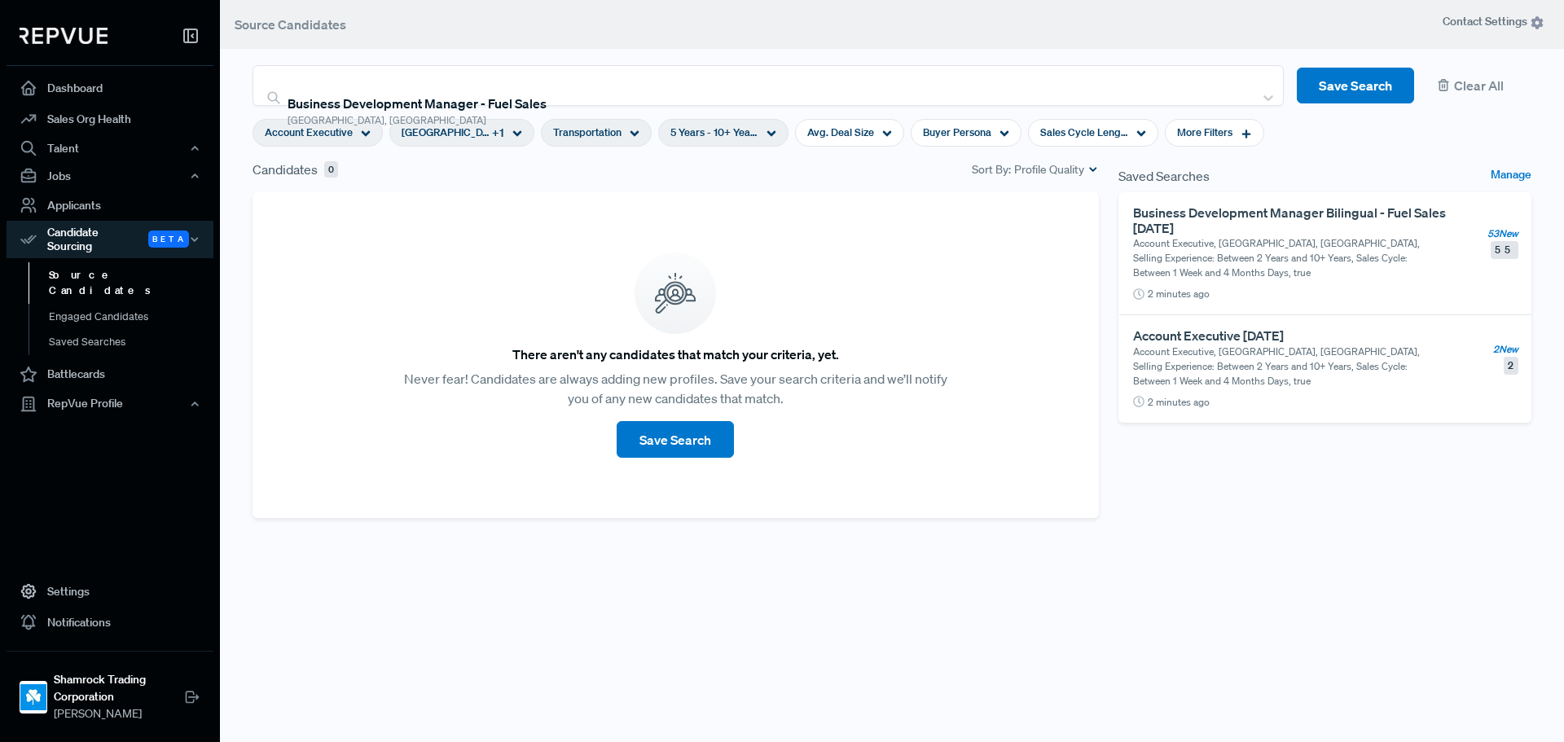
click at [594, 127] on div "Transportation" at bounding box center [596, 133] width 111 height 28
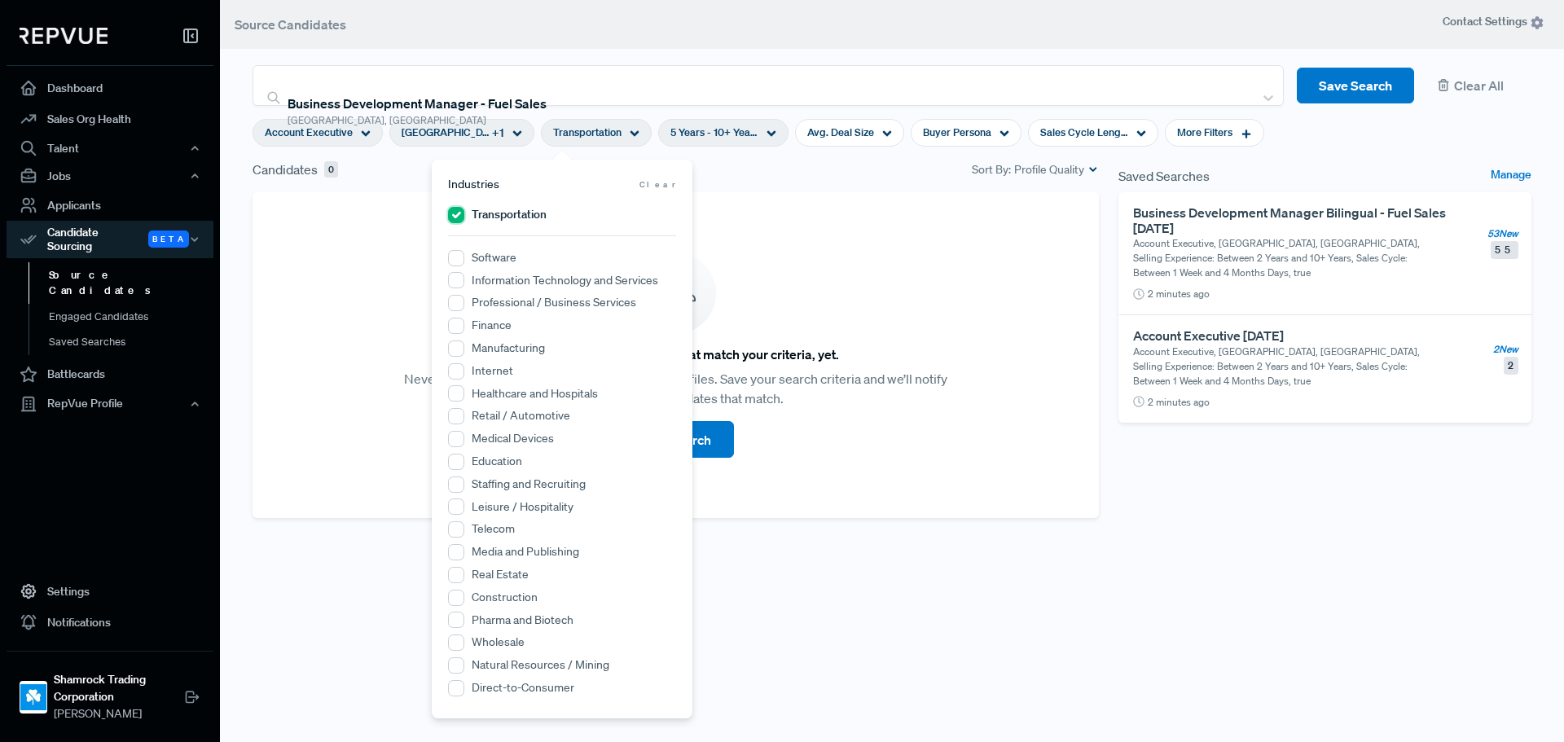
click at [457, 217] on input "Transportation" at bounding box center [456, 215] width 16 height 16
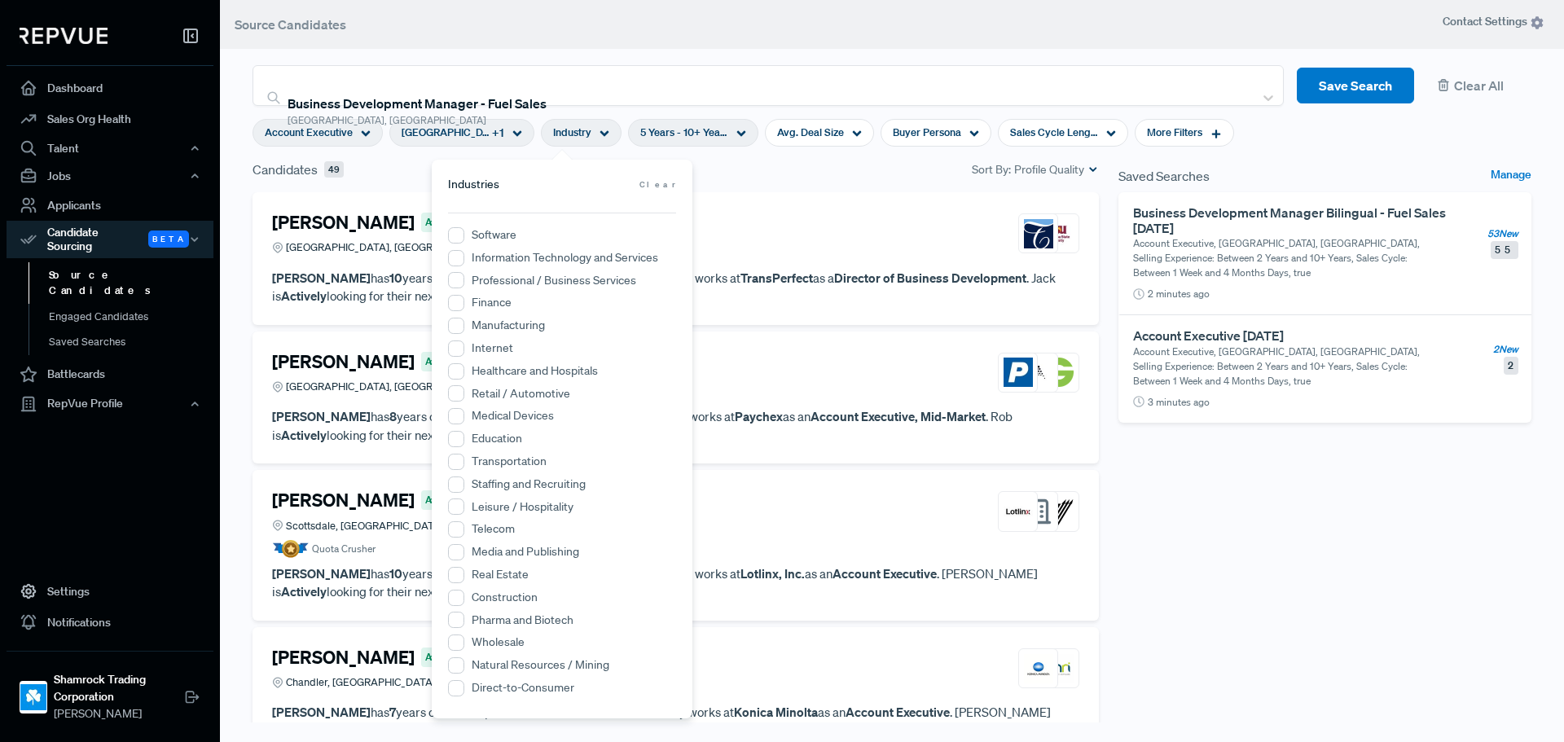
click at [758, 178] on div "Candidates 49 Sort By: Profile Quality" at bounding box center [676, 176] width 866 height 33
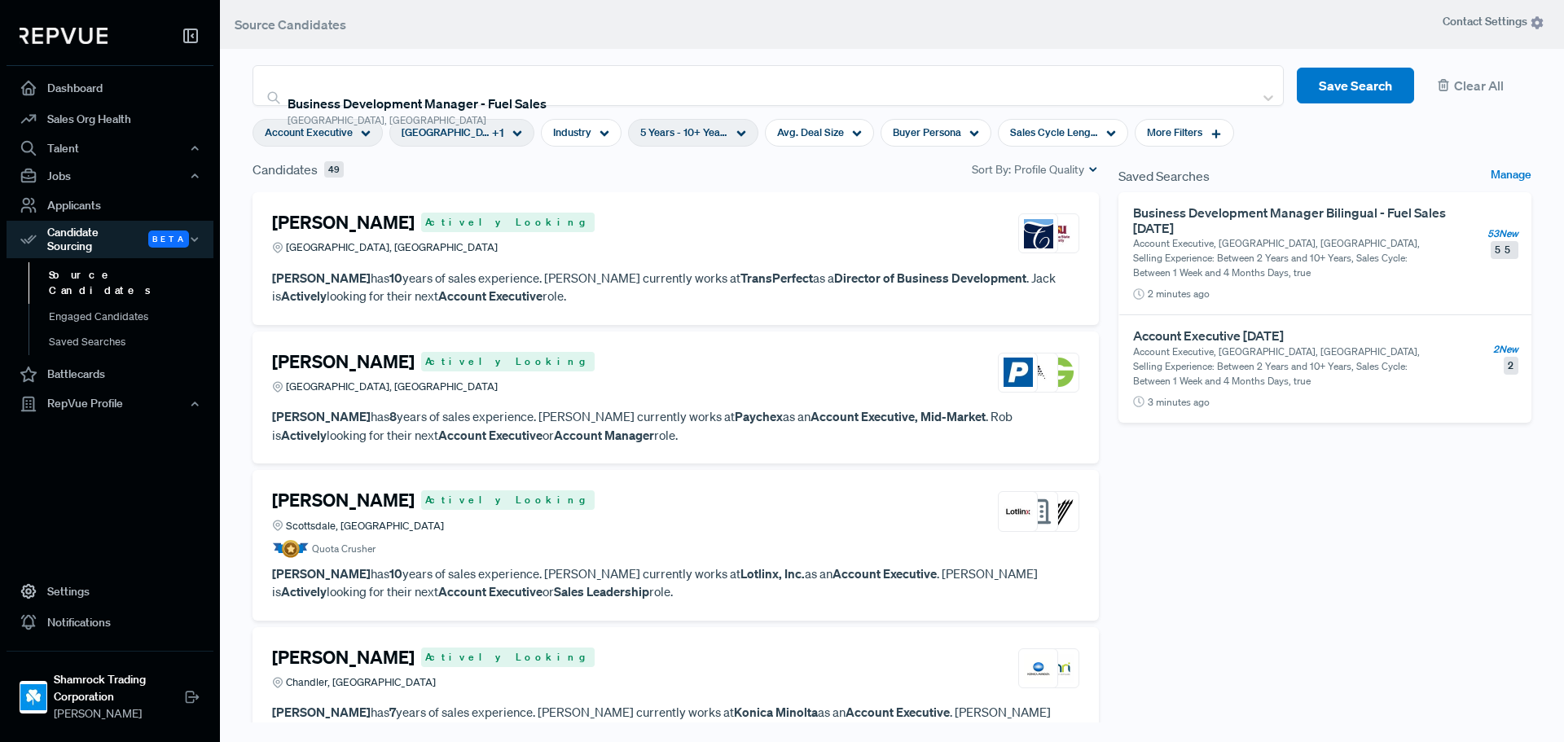
click at [657, 138] on span "5 Years - 10+ Years" at bounding box center [684, 132] width 88 height 15
type input "2 Years"
drag, startPoint x: 647, startPoint y: 217, endPoint x: 601, endPoint y: 218, distance: 45.6
click at [601, 218] on div at bounding box center [606, 214] width 11 height 11
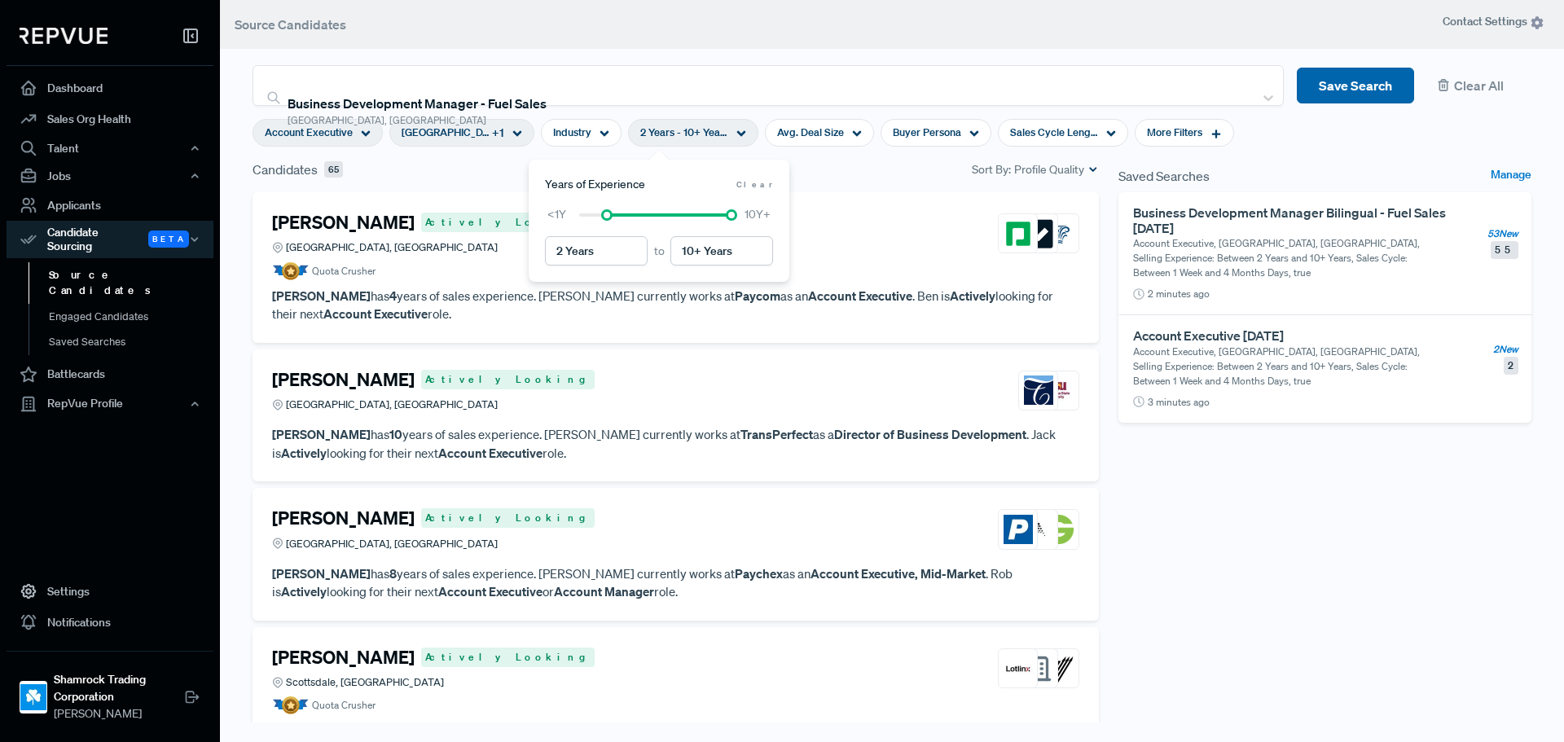
click at [1329, 87] on button "Save Search" at bounding box center [1355, 86] width 117 height 37
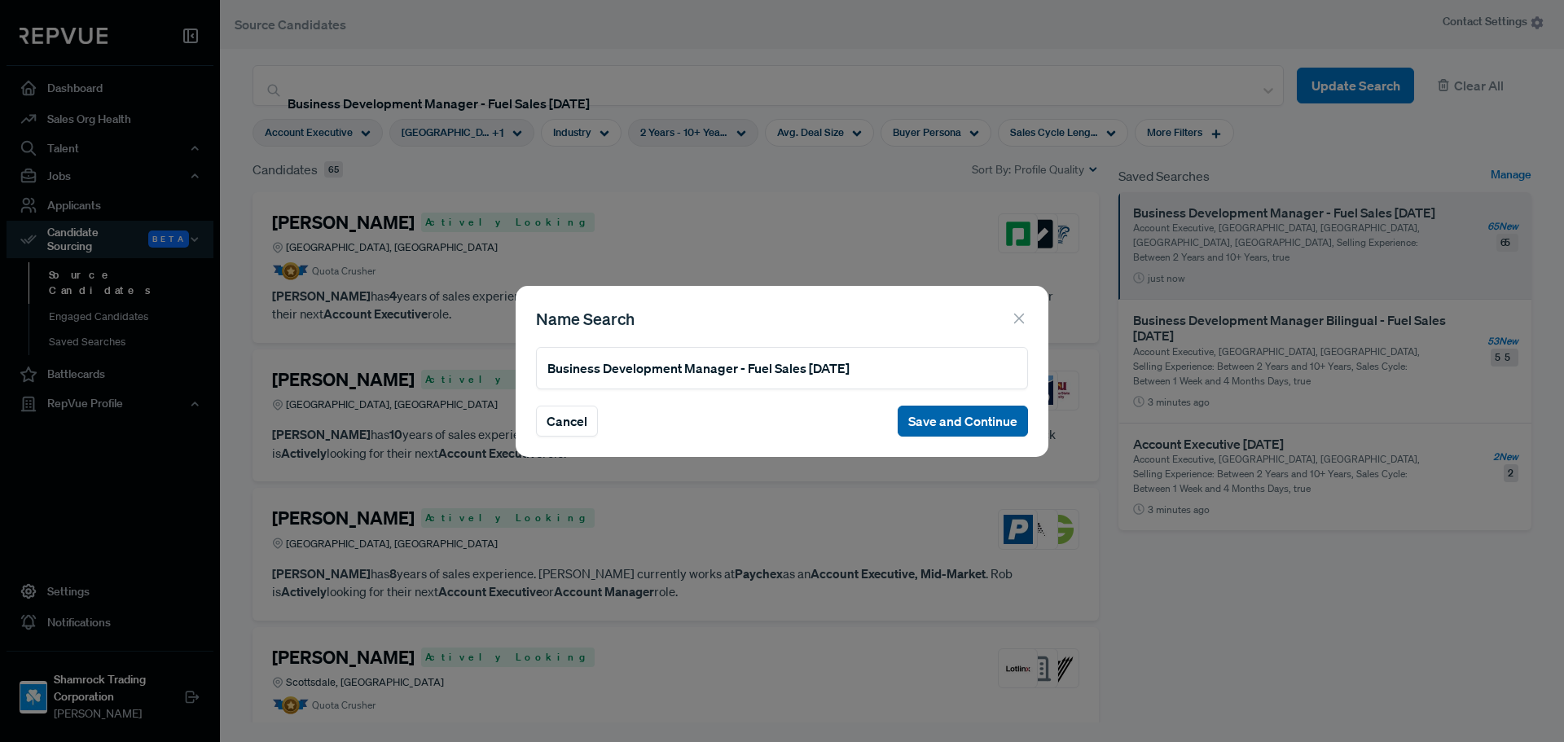
click at [969, 417] on button "Save and Continue" at bounding box center [963, 421] width 130 height 31
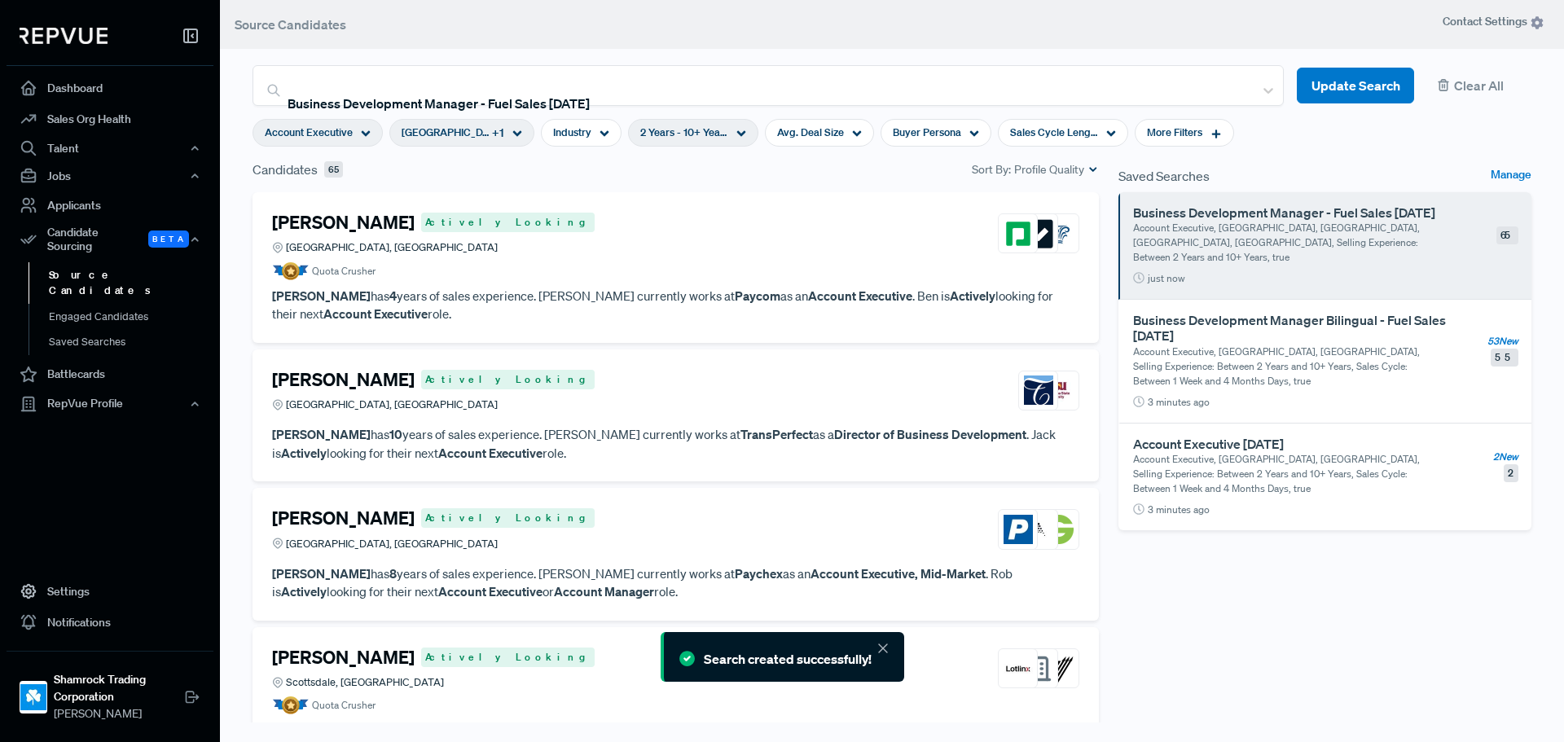
click at [117, 273] on link "Source Candidates" at bounding box center [132, 283] width 207 height 42
click at [95, 329] on link "Saved Searches" at bounding box center [132, 342] width 207 height 26
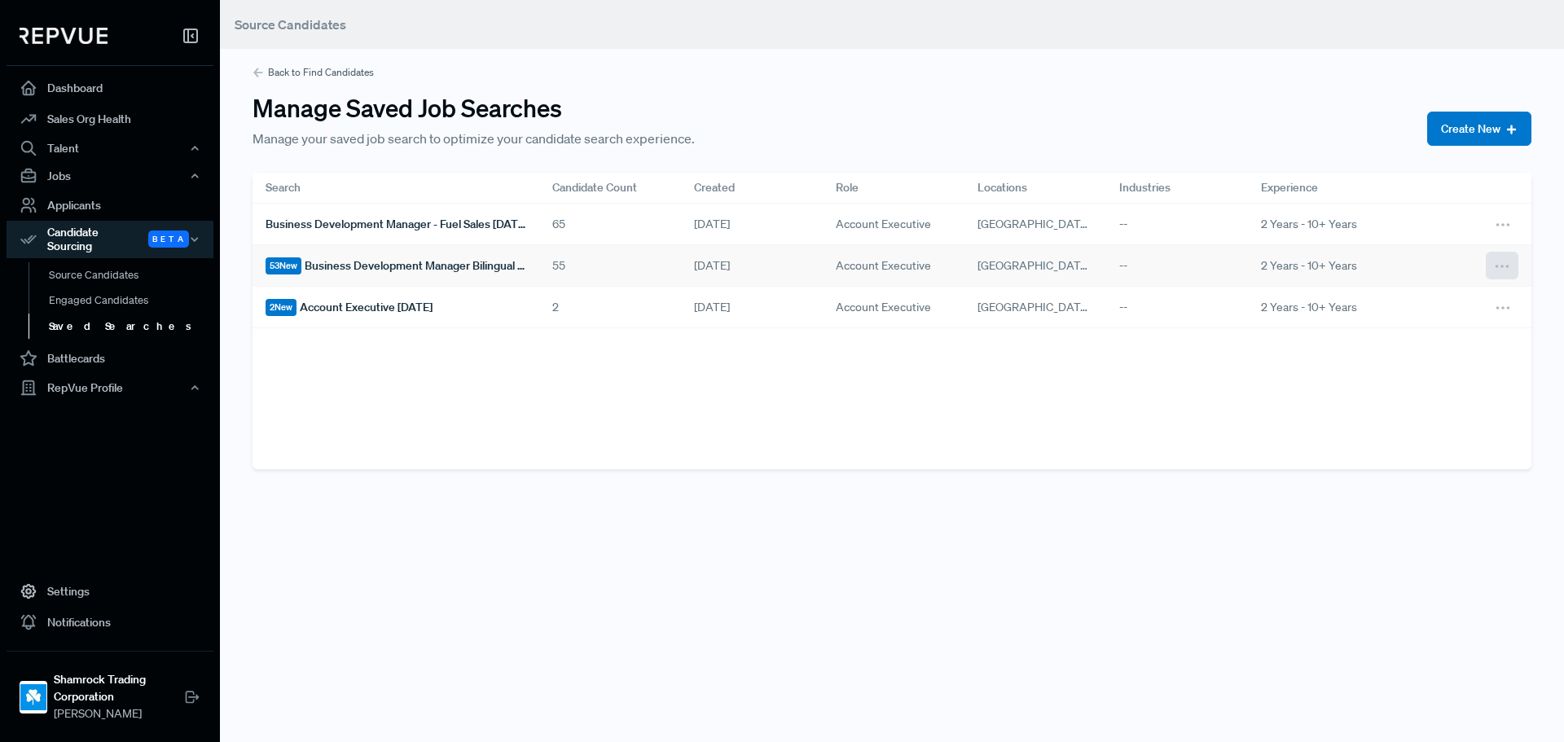
click at [1488, 267] on button at bounding box center [1502, 266] width 33 height 28
click at [1486, 264] on button at bounding box center [1502, 266] width 33 height 28
click at [1395, 299] on div "Delete" at bounding box center [1440, 294] width 156 height 25
click at [1493, 266] on icon at bounding box center [1502, 266] width 18 height 18
click at [433, 263] on span "Account Executive [DATE]" at bounding box center [366, 265] width 133 height 17
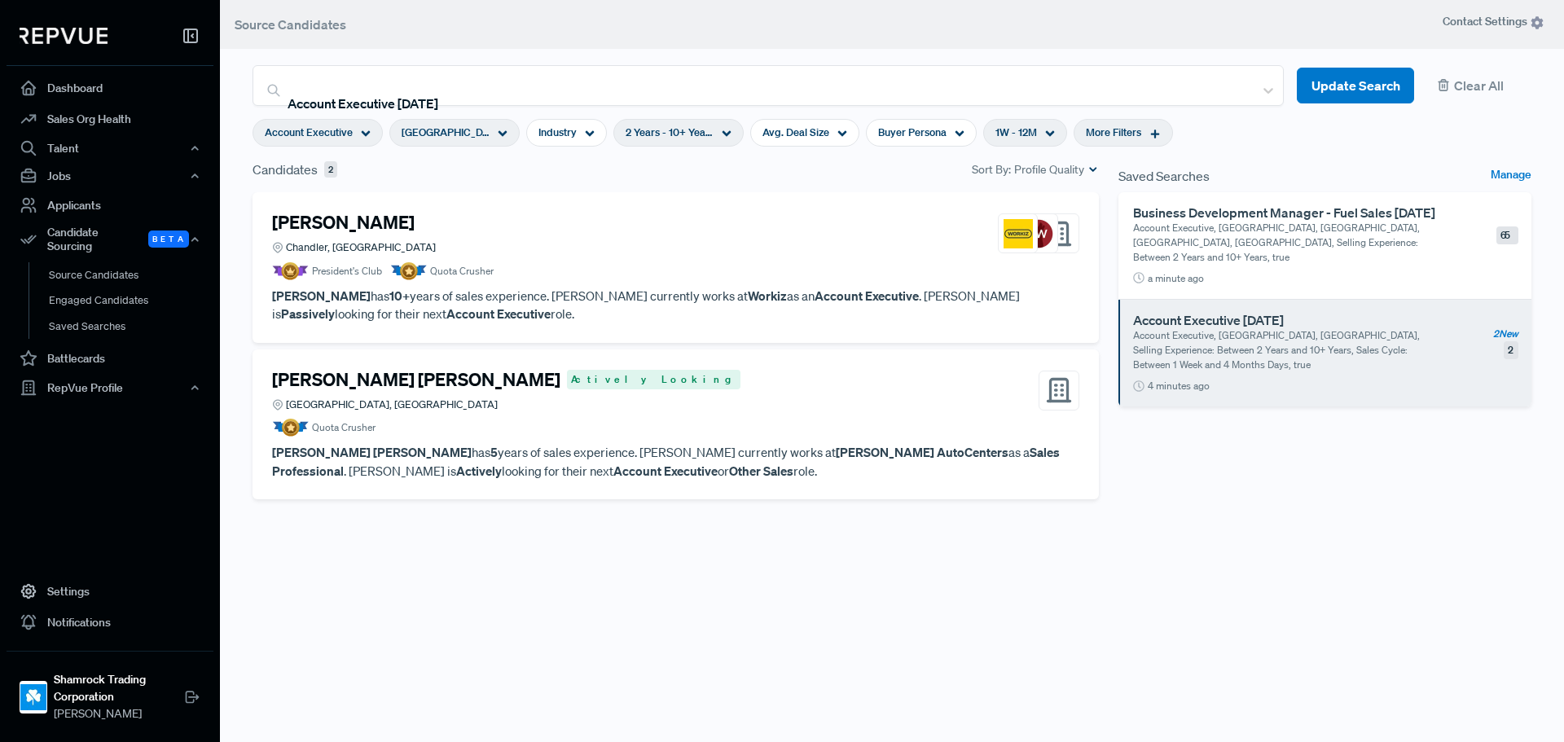
click at [806, 388] on div "[PERSON_NAME] [PERSON_NAME] Actively Looking [GEOGRAPHIC_DATA], [GEOGRAPHIC_DAT…" at bounding box center [675, 391] width 807 height 44
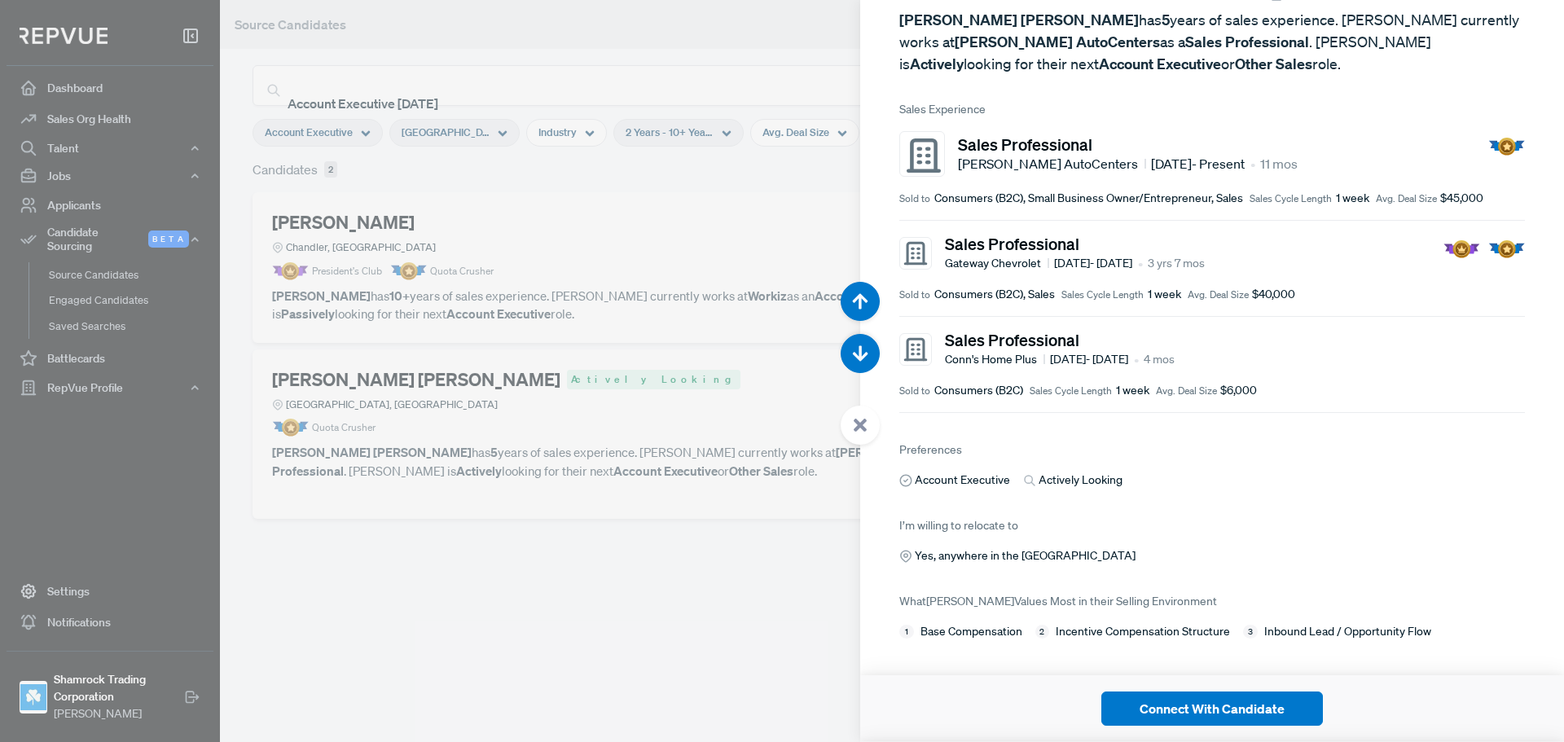
scroll to position [130, 0]
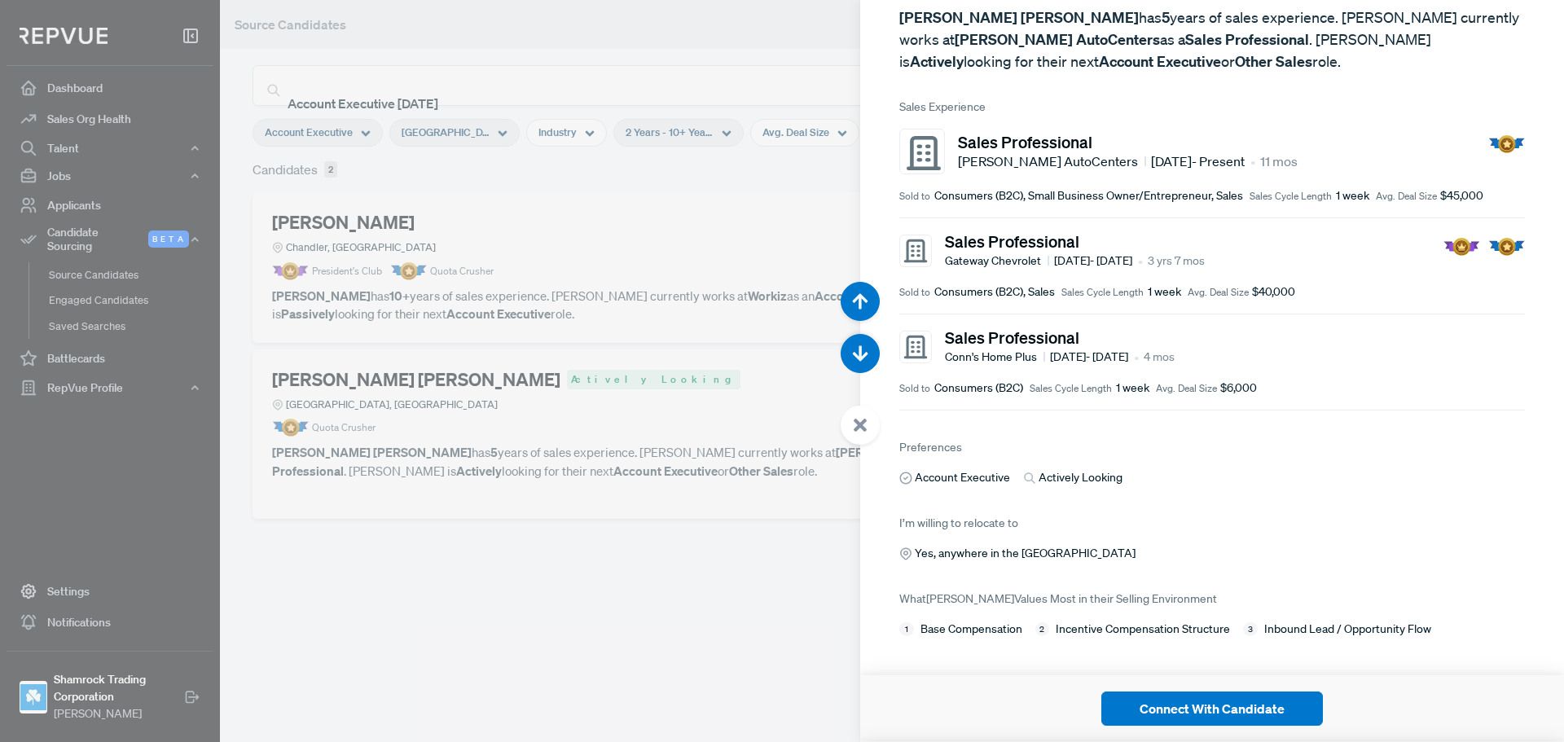
click at [595, 229] on div at bounding box center [782, 371] width 1564 height 742
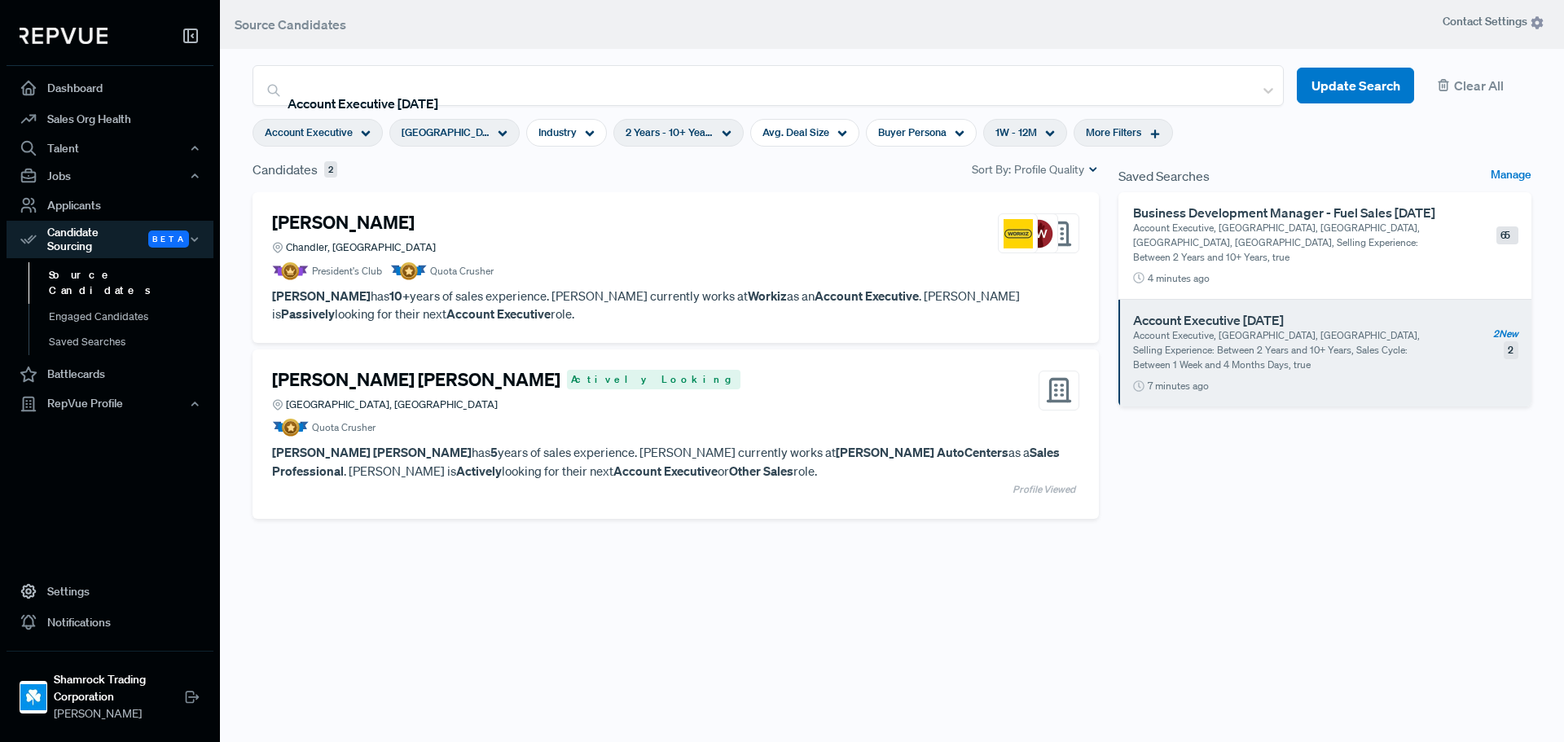
click at [851, 391] on div "[PERSON_NAME] [PERSON_NAME] Actively Looking [GEOGRAPHIC_DATA], [GEOGRAPHIC_DAT…" at bounding box center [675, 391] width 807 height 44
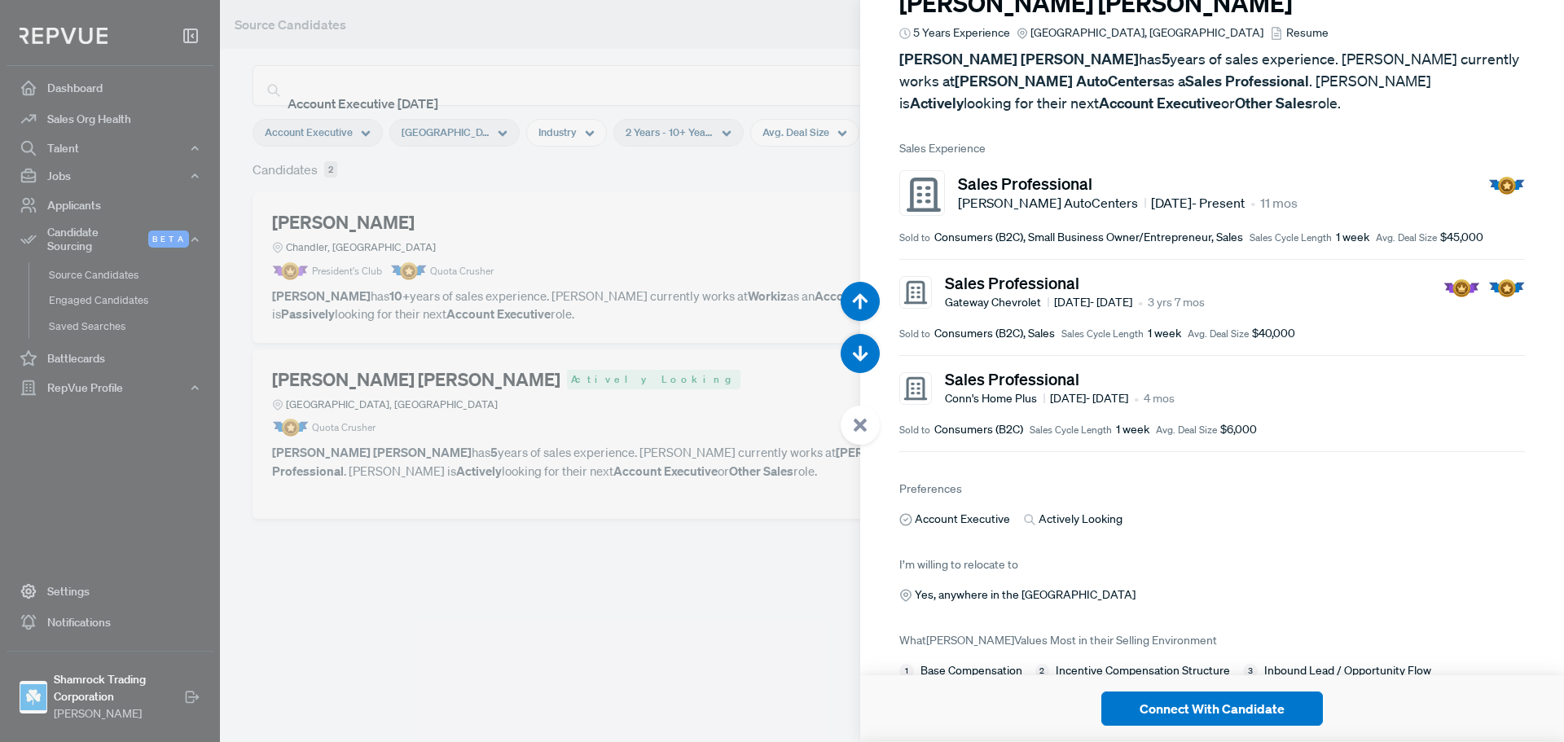
scroll to position [130, 0]
